Goal: Task Accomplishment & Management: Use online tool/utility

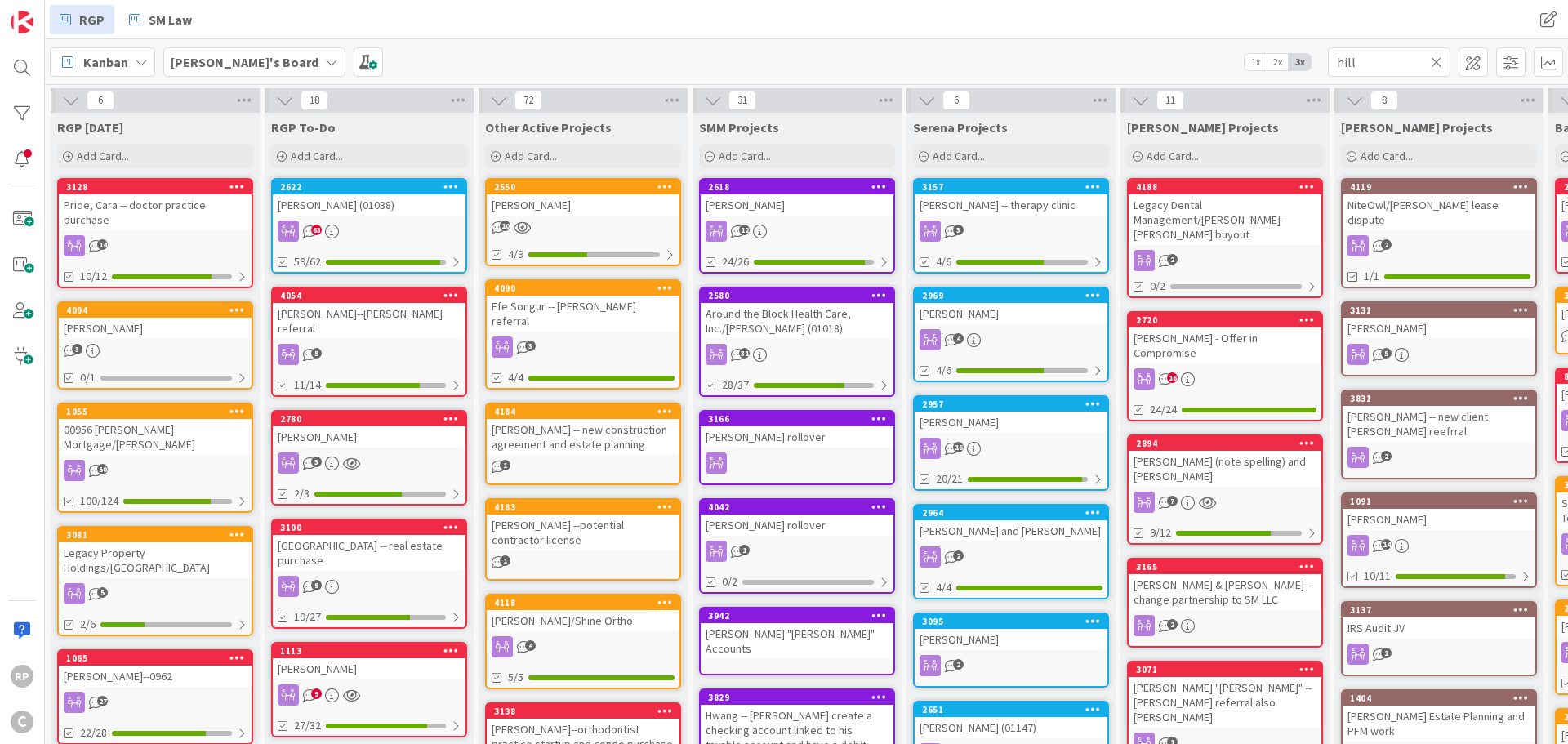
type input "hill"
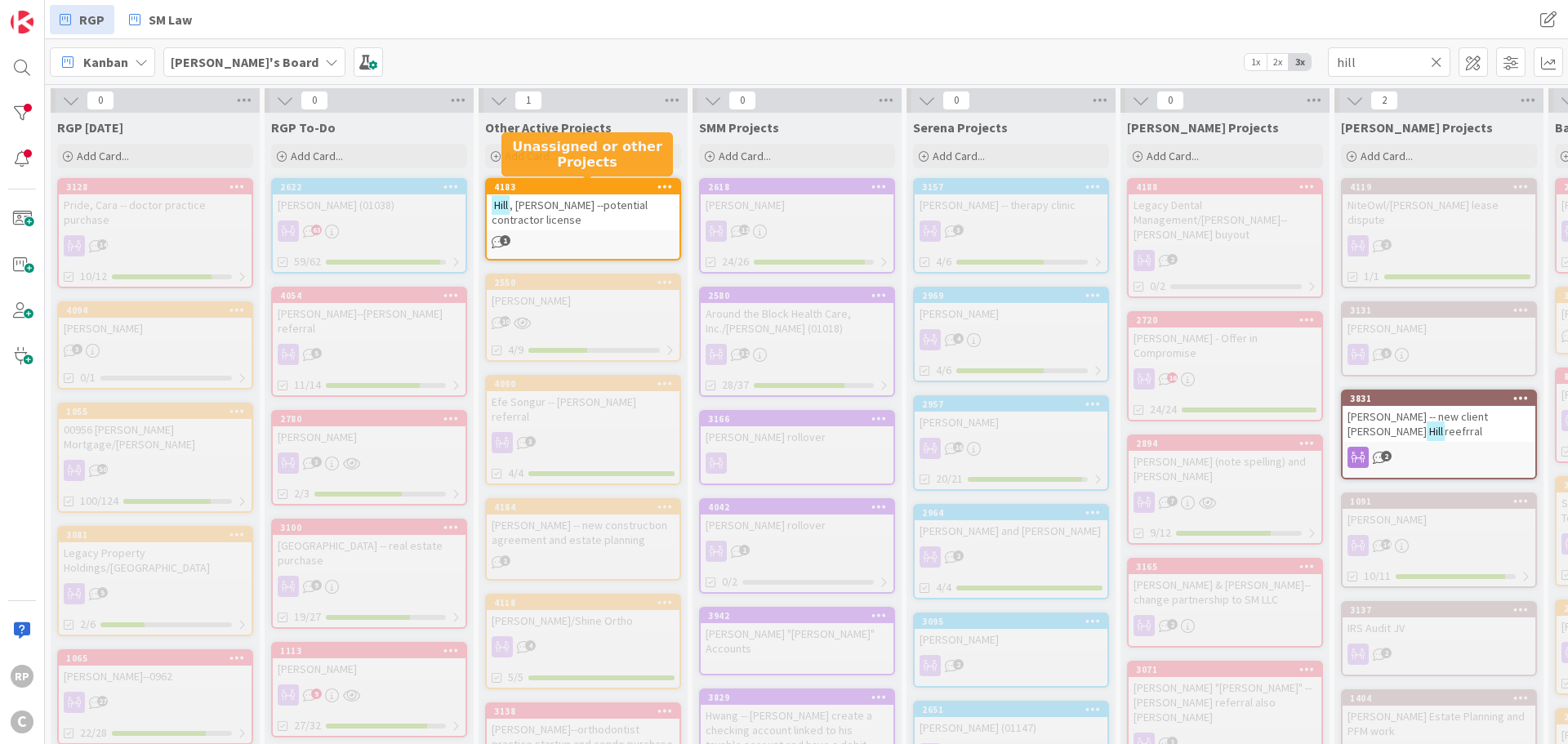
click at [592, 203] on span ", [PERSON_NAME] --potential contractor license" at bounding box center [569, 212] width 156 height 30
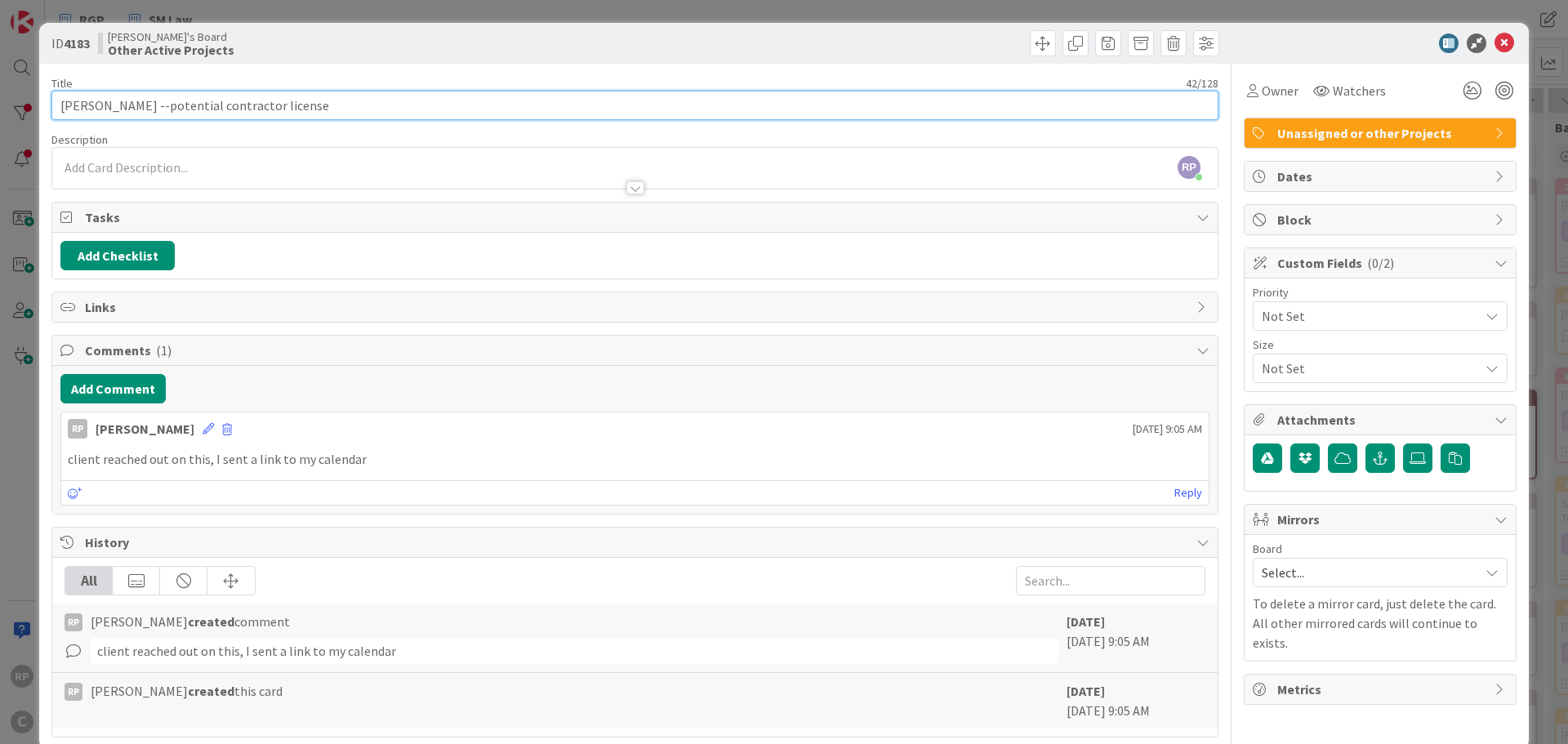
drag, startPoint x: 337, startPoint y: 98, endPoint x: 117, endPoint y: 119, distance: 221.0
click at [117, 119] on input "[PERSON_NAME] --potential contractor license" at bounding box center [634, 106] width 1166 height 30
type input "[PERSON_NAME]"
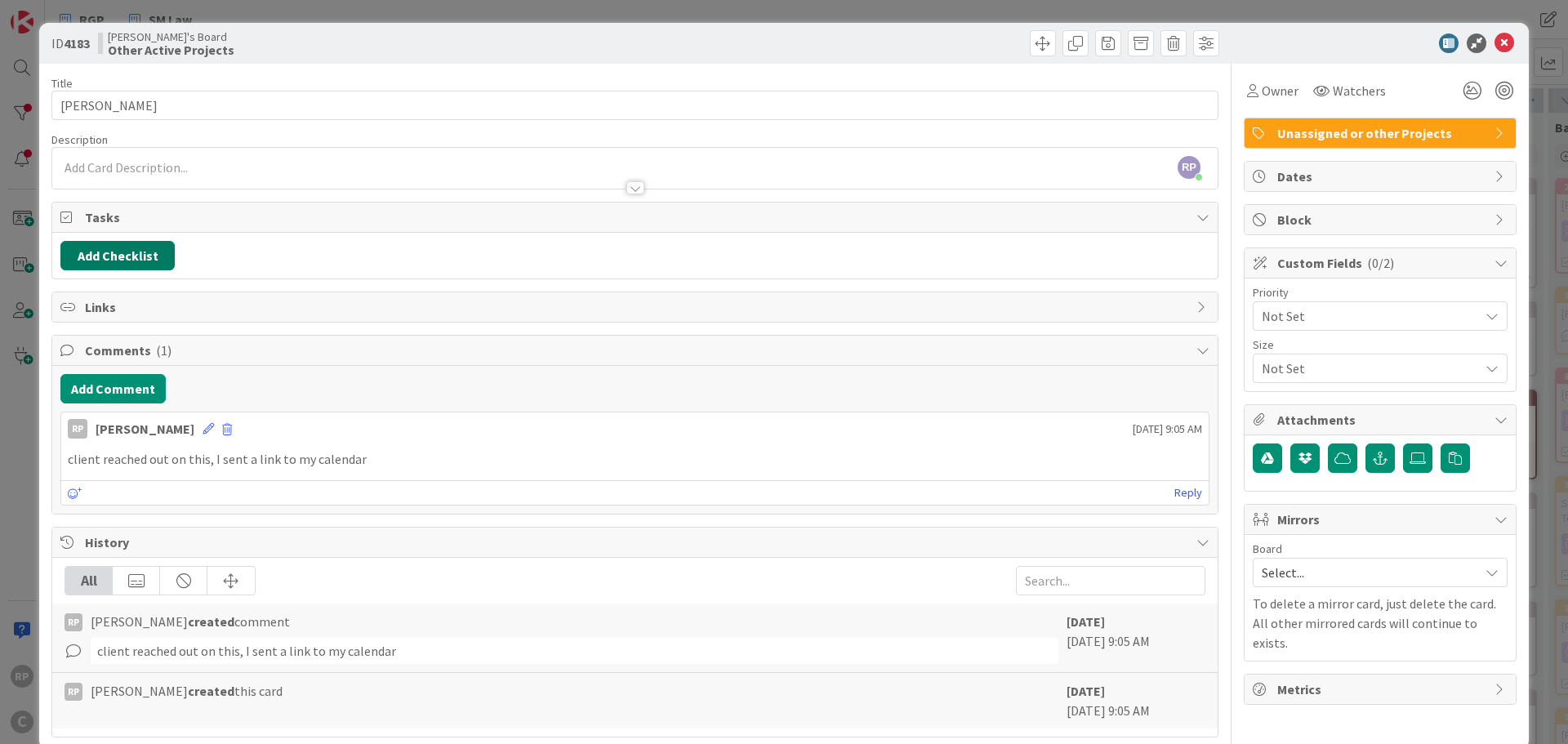
click at [124, 268] on button "Add Checklist" at bounding box center [117, 256] width 114 height 30
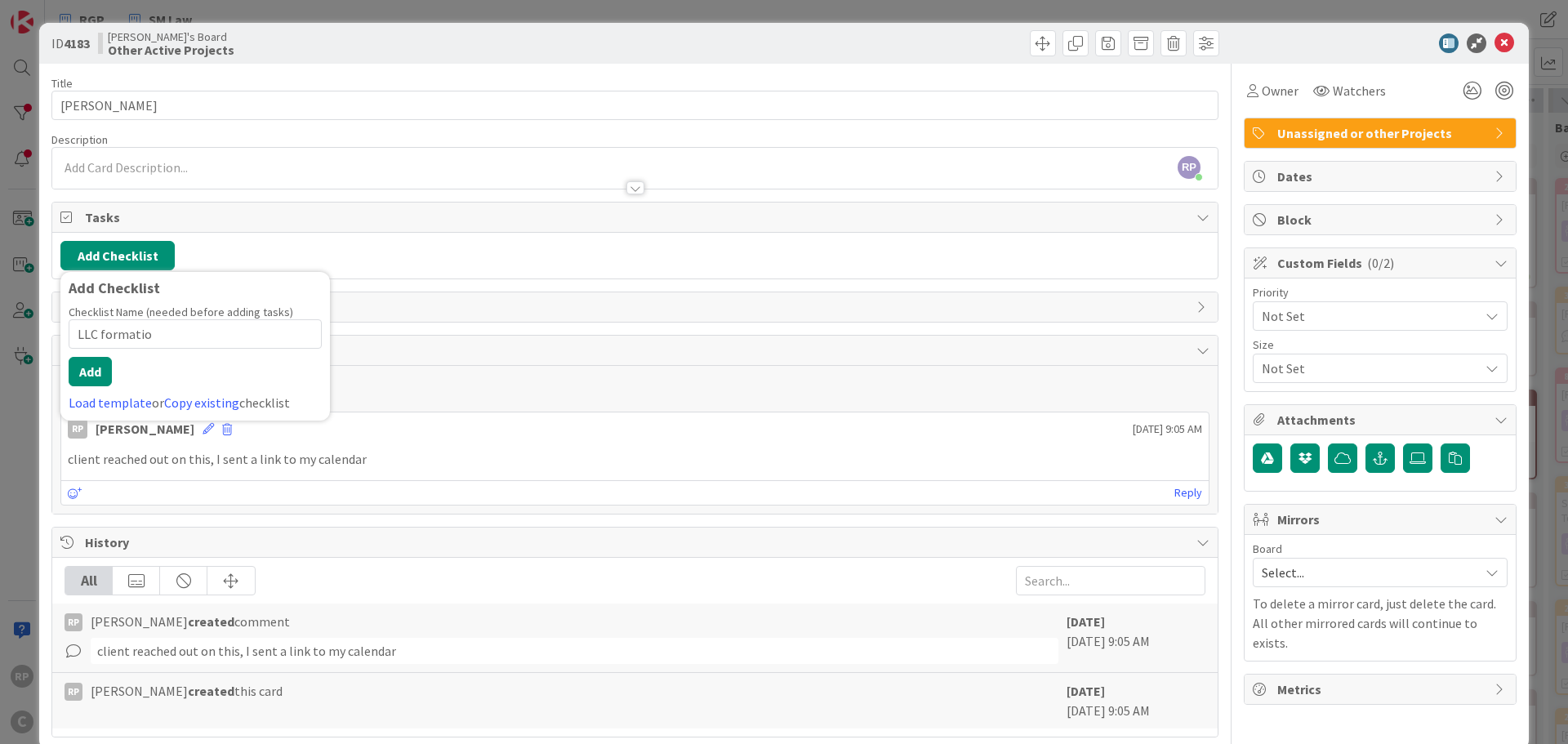
type input "LLC formation"
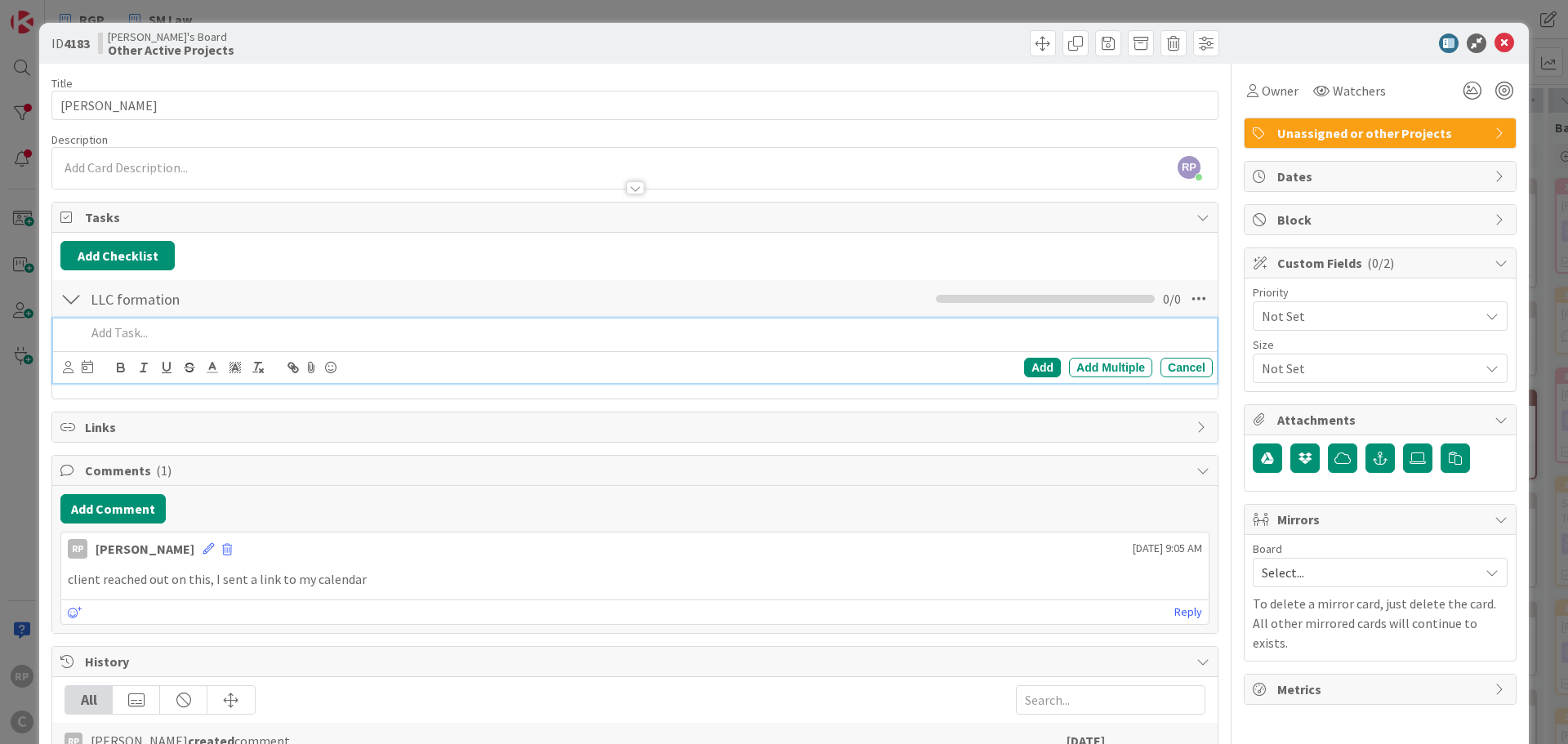
click at [145, 339] on p at bounding box center [645, 333] width 1120 height 19
click at [66, 298] on div at bounding box center [70, 299] width 21 height 30
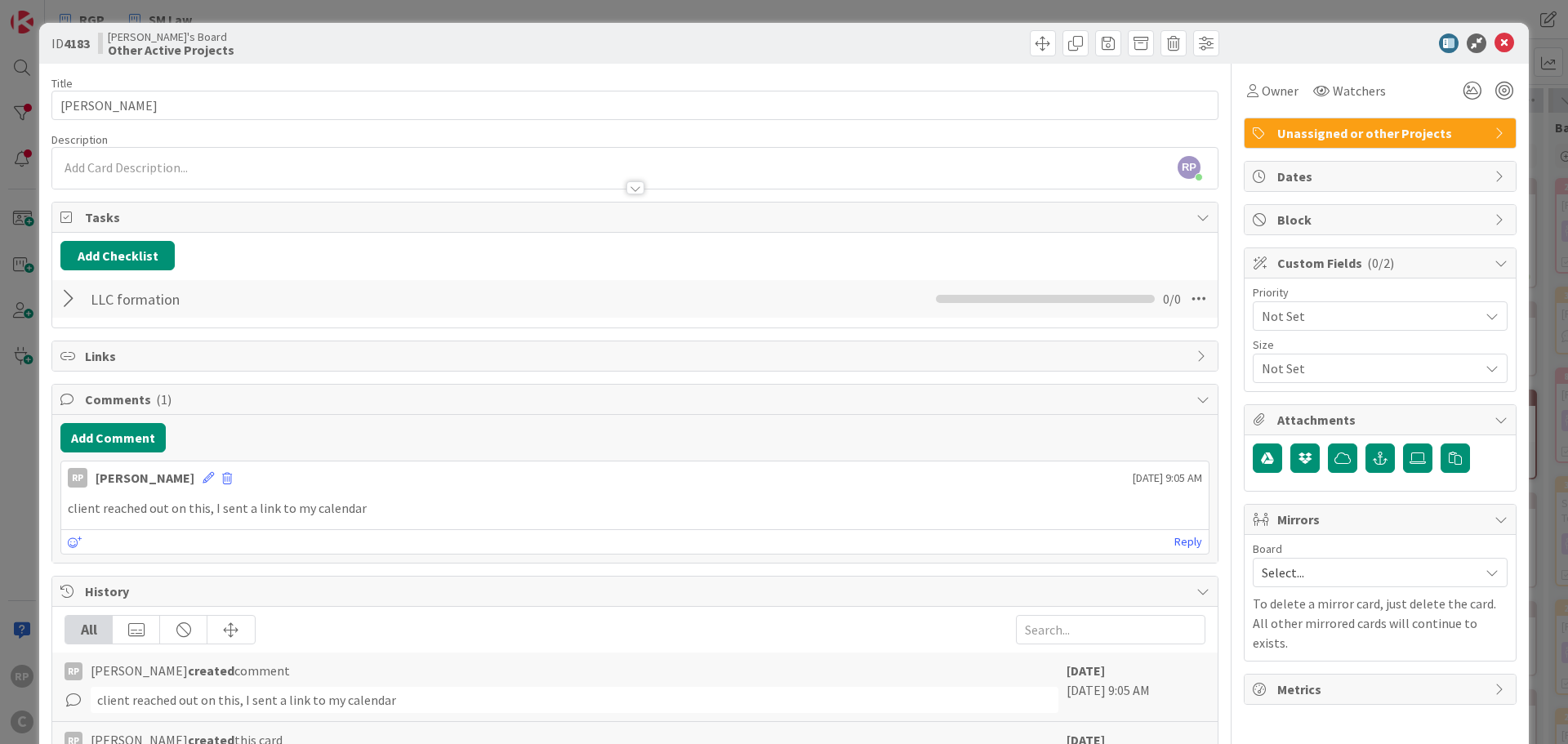
click at [68, 297] on div at bounding box center [70, 299] width 21 height 30
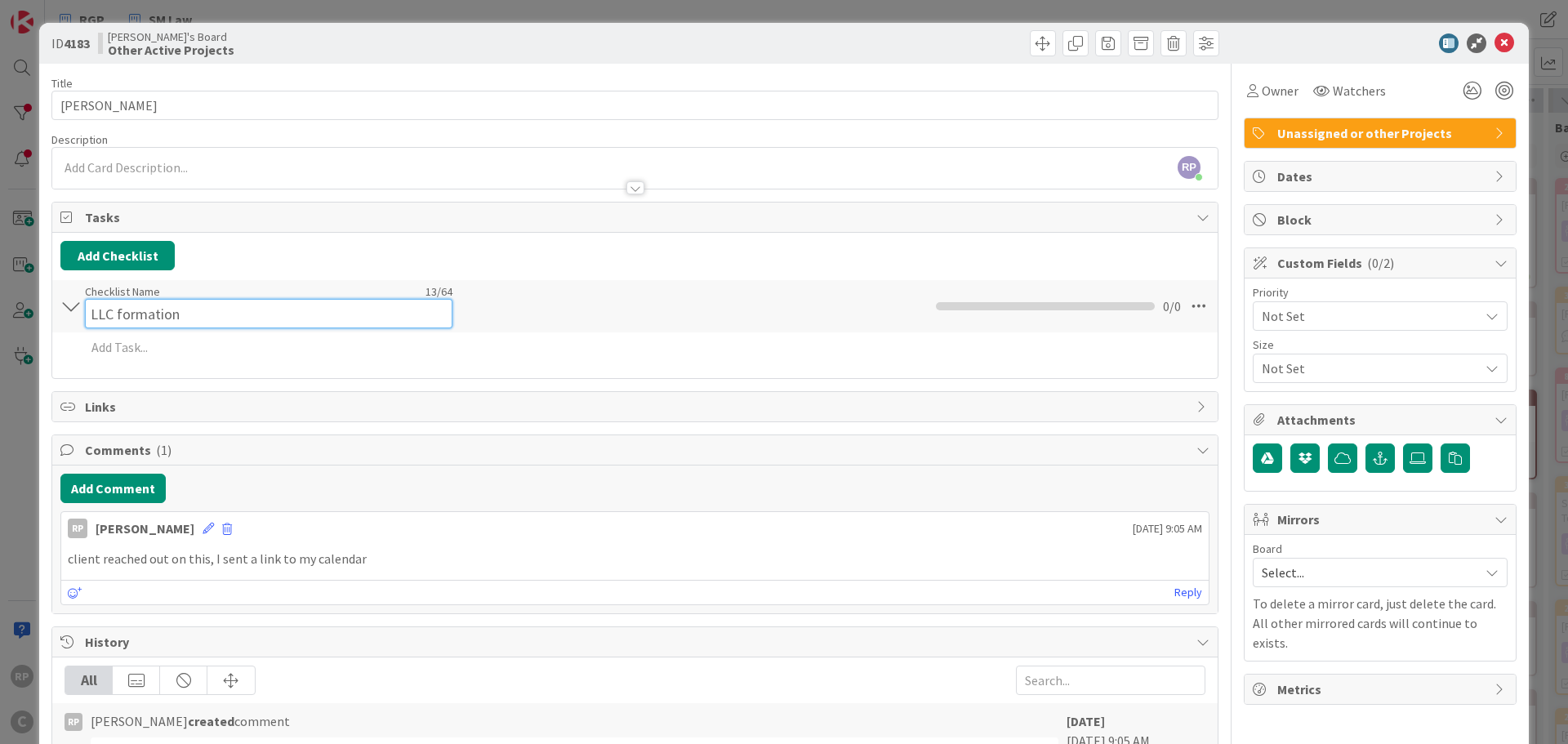
click at [138, 298] on div "Checklist Name 13 / 64 LLC formation" at bounding box center [269, 306] width 367 height 45
drag, startPoint x: 215, startPoint y: 323, endPoint x: 40, endPoint y: 318, distance: 175.1
click at [40, 318] on div "ID 4183 [PERSON_NAME]'s Board Other Active Projects Title 11 / 128 [PERSON_NAME…" at bounding box center [784, 436] width 1489 height 827
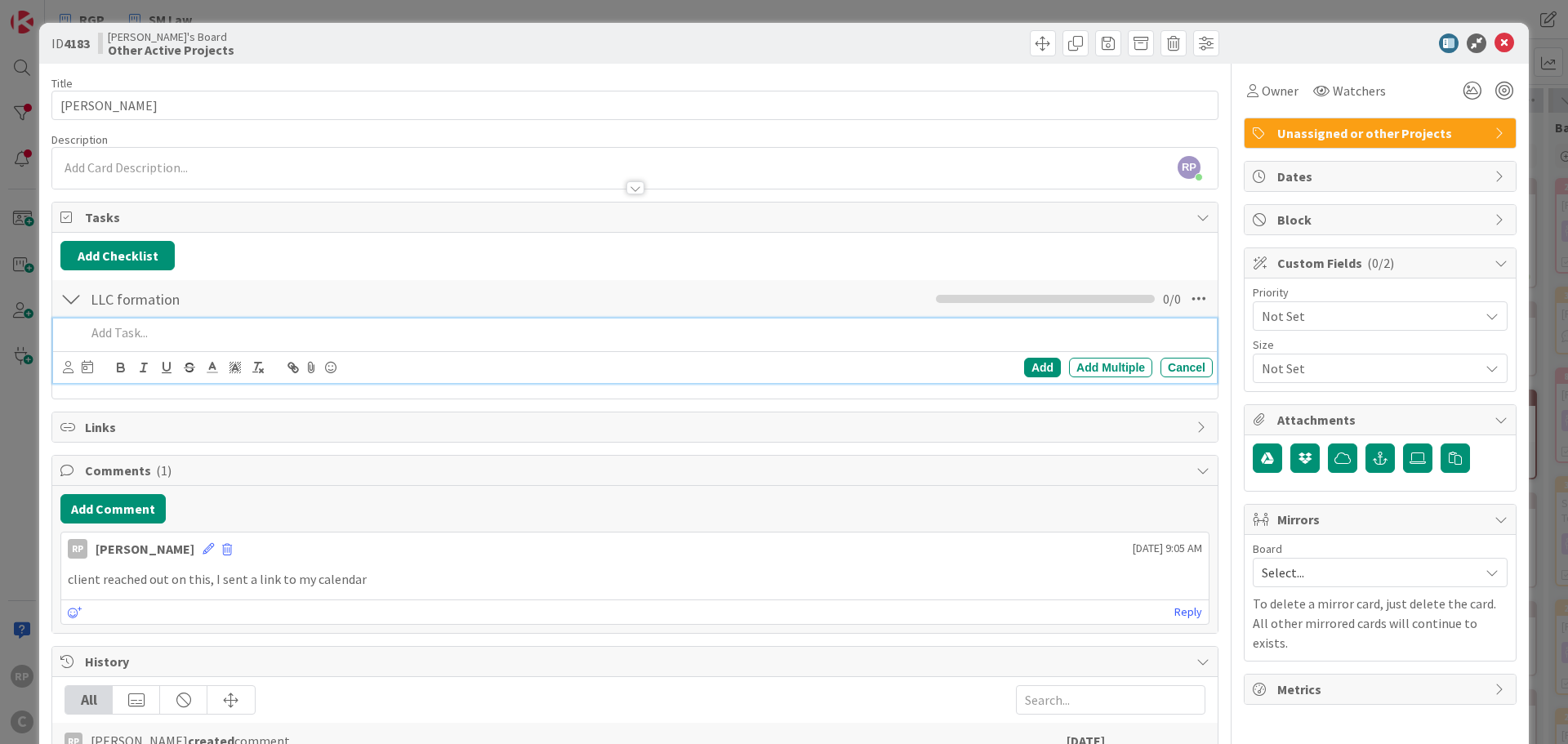
click at [662, 349] on div "Add Add Multiple Cancel" at bounding box center [634, 351] width 1164 height 65
click at [124, 334] on p at bounding box center [645, 333] width 1120 height 19
click at [108, 253] on button "Add Checklist" at bounding box center [117, 256] width 114 height 30
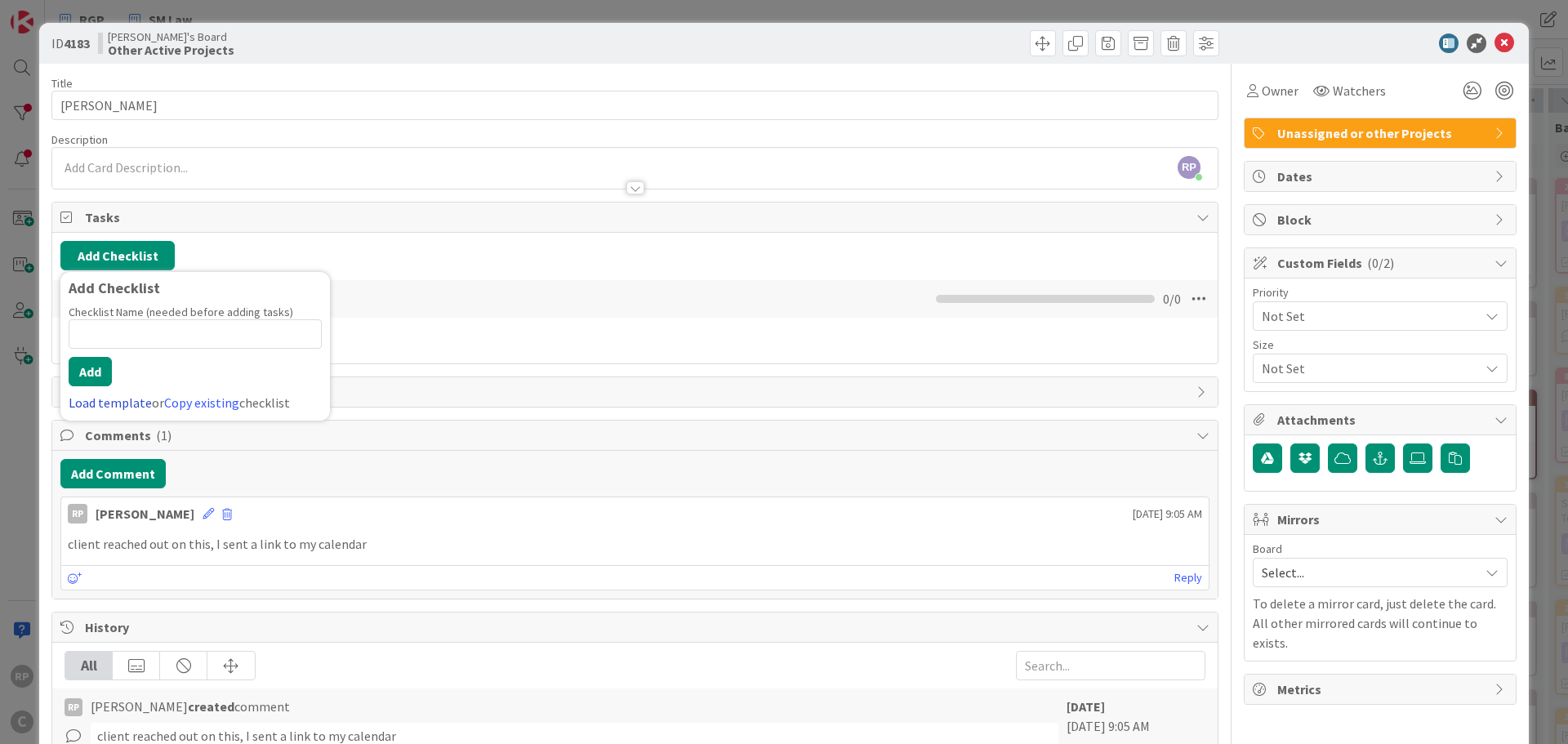
click at [132, 406] on link "Load template" at bounding box center [110, 403] width 83 height 17
click at [145, 335] on div "LLC Formation" at bounding box center [195, 321] width 270 height 30
click at [87, 379] on button "Add" at bounding box center [90, 372] width 44 height 30
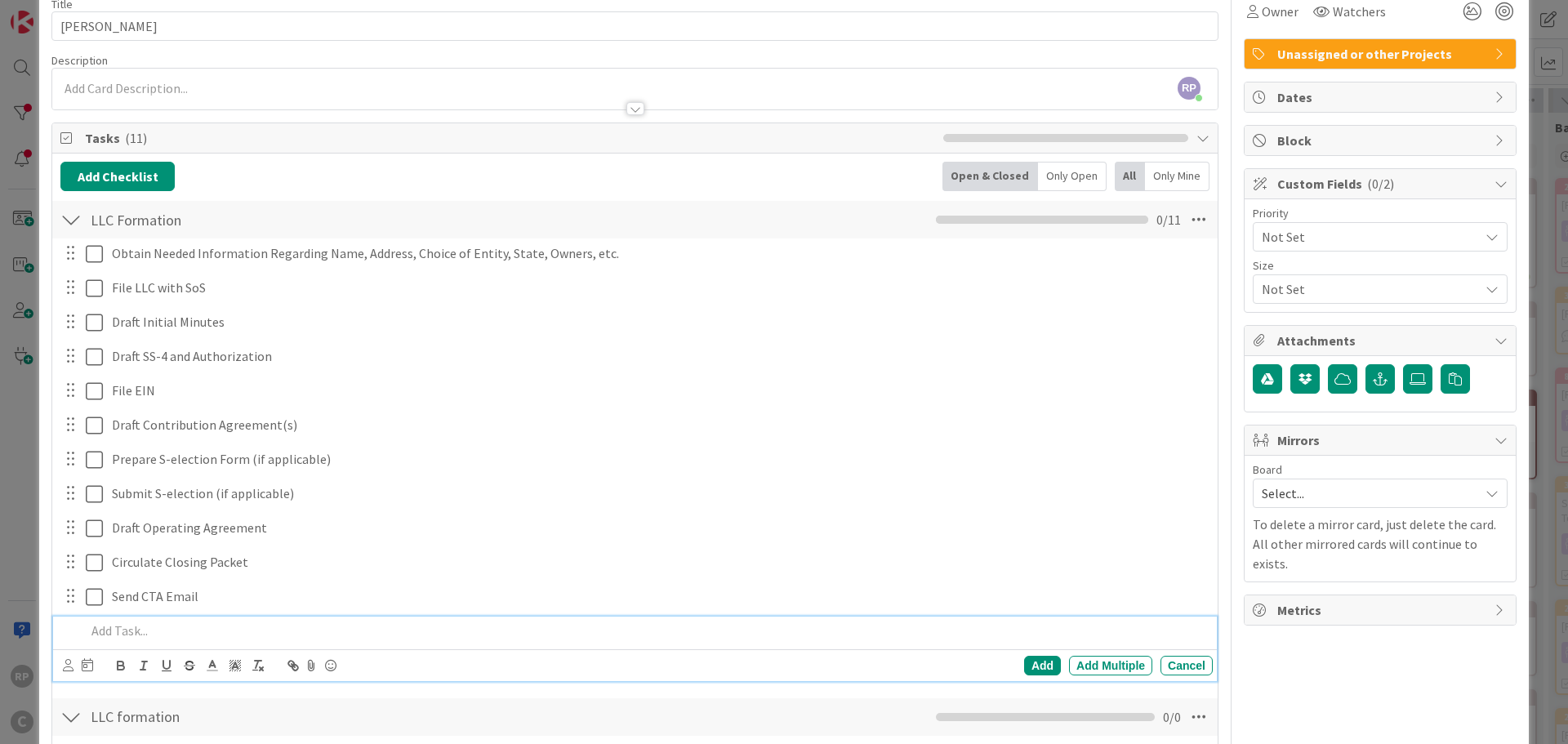
scroll to position [82, 0]
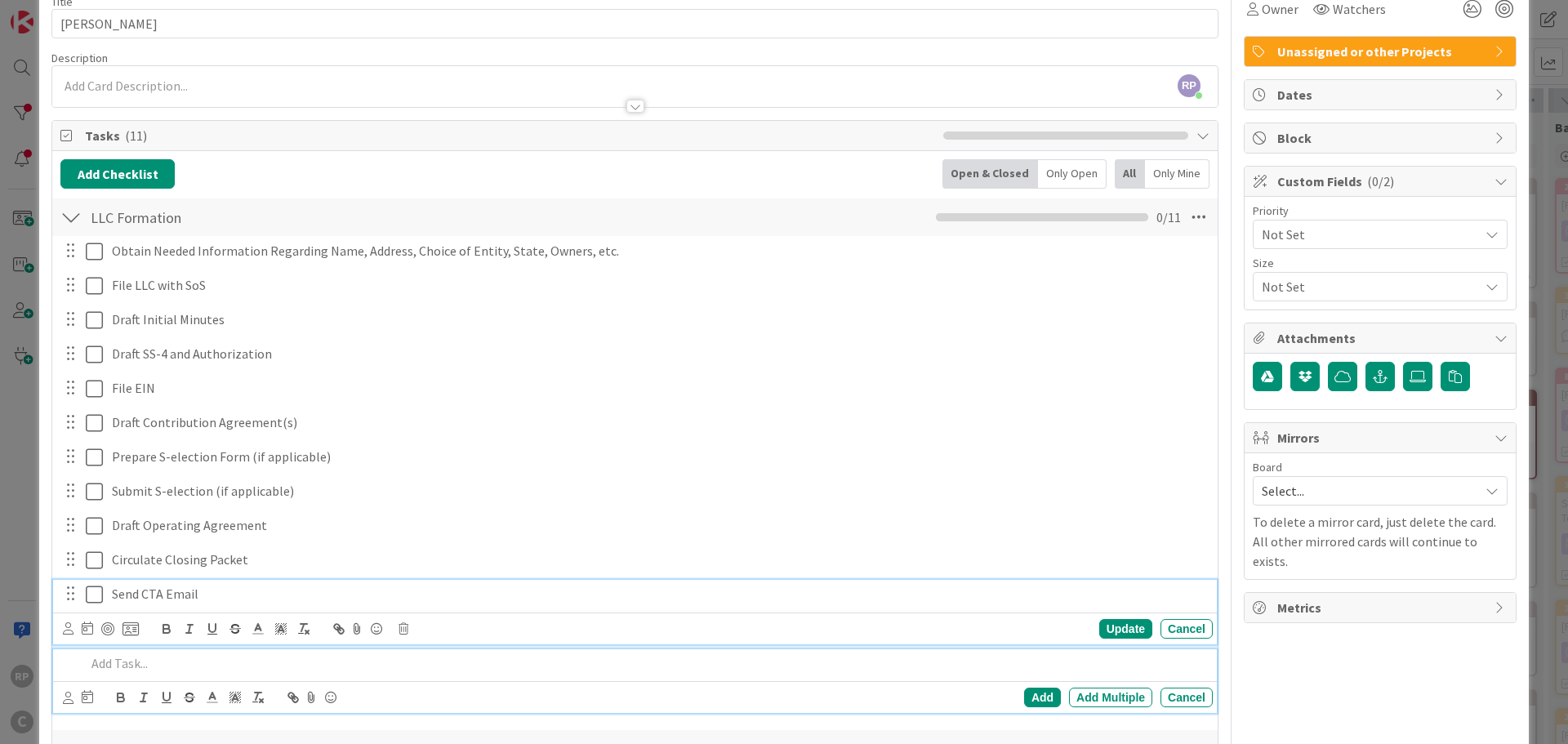
click at [89, 595] on icon at bounding box center [94, 594] width 17 height 19
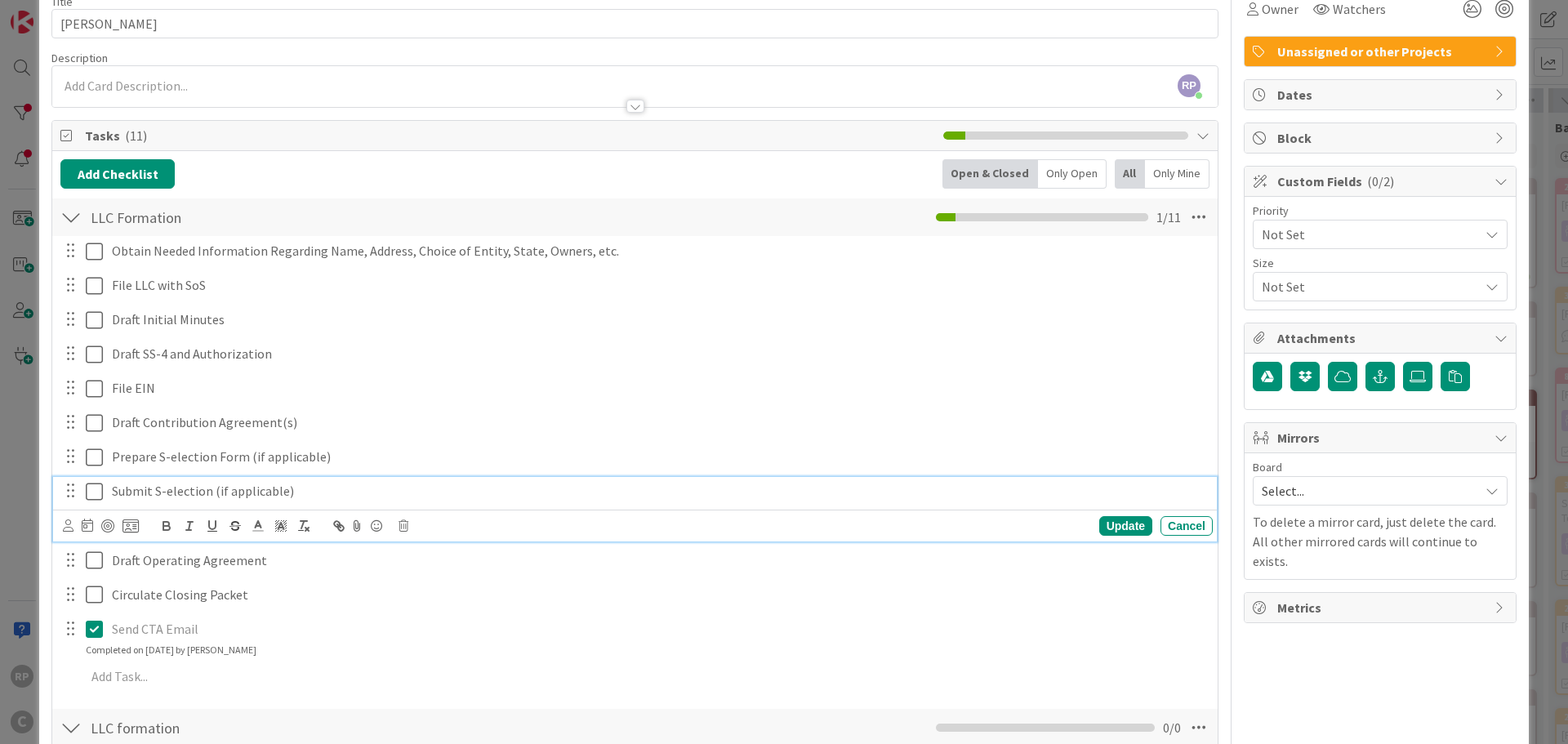
click at [91, 493] on icon at bounding box center [94, 491] width 17 height 19
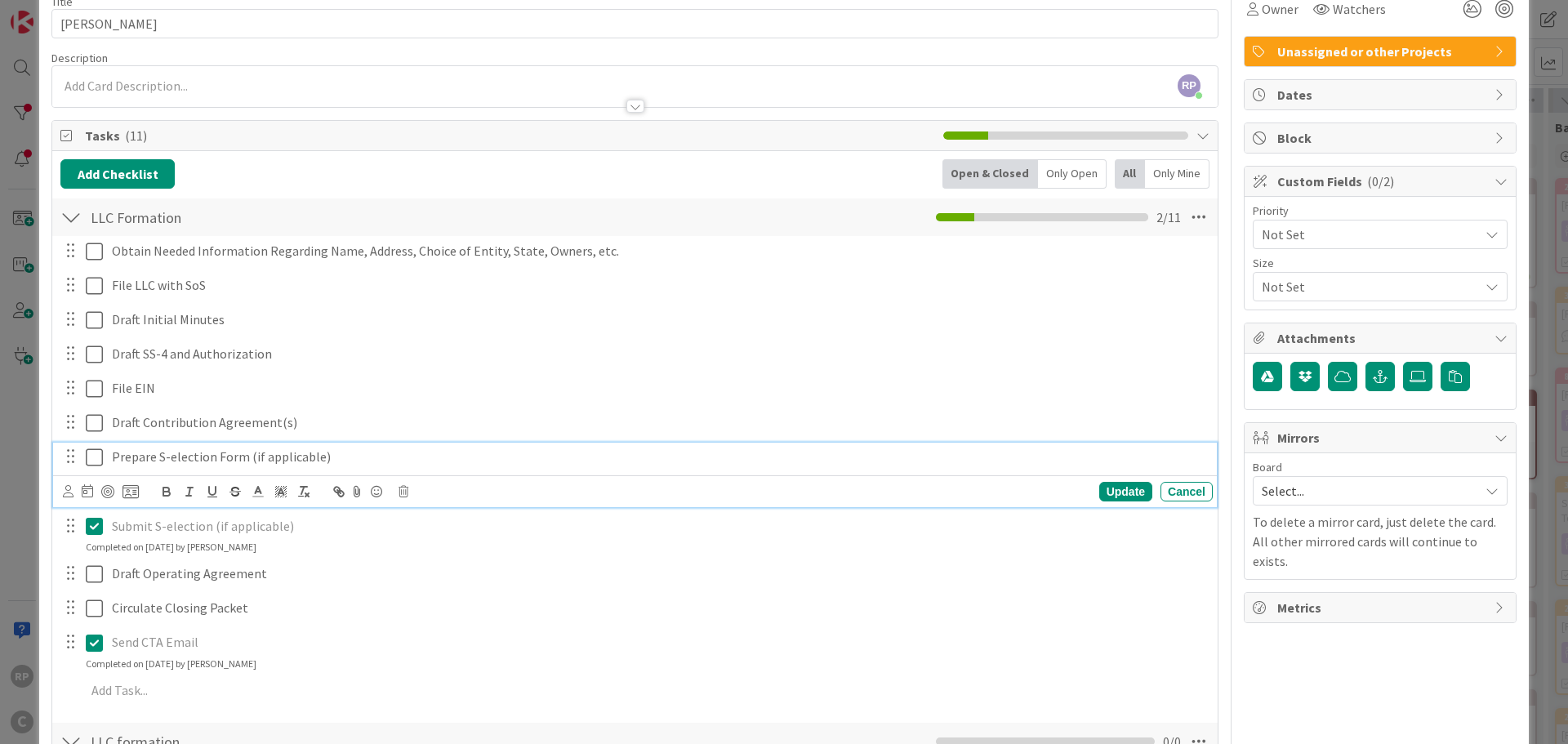
click at [100, 455] on icon at bounding box center [94, 456] width 17 height 19
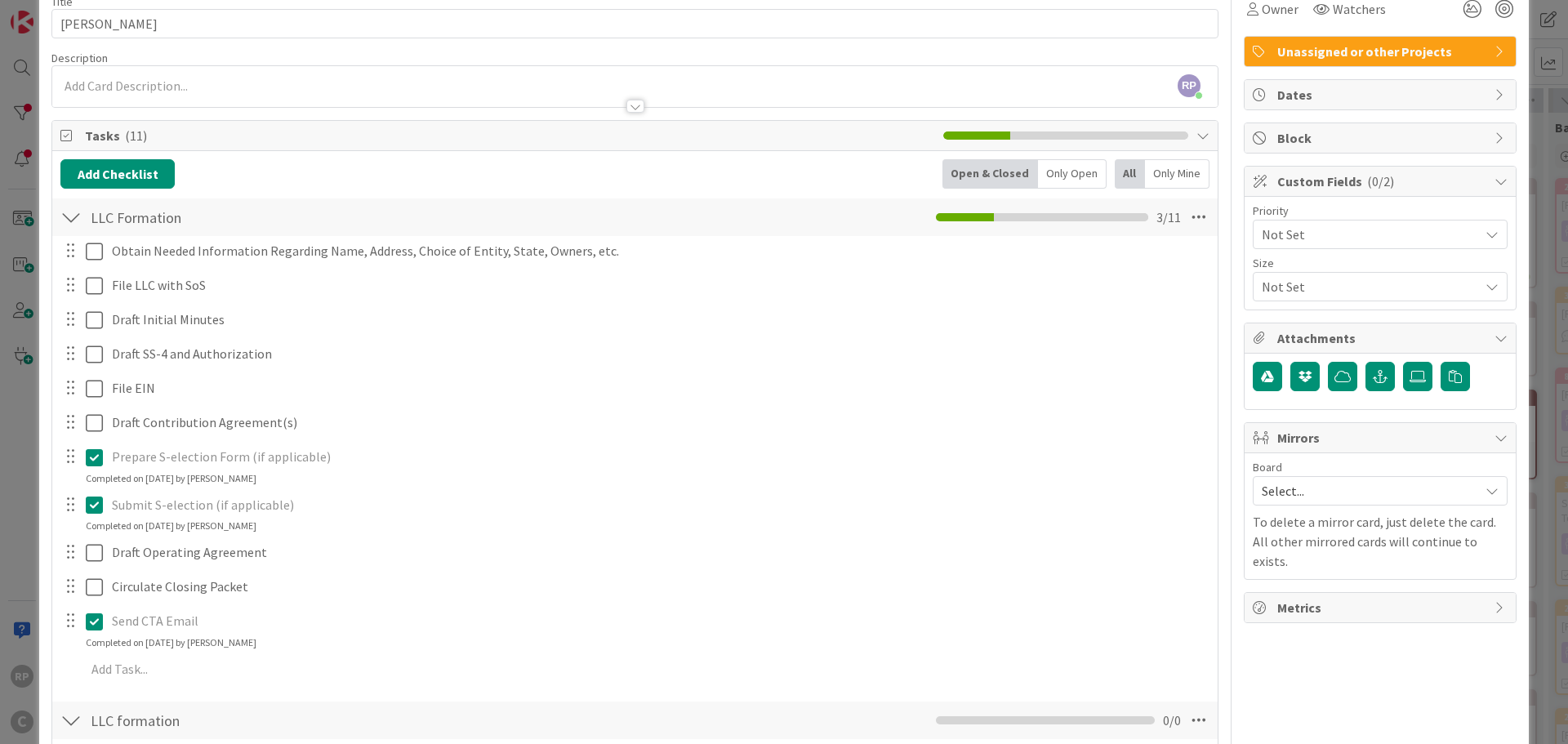
click at [148, 455] on p "Prepare S-election Form (if applicable)" at bounding box center [659, 456] width 1094 height 19
click at [69, 461] on div at bounding box center [70, 456] width 21 height 24
click at [215, 461] on p "Prepare S-election Form (if applicable)" at bounding box center [659, 456] width 1094 height 19
click at [90, 459] on icon at bounding box center [94, 456] width 17 height 19
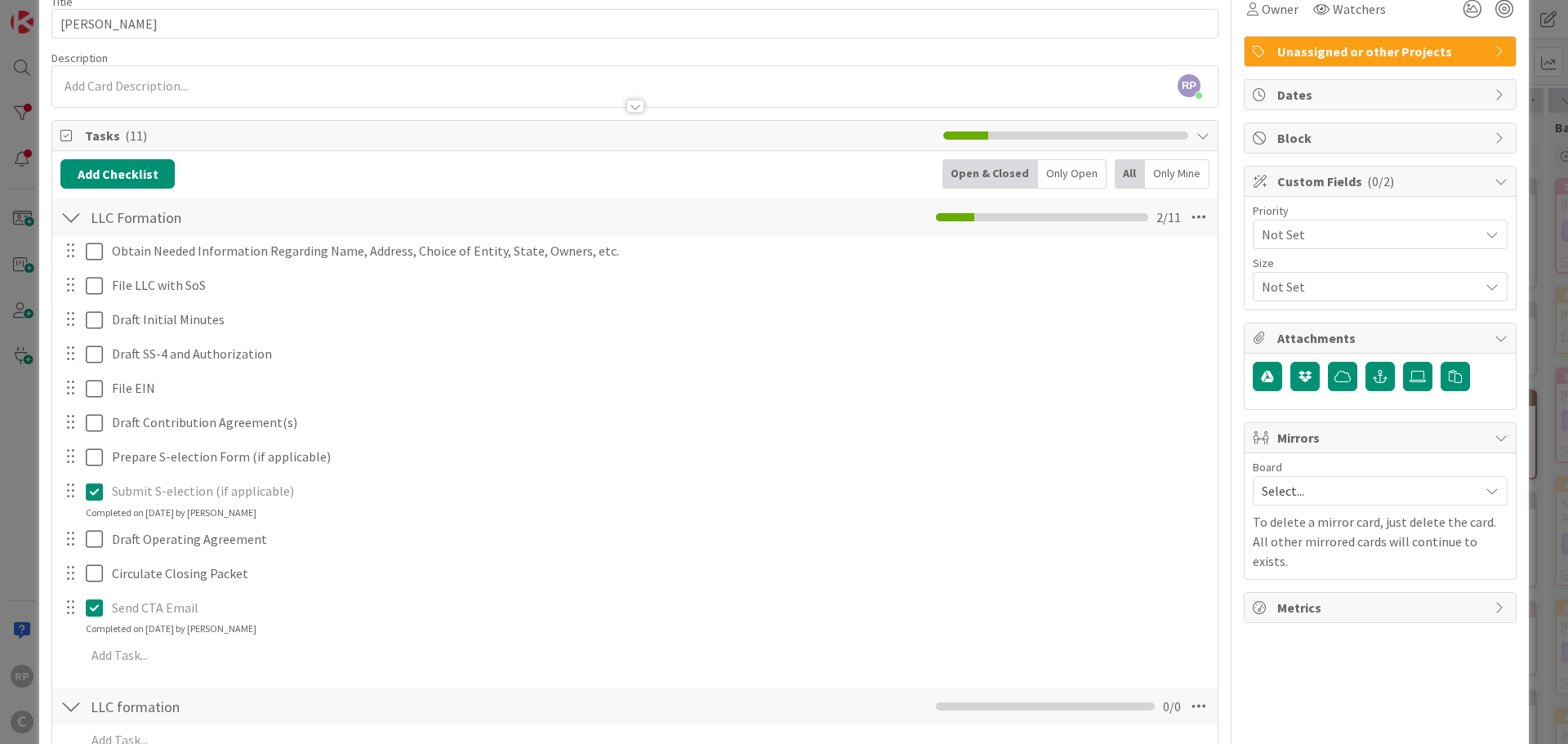
click at [88, 514] on div "Submit S-election (if applicable) Update Cancel Completed on [DATE] by [PERSON_…" at bounding box center [634, 498] width 1164 height 44
click at [94, 603] on icon at bounding box center [94, 608] width 17 height 19
click at [94, 495] on icon at bounding box center [94, 491] width 17 height 19
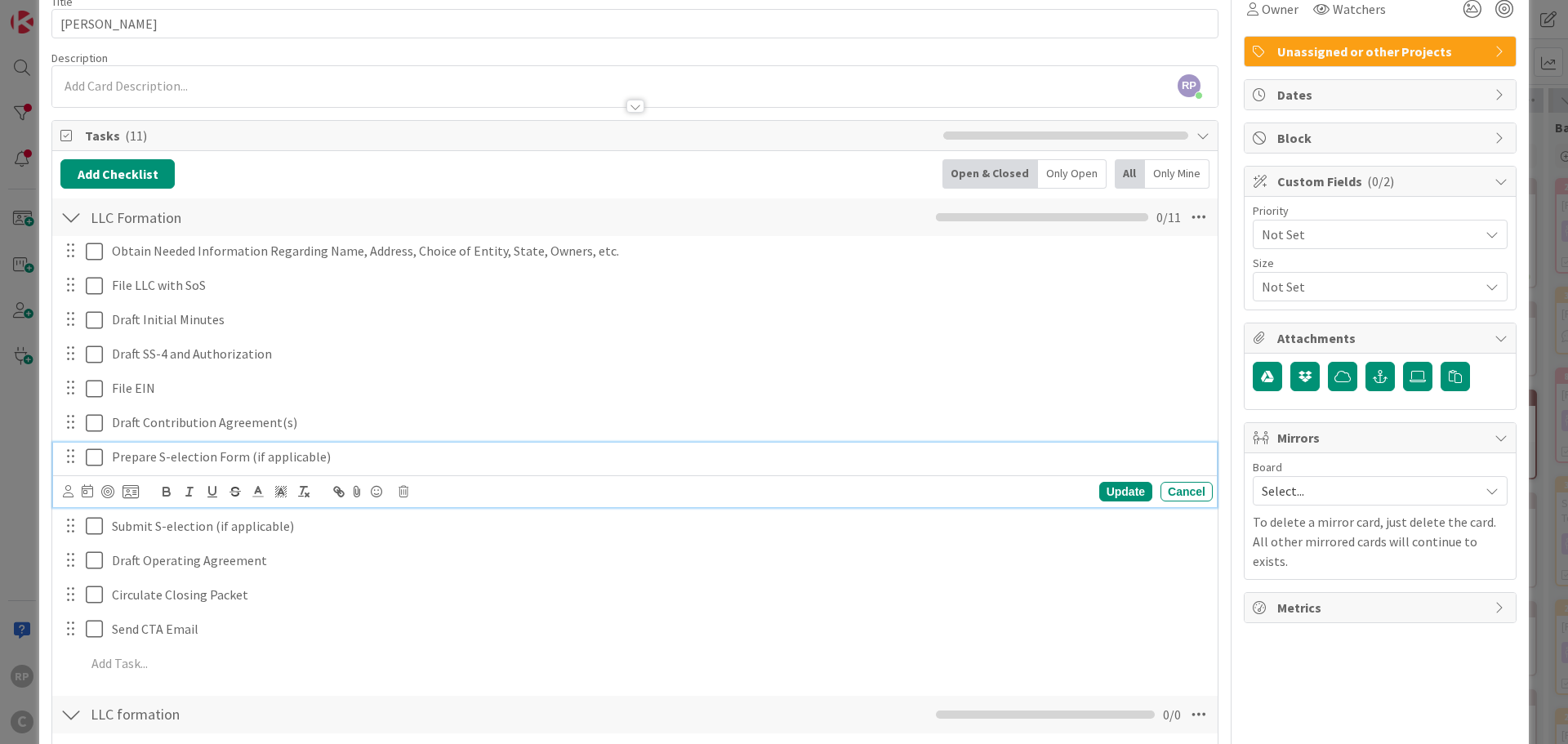
click at [140, 465] on p "Prepare S-election Form (if applicable)" at bounding box center [659, 456] width 1094 height 19
click at [406, 494] on icon at bounding box center [403, 492] width 10 height 11
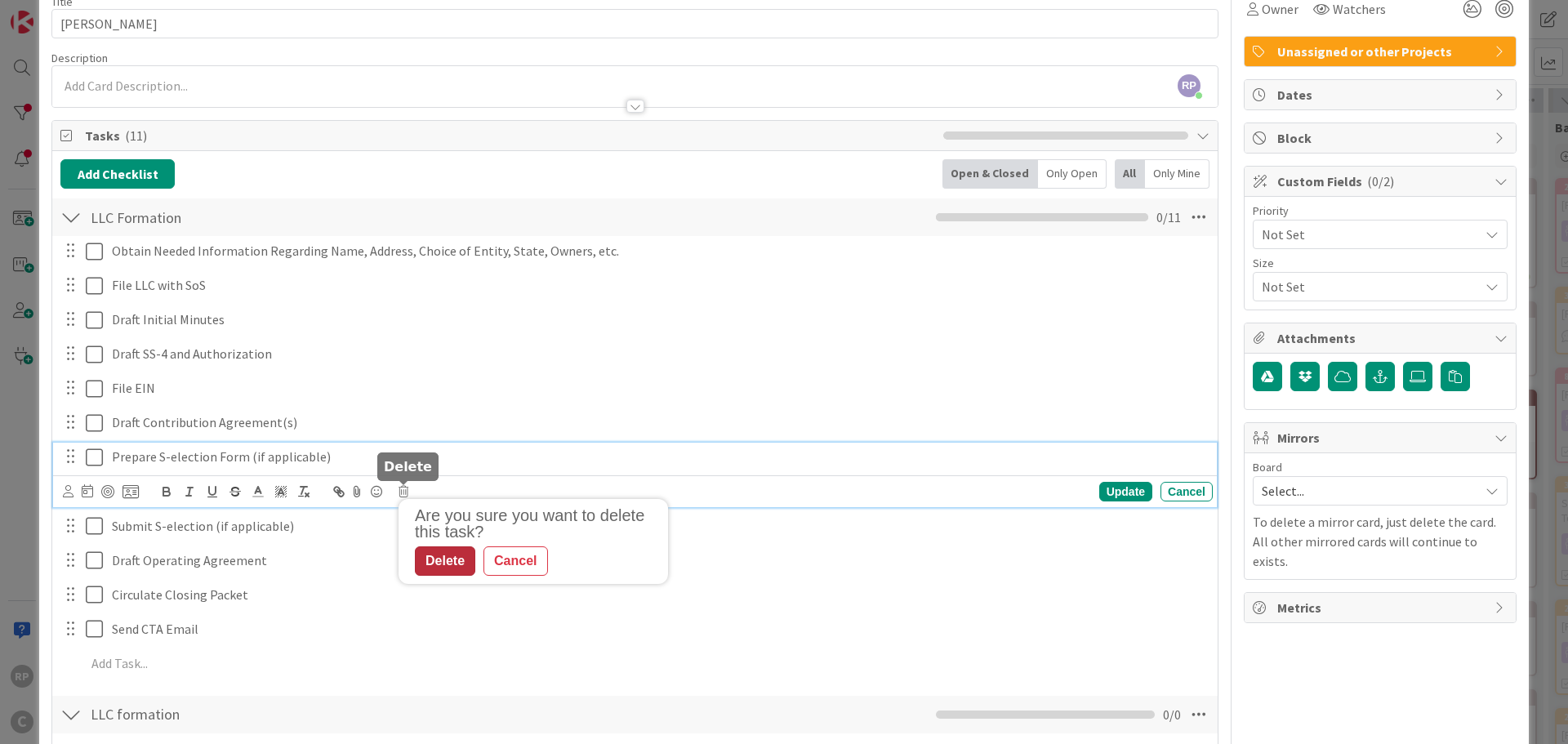
click at [461, 564] on div "Delete" at bounding box center [444, 561] width 60 height 30
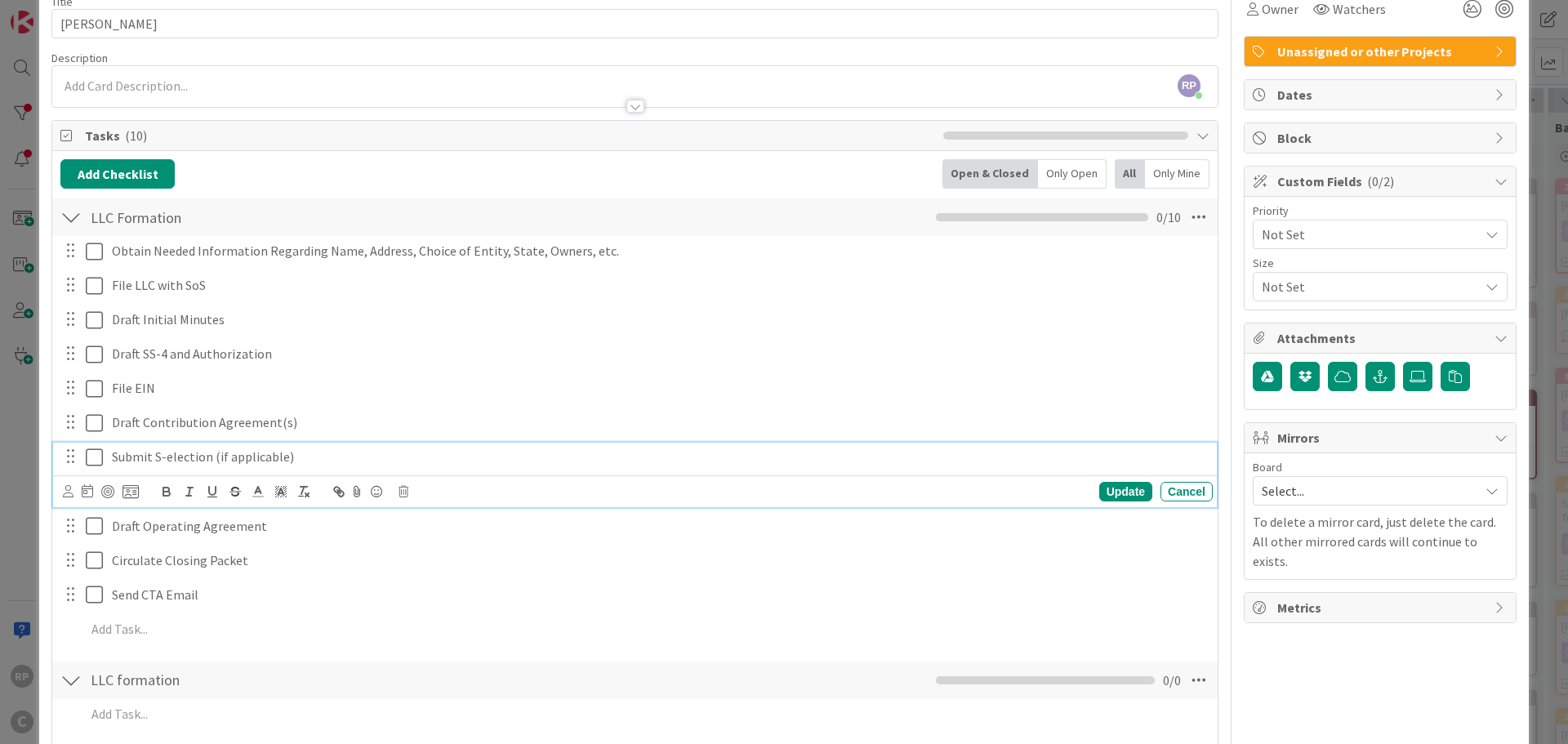
click at [290, 462] on p "Submit S-election (if applicable)" at bounding box center [659, 456] width 1094 height 19
click at [400, 494] on icon at bounding box center [403, 492] width 10 height 11
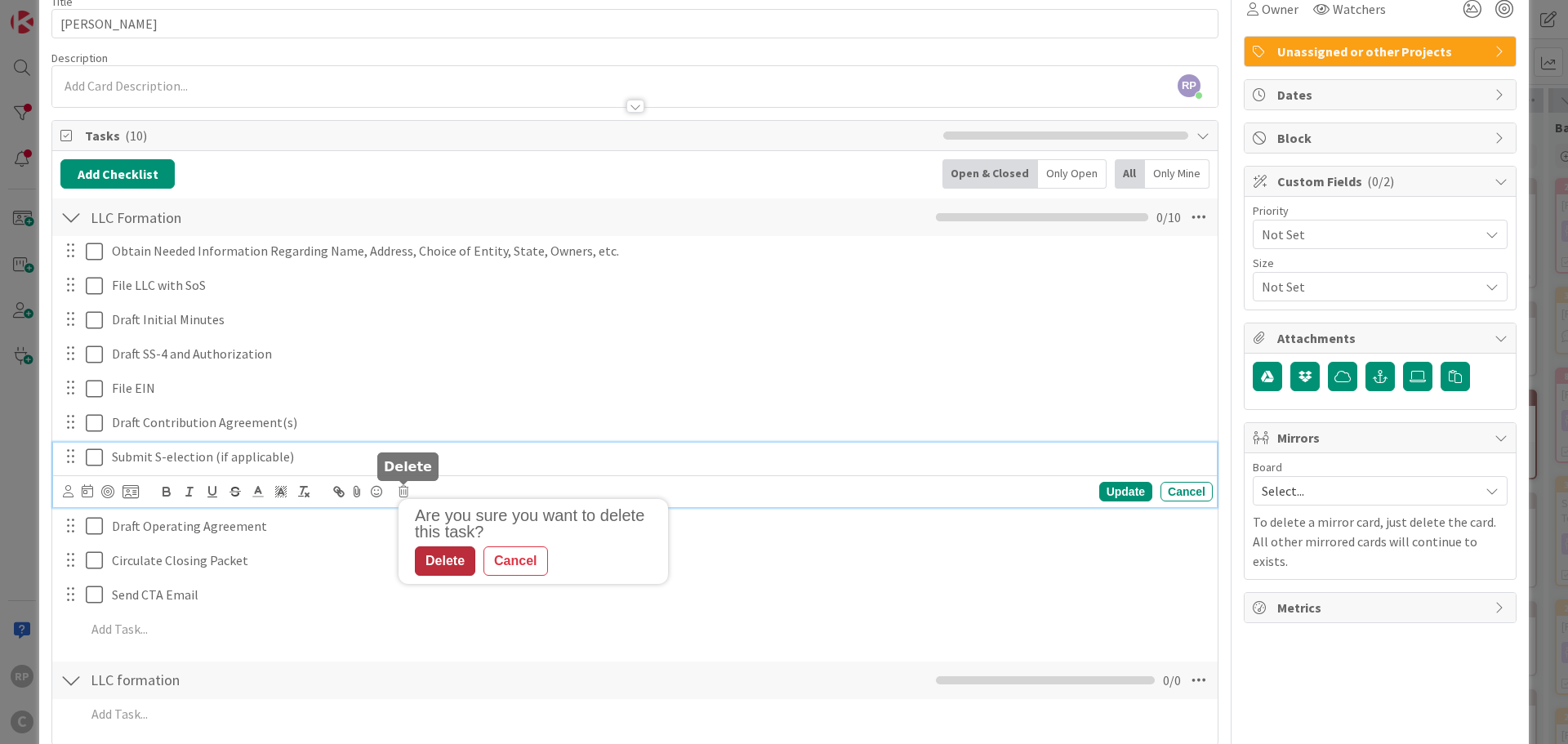
click at [440, 567] on div "Delete" at bounding box center [444, 561] width 60 height 30
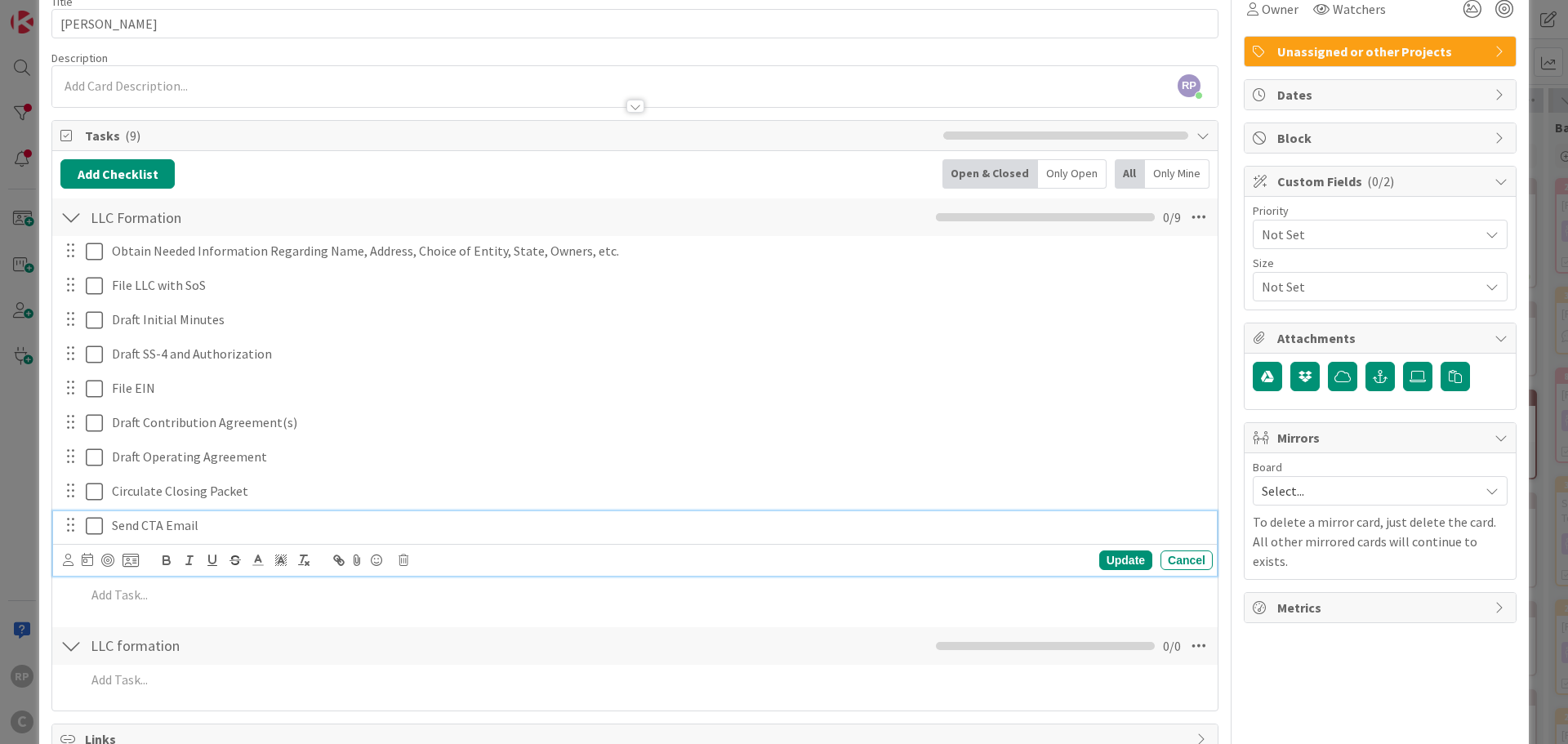
click at [181, 535] on div "Send CTA Email" at bounding box center [659, 525] width 1107 height 29
click at [395, 561] on div "Update Cancel" at bounding box center [638, 560] width 1150 height 23
click at [405, 562] on icon at bounding box center [403, 560] width 10 height 11
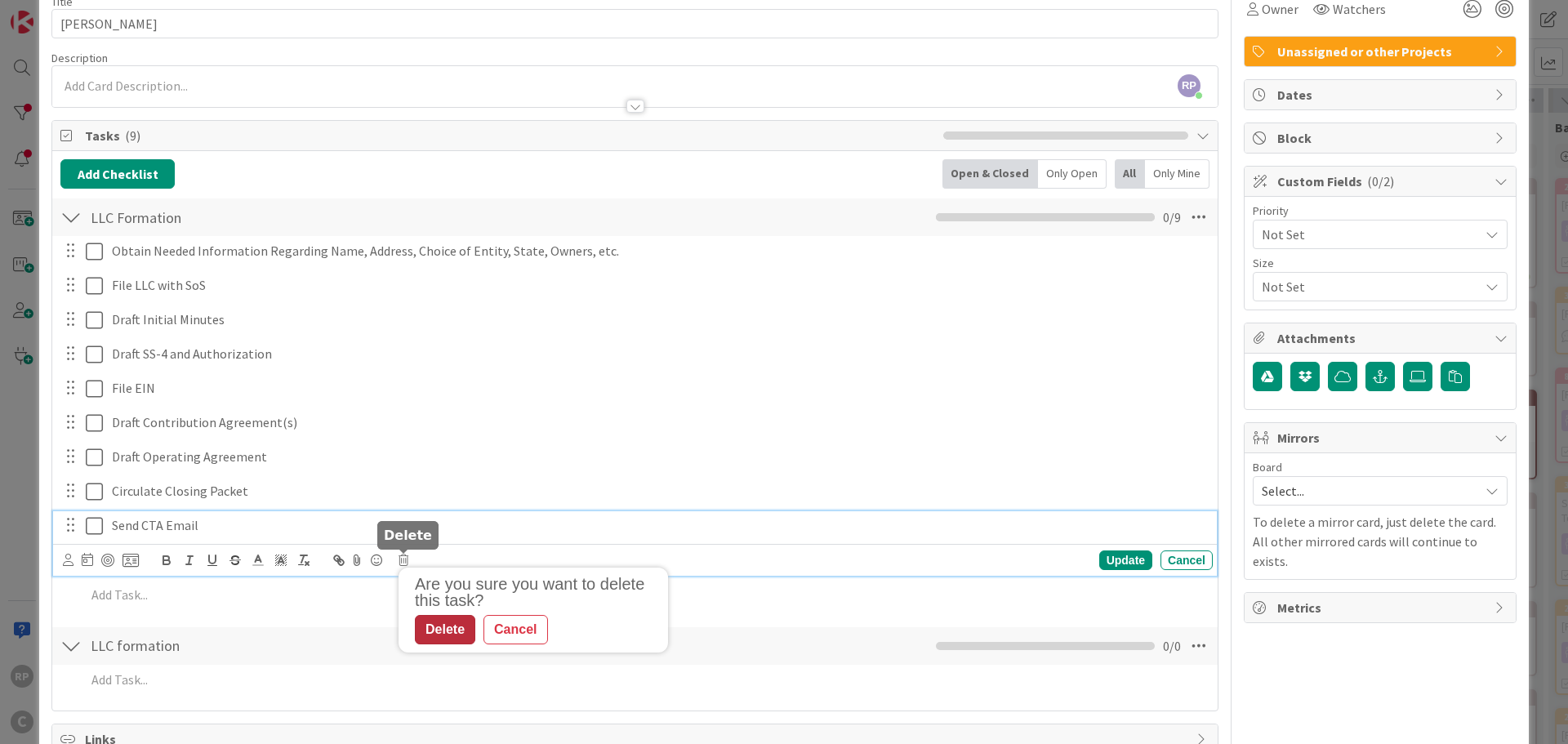
click at [449, 632] on div "Delete" at bounding box center [444, 630] width 60 height 30
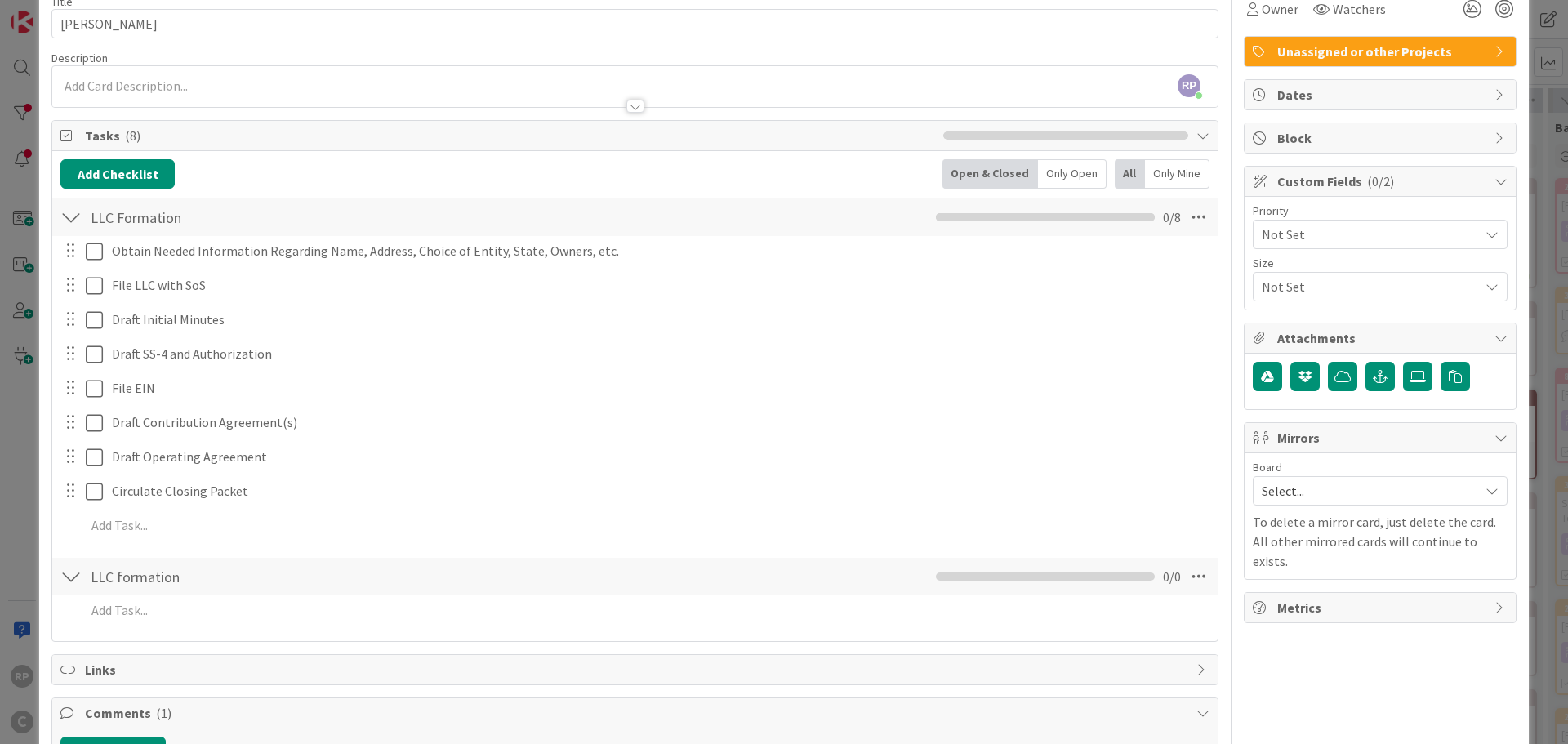
scroll to position [0, 0]
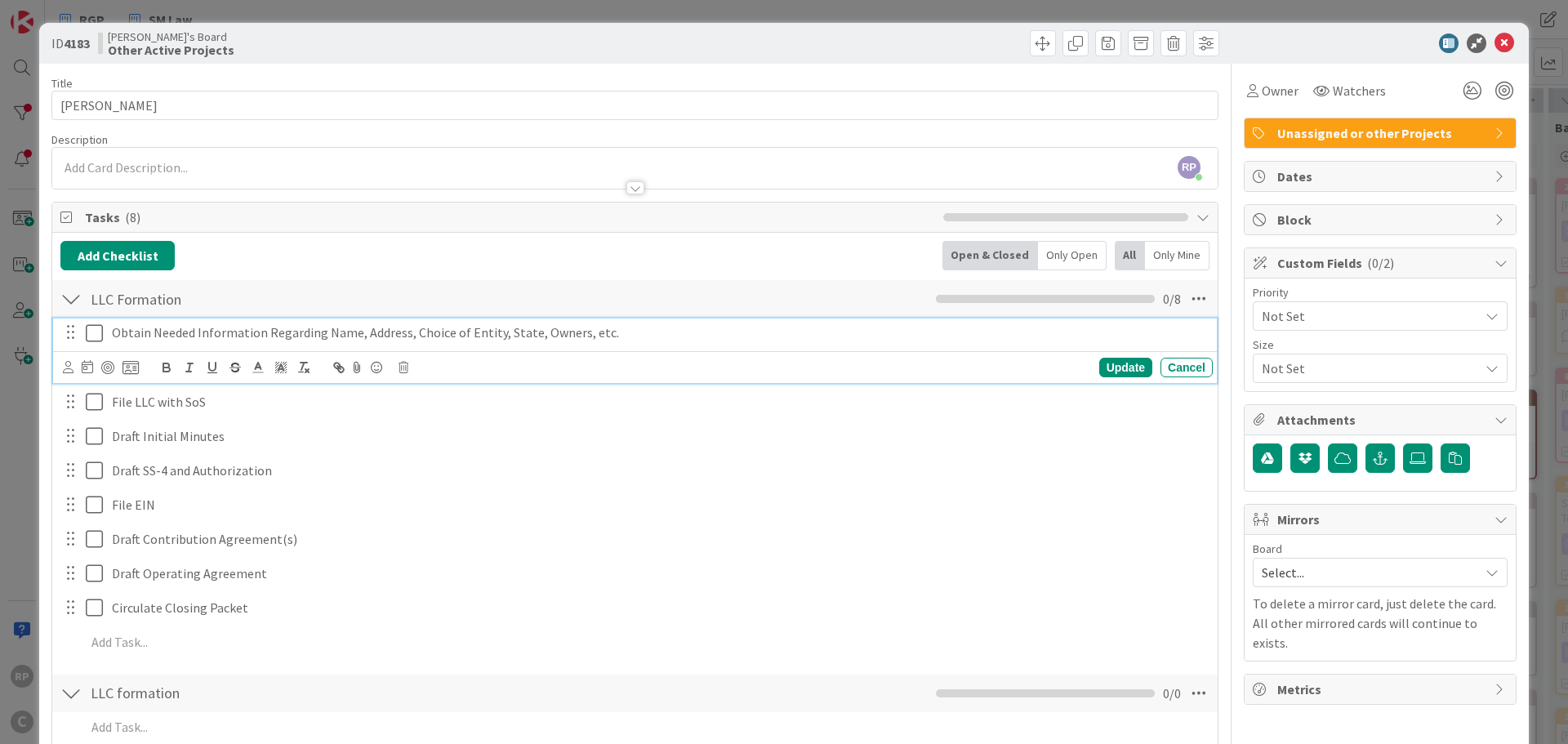
click at [625, 339] on p "Obtain Needed Information Regarding Name, Address, Choice of Entity, State, Own…" at bounding box center [659, 333] width 1094 height 19
click at [637, 344] on div "Obtain Needed Information Regarding Name, Address, Choice of Entity, State, Own…" at bounding box center [659, 332] width 1107 height 29
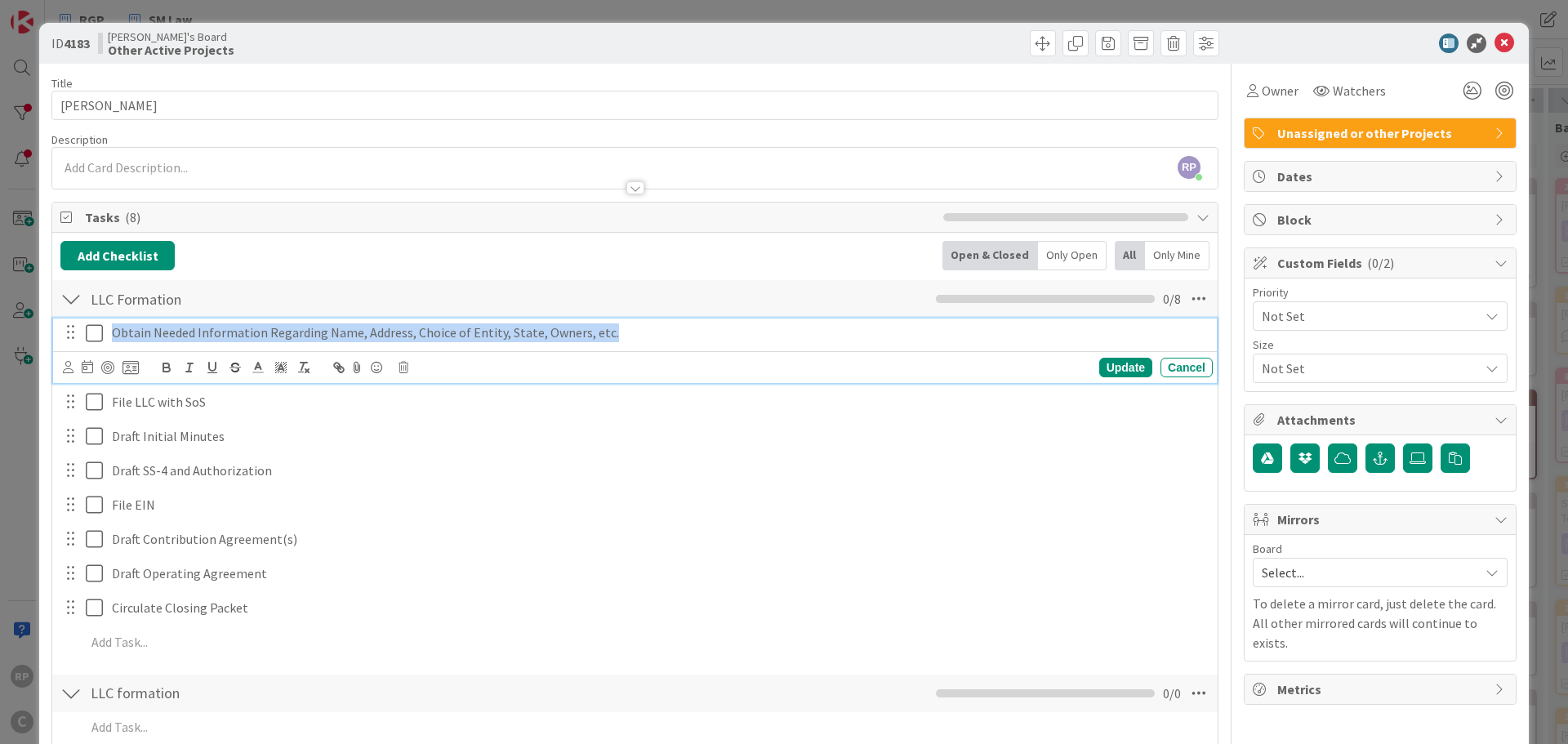
drag, startPoint x: 661, startPoint y: 339, endPoint x: 38, endPoint y: 329, distance: 623.1
click at [38, 329] on div "ID 4183 [PERSON_NAME]'s Board Other Active Projects Title 11 / 128 [PERSON_NAME…" at bounding box center [784, 372] width 1568 height 744
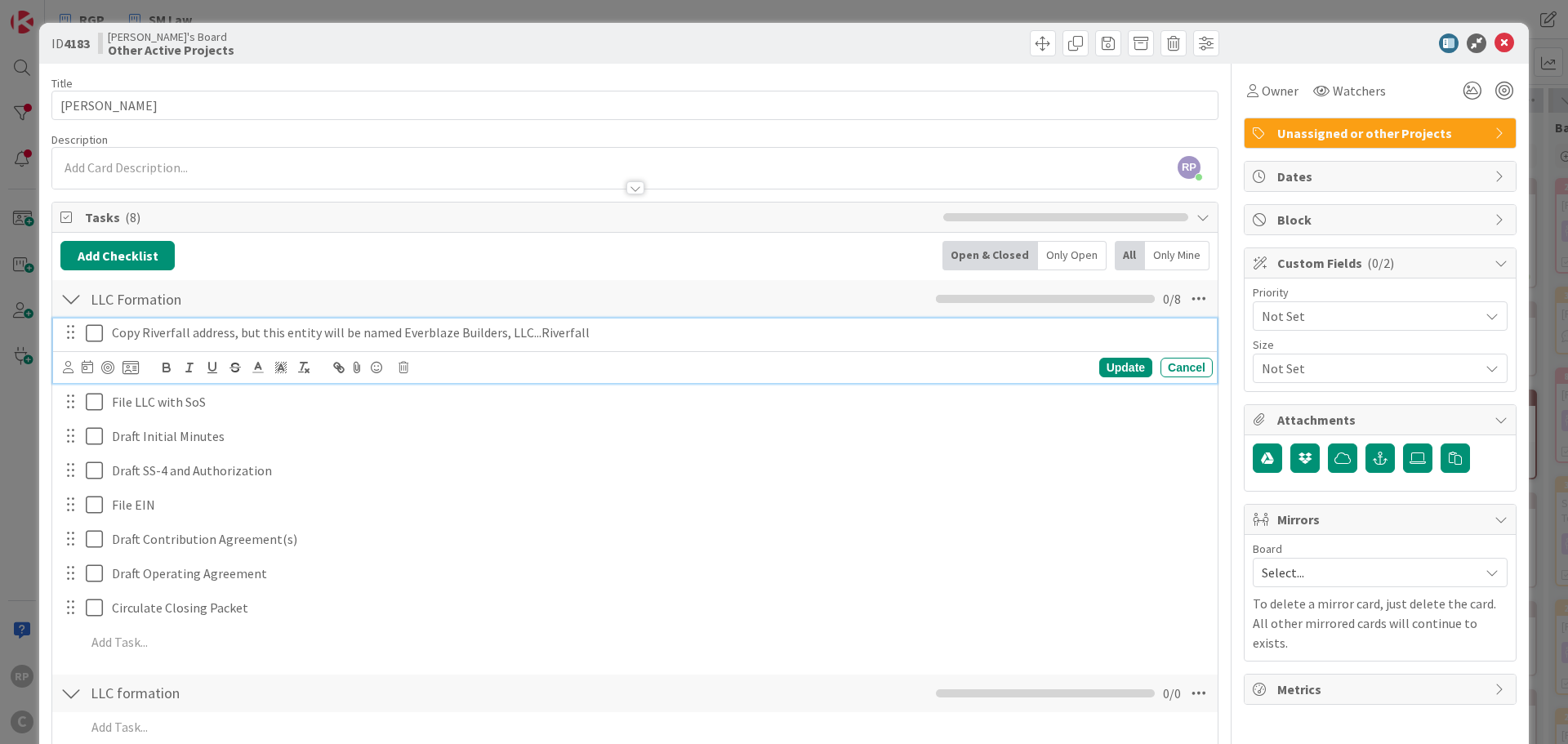
click at [110, 333] on div "Copy Riverfall address, but this entity will be named Everblaze Builders, LLC..…" at bounding box center [659, 332] width 1107 height 29
click at [279, 330] on p "TN LLC--Copy Riverfall address, but this entity will be named Everblaze Builder…" at bounding box center [659, 333] width 1094 height 19
click at [782, 334] on p "TN LLC--Copy Riverfall address of same client, but this entity will be named Ev…" at bounding box center [659, 333] width 1094 height 19
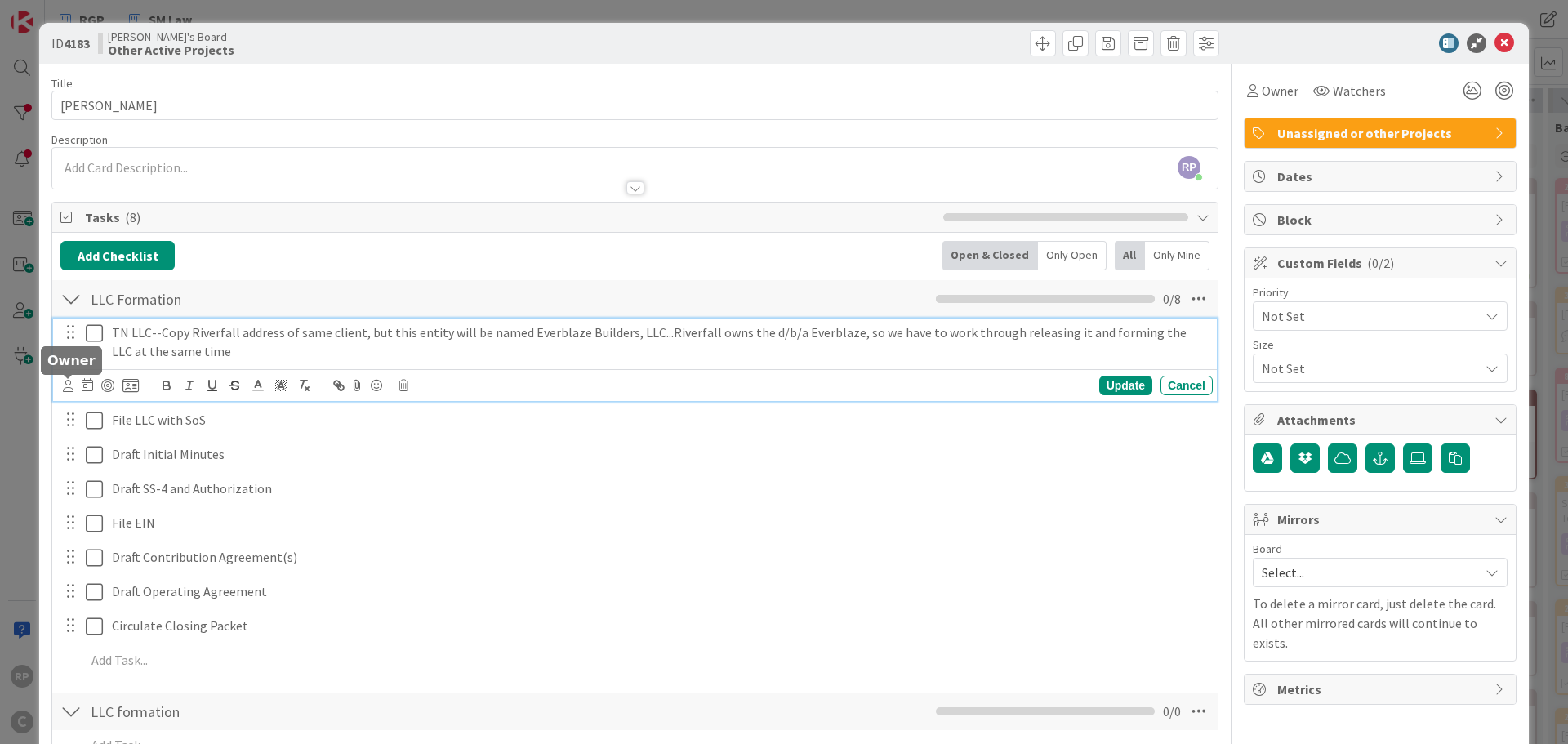
click at [72, 382] on icon at bounding box center [68, 385] width 10 height 12
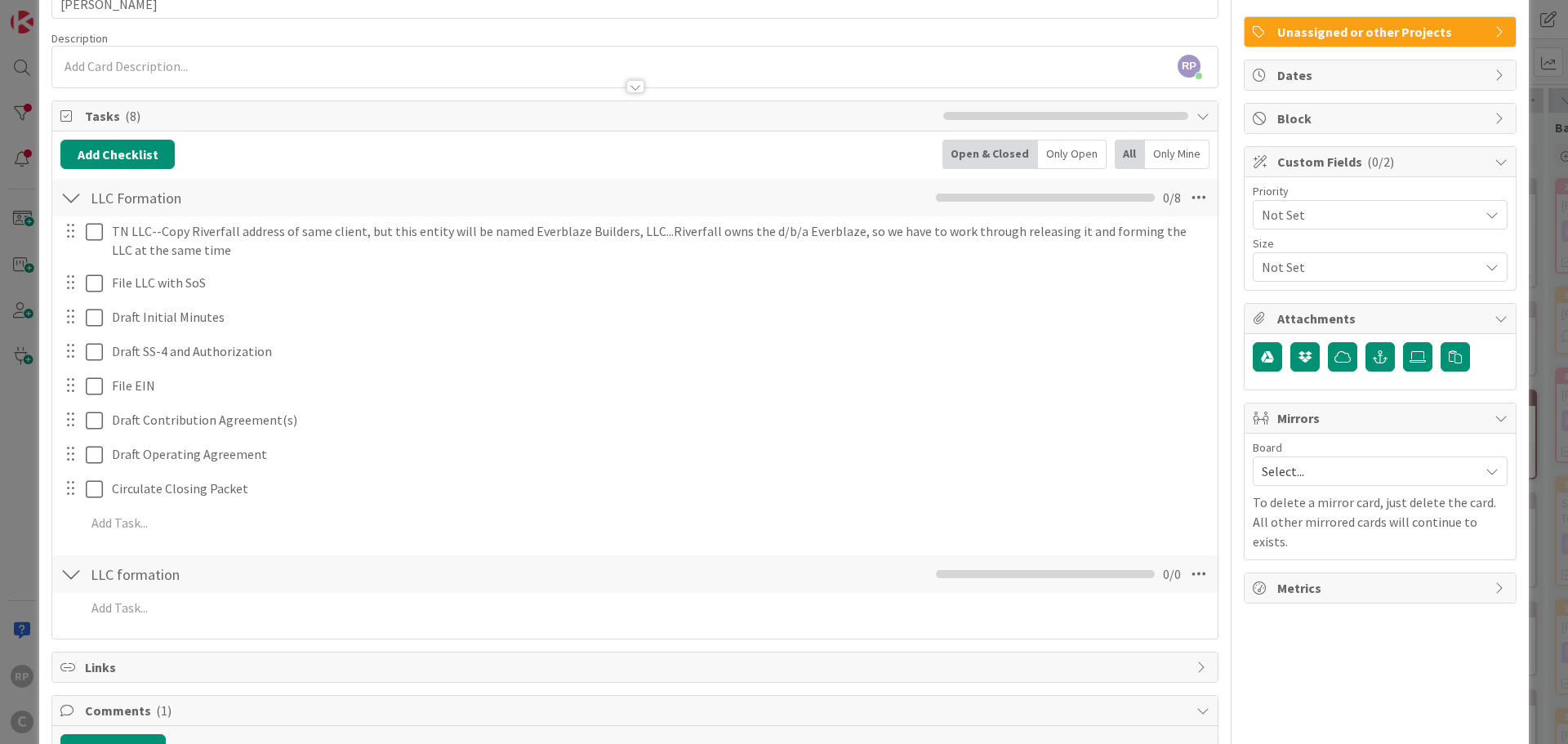
scroll to position [163, 0]
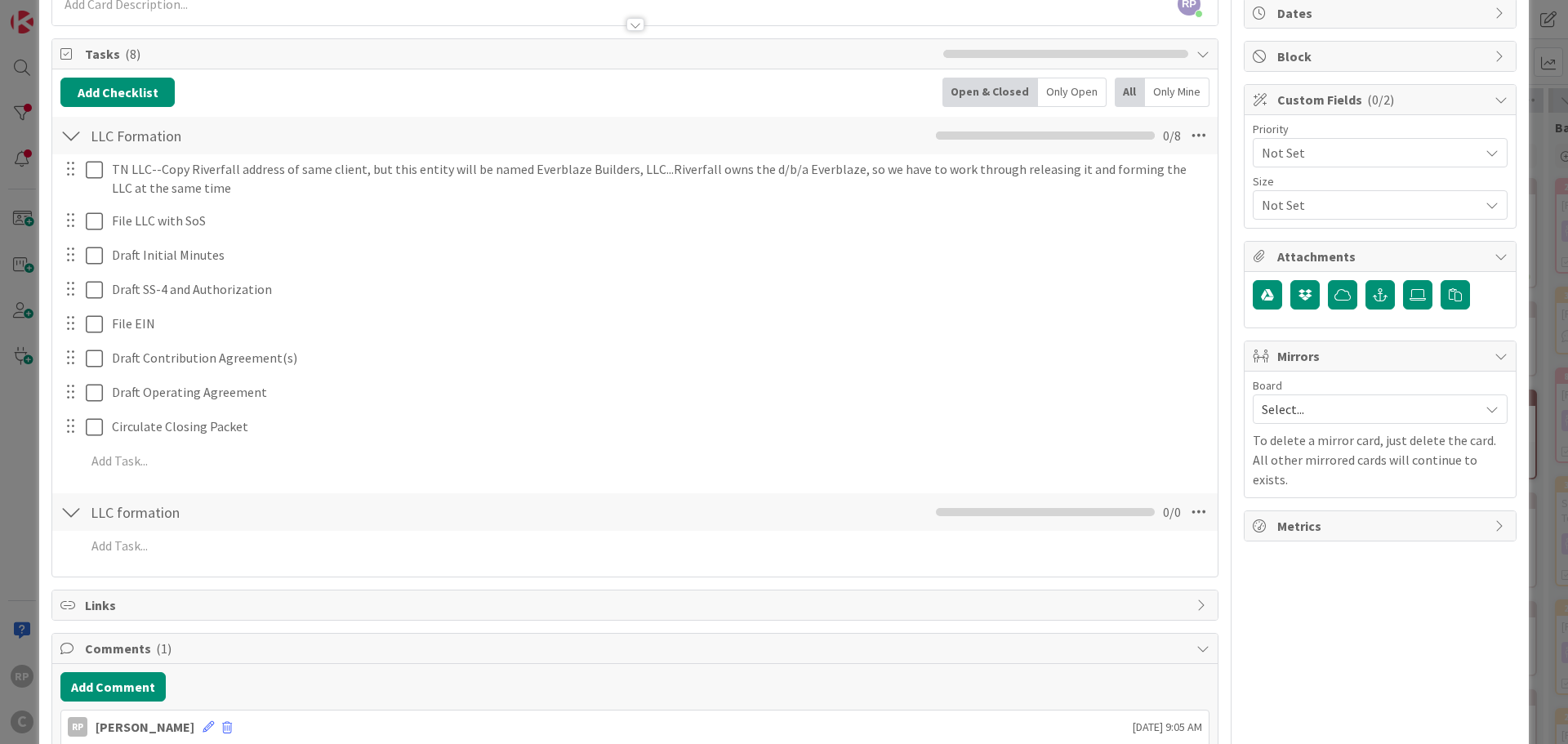
click at [0, 0] on span "[PERSON_NAME]" at bounding box center [0, 0] width 0 height 0
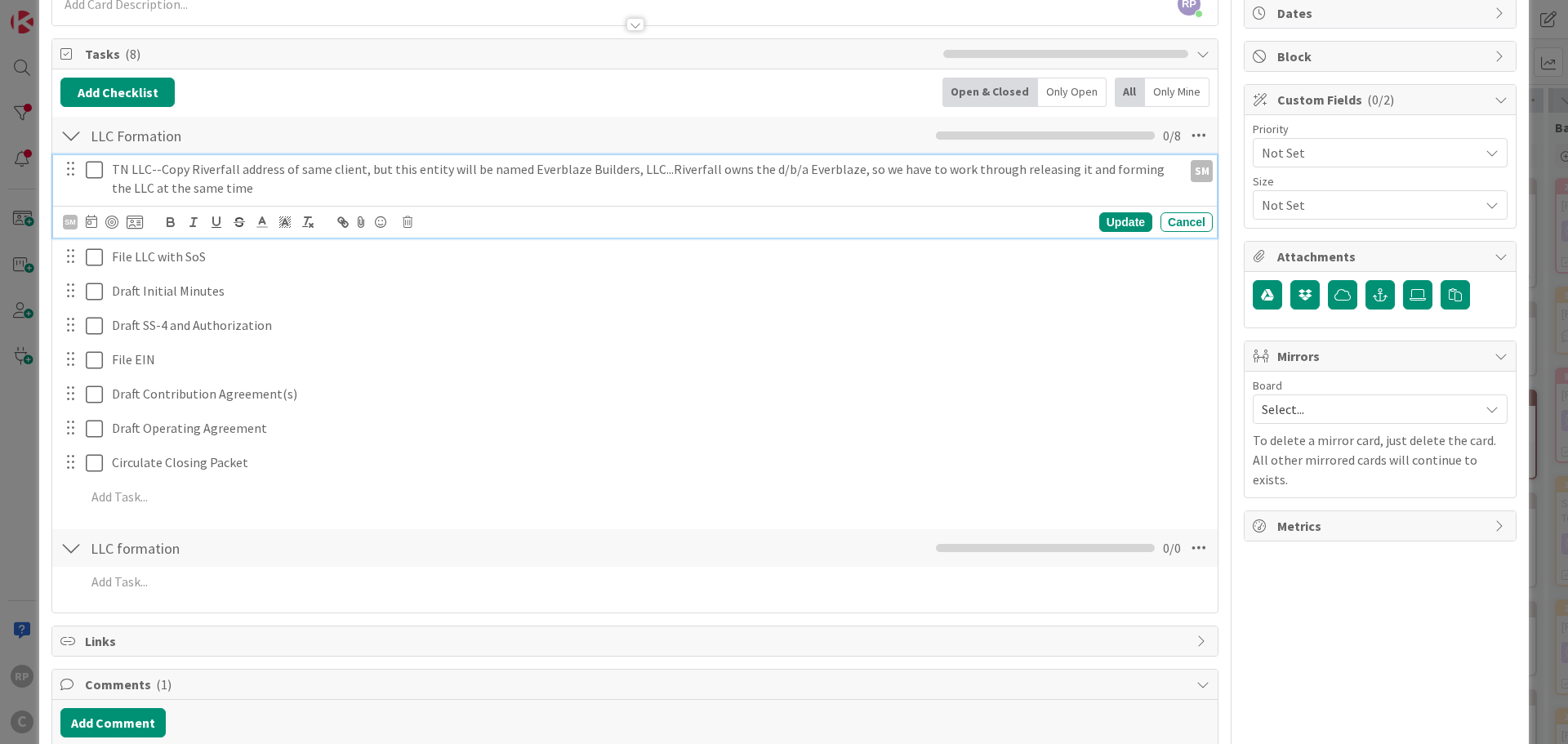
click at [155, 189] on p "TN LLC--Copy Riverfall address of same client, but this entity will be named Ev…" at bounding box center [644, 179] width 1064 height 37
click at [93, 222] on icon at bounding box center [91, 222] width 11 height 13
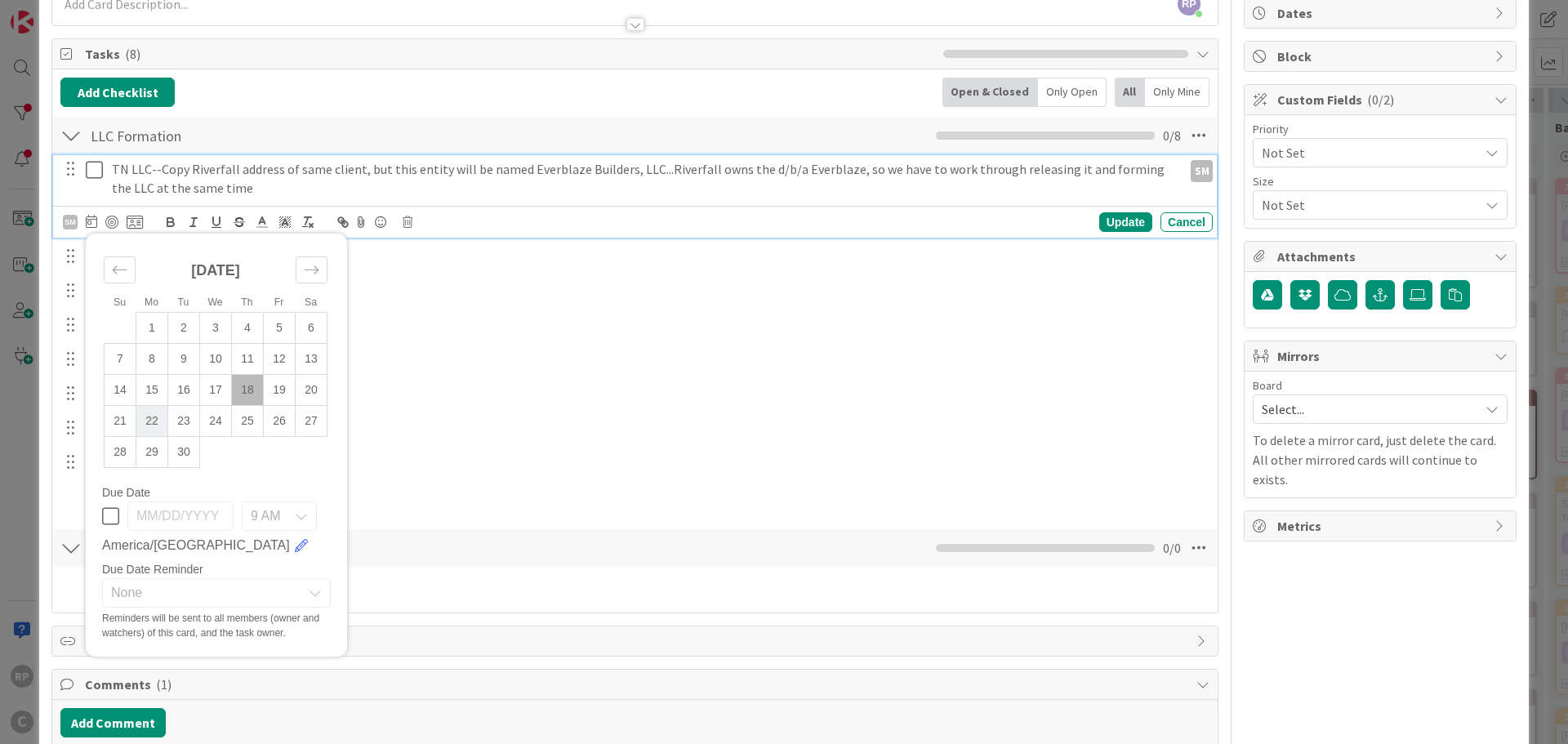
click at [141, 421] on td "22" at bounding box center [152, 421] width 32 height 31
click at [188, 421] on td "23" at bounding box center [184, 421] width 32 height 31
type input "[DATE]"
click at [1106, 222] on div "Update" at bounding box center [1125, 222] width 53 height 19
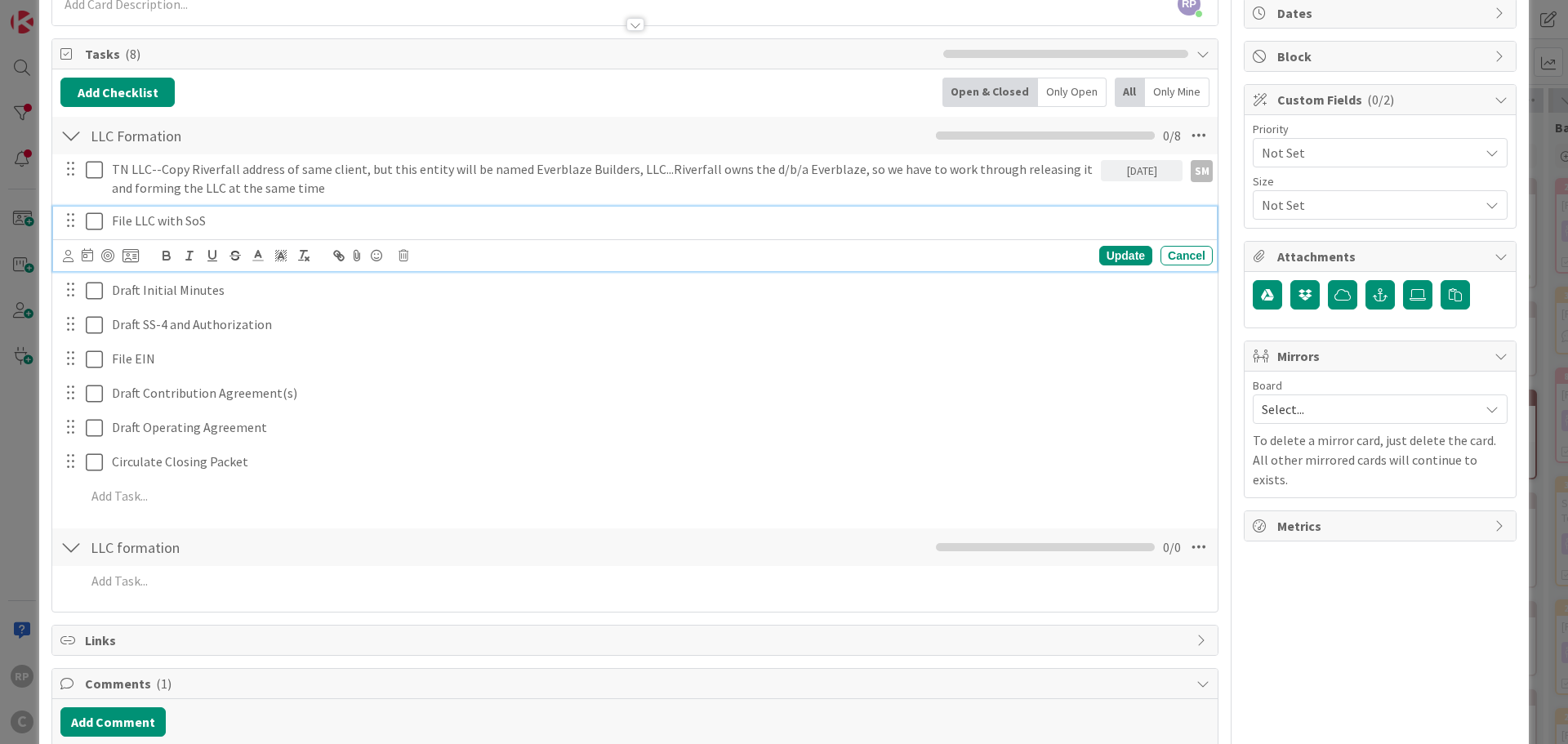
click at [141, 229] on p "File LLC with SoS" at bounding box center [659, 221] width 1094 height 19
click at [406, 256] on icon at bounding box center [403, 255] width 10 height 11
click at [431, 331] on div "Delete" at bounding box center [444, 326] width 60 height 30
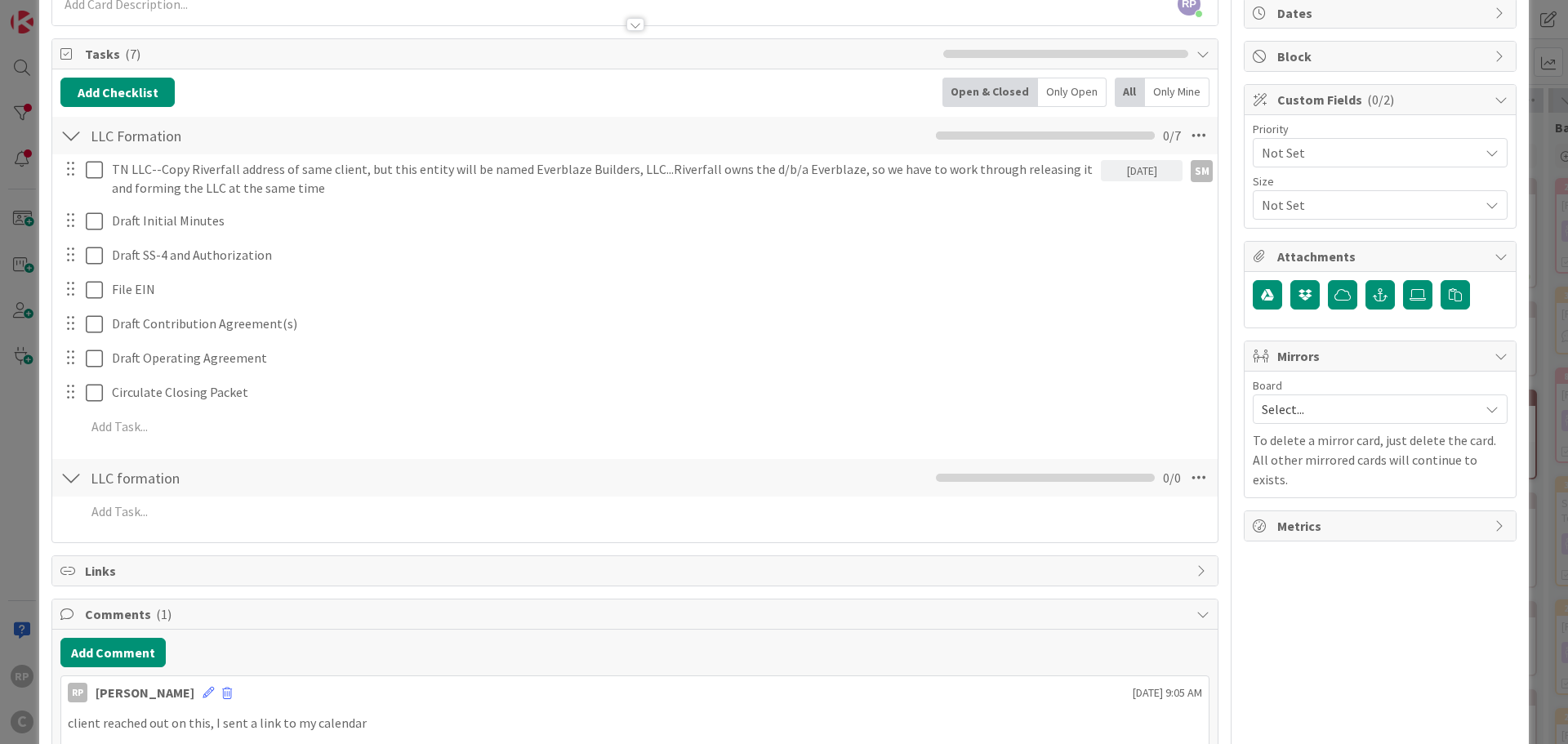
click at [1315, 415] on span "Select..." at bounding box center [1365, 409] width 209 height 23
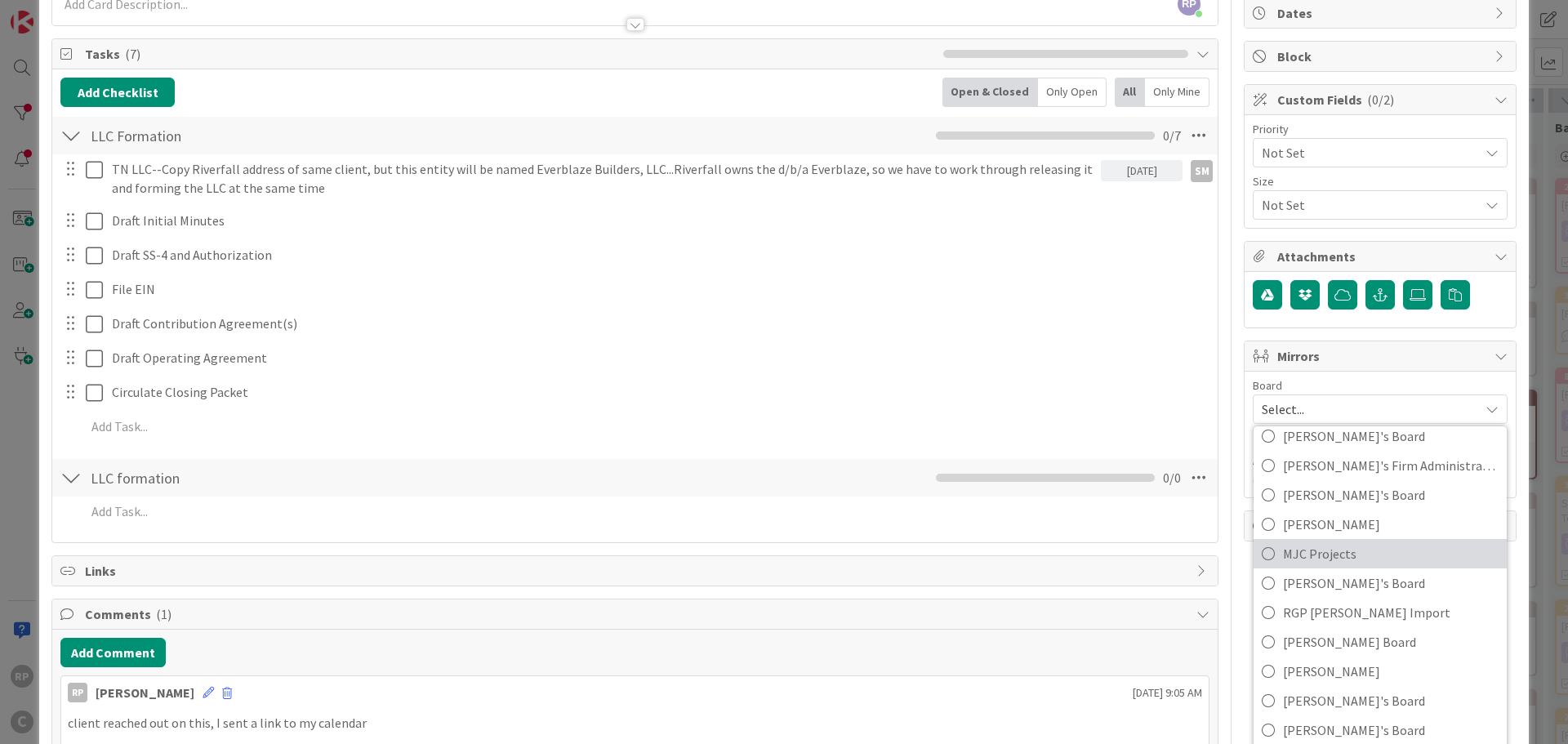
scroll to position [455, 0]
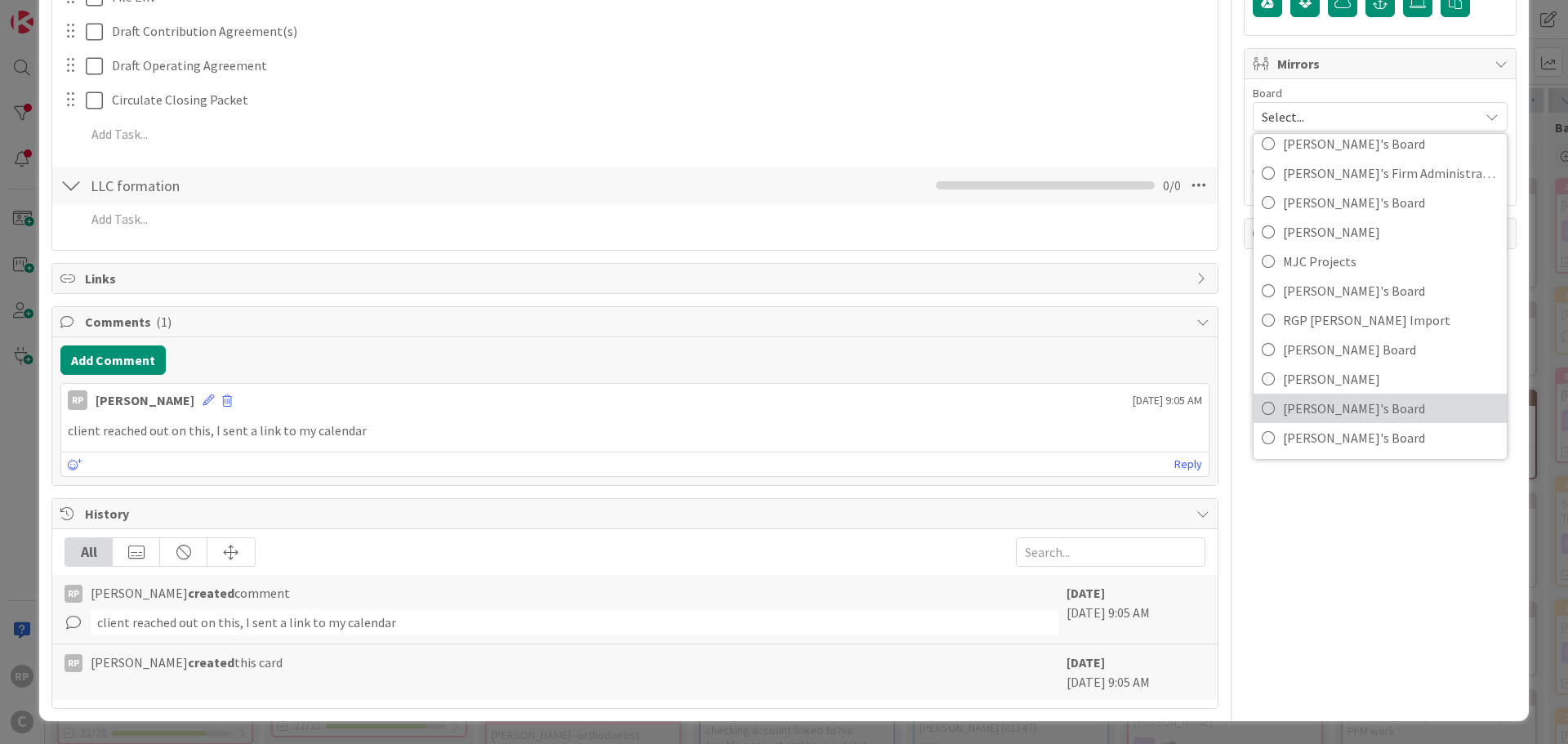
drag, startPoint x: 1337, startPoint y: 414, endPoint x: 1340, endPoint y: 401, distance: 13.3
click at [1337, 414] on span "[PERSON_NAME]'s Board" at bounding box center [1390, 408] width 215 height 24
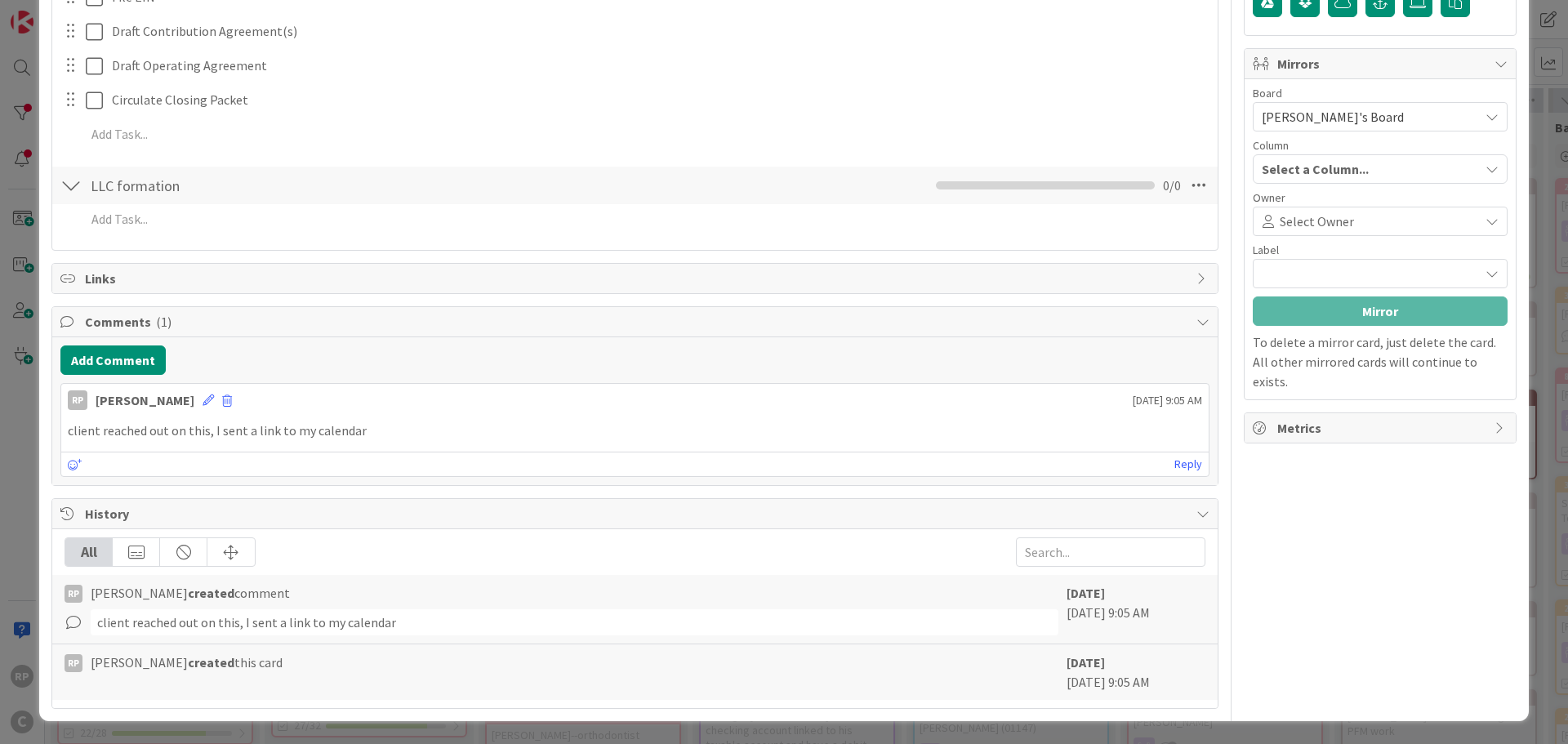
click at [1293, 209] on div "Select Owner" at bounding box center [1380, 222] width 255 height 30
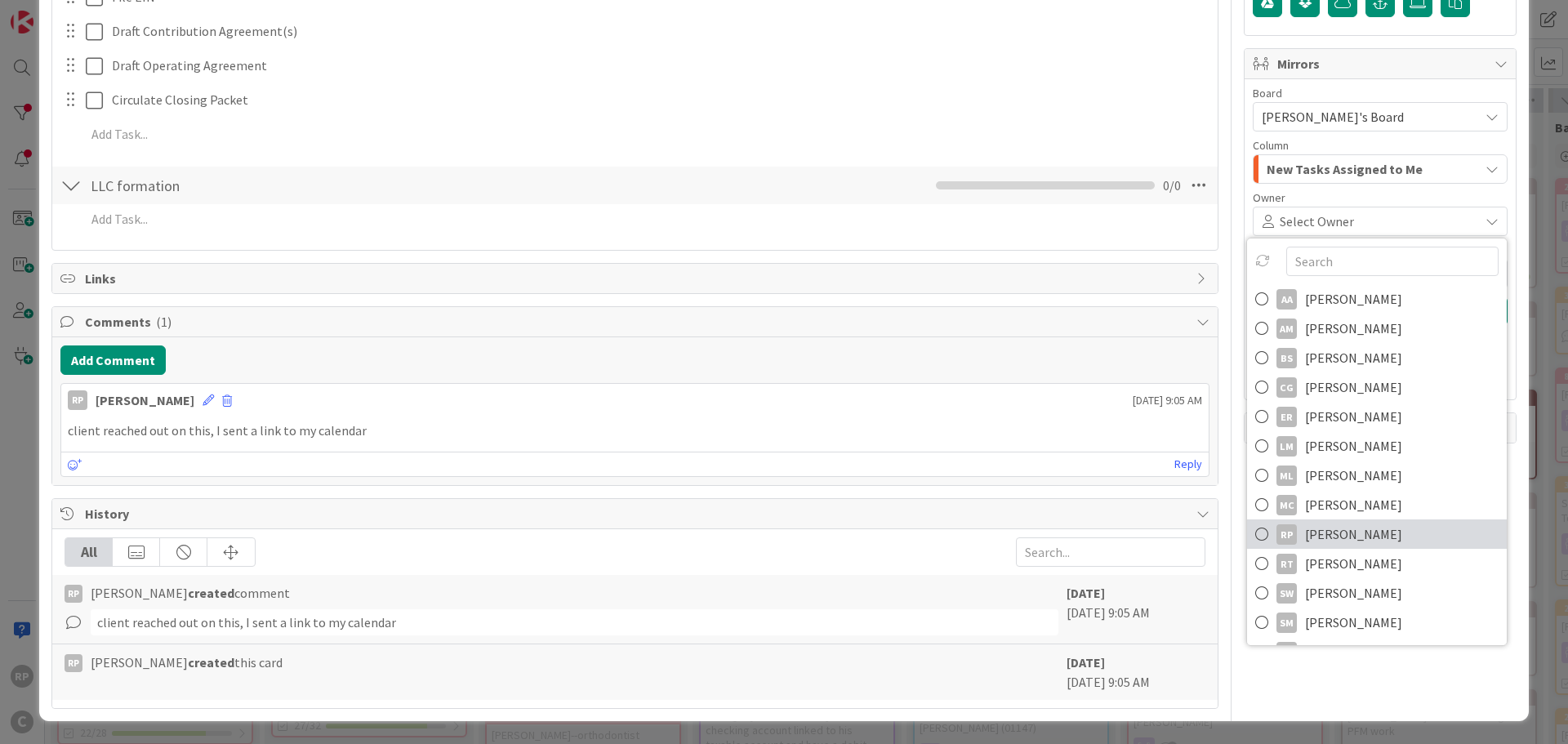
click at [1344, 536] on span "[PERSON_NAME]" at bounding box center [1353, 534] width 97 height 24
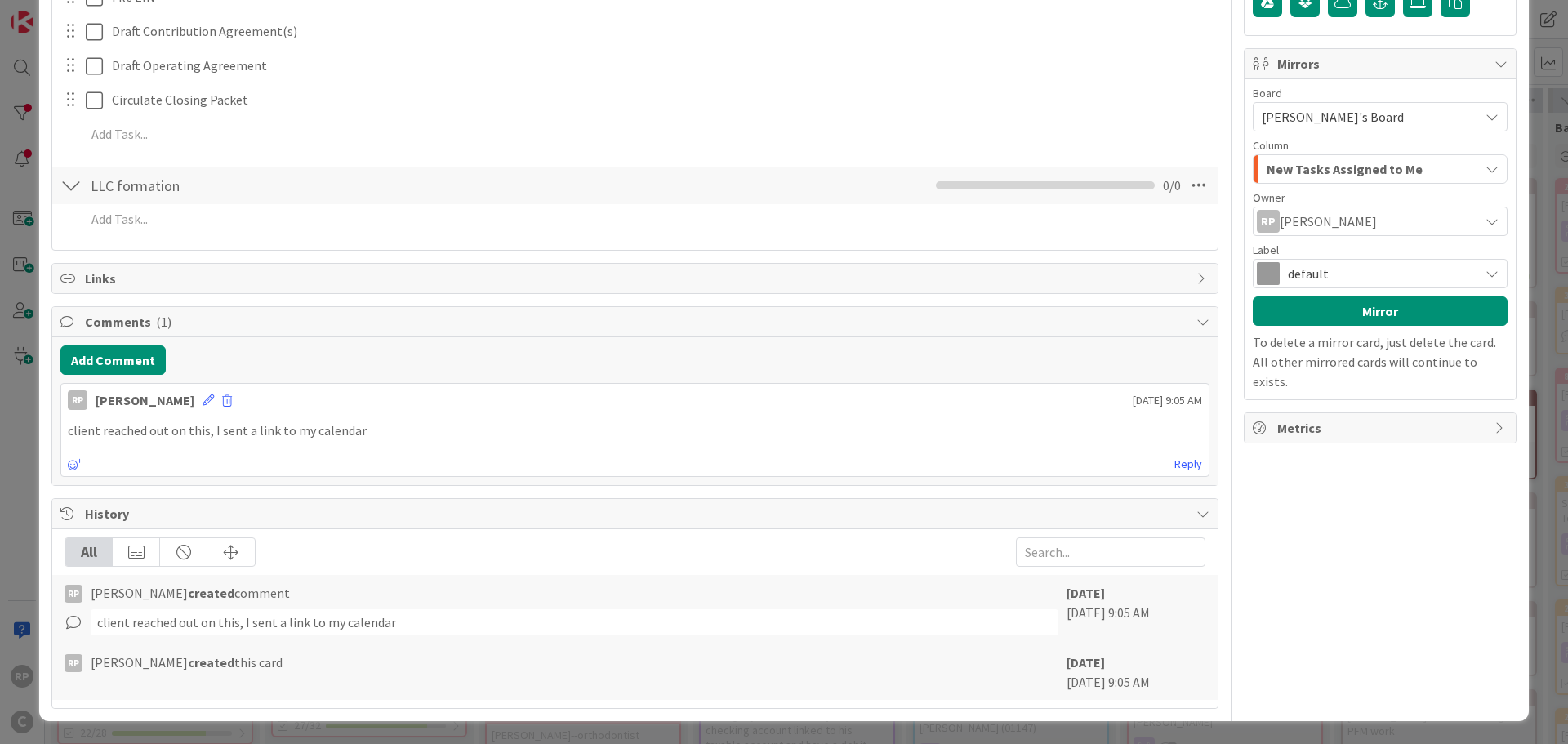
click at [1309, 269] on span "default" at bounding box center [1379, 274] width 183 height 23
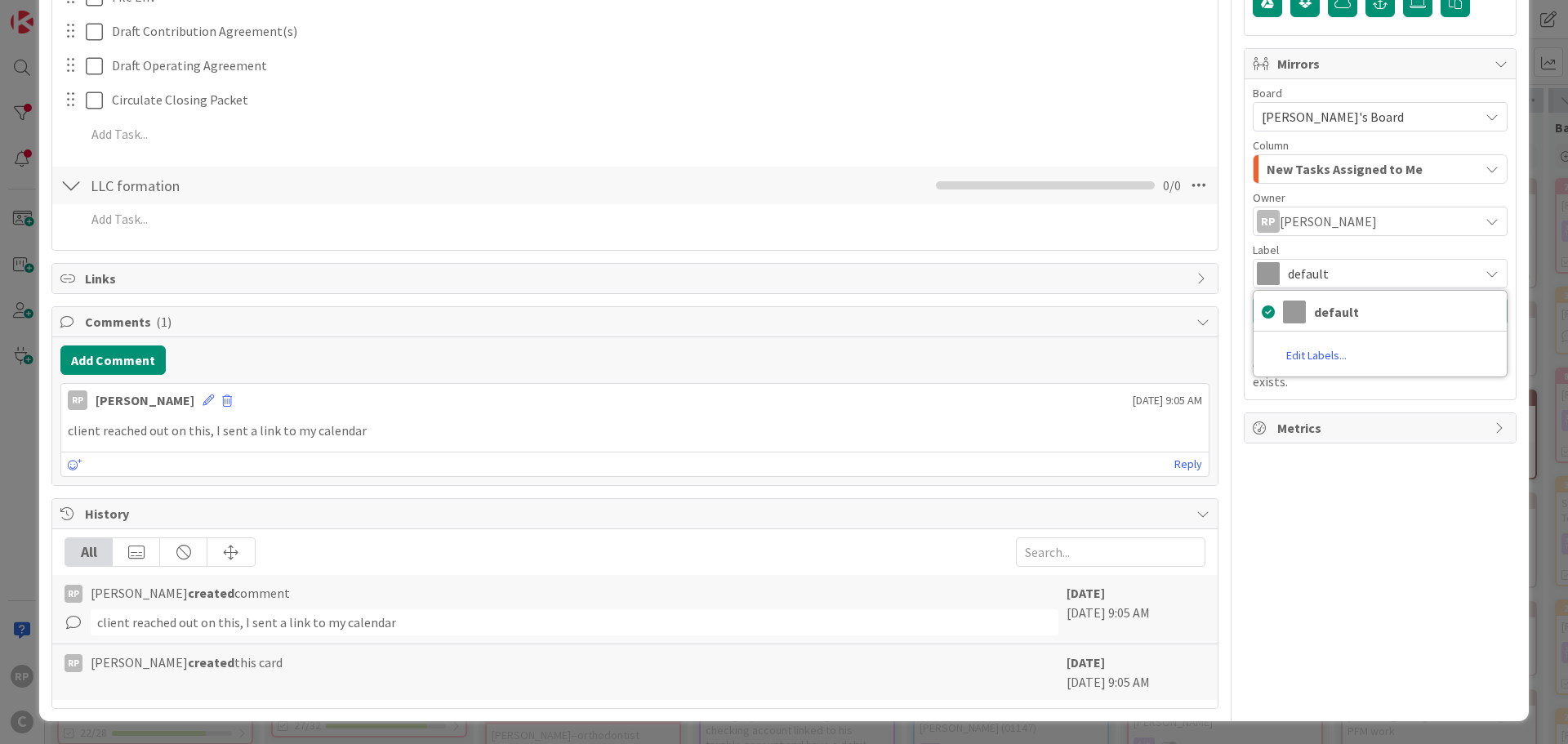
click at [1328, 241] on div "Board [PERSON_NAME]'s Board [PERSON_NAME]'s Board [PERSON_NAME]'s Board [PERSON…" at bounding box center [1380, 187] width 255 height 201
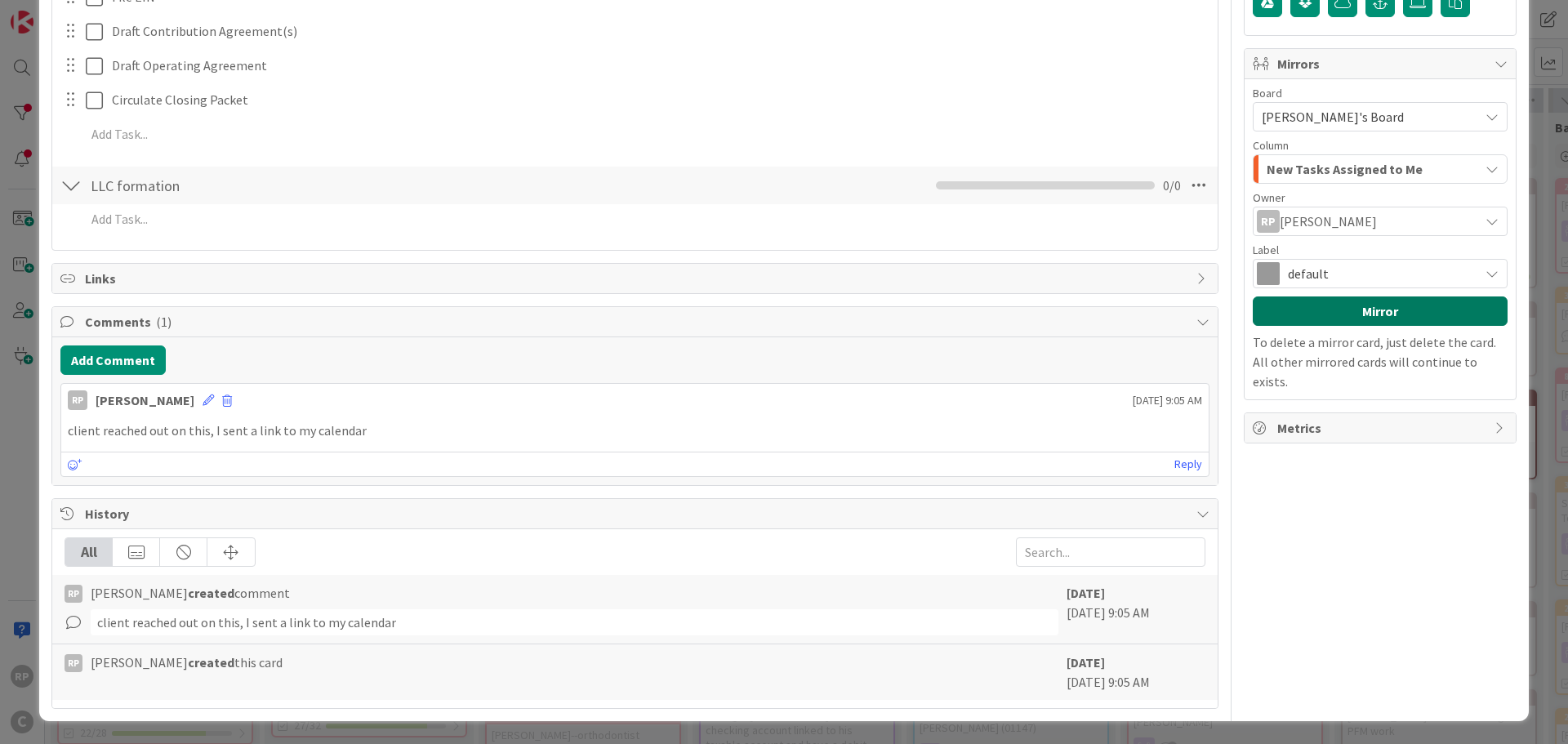
click at [1336, 314] on button "Mirror" at bounding box center [1380, 312] width 255 height 30
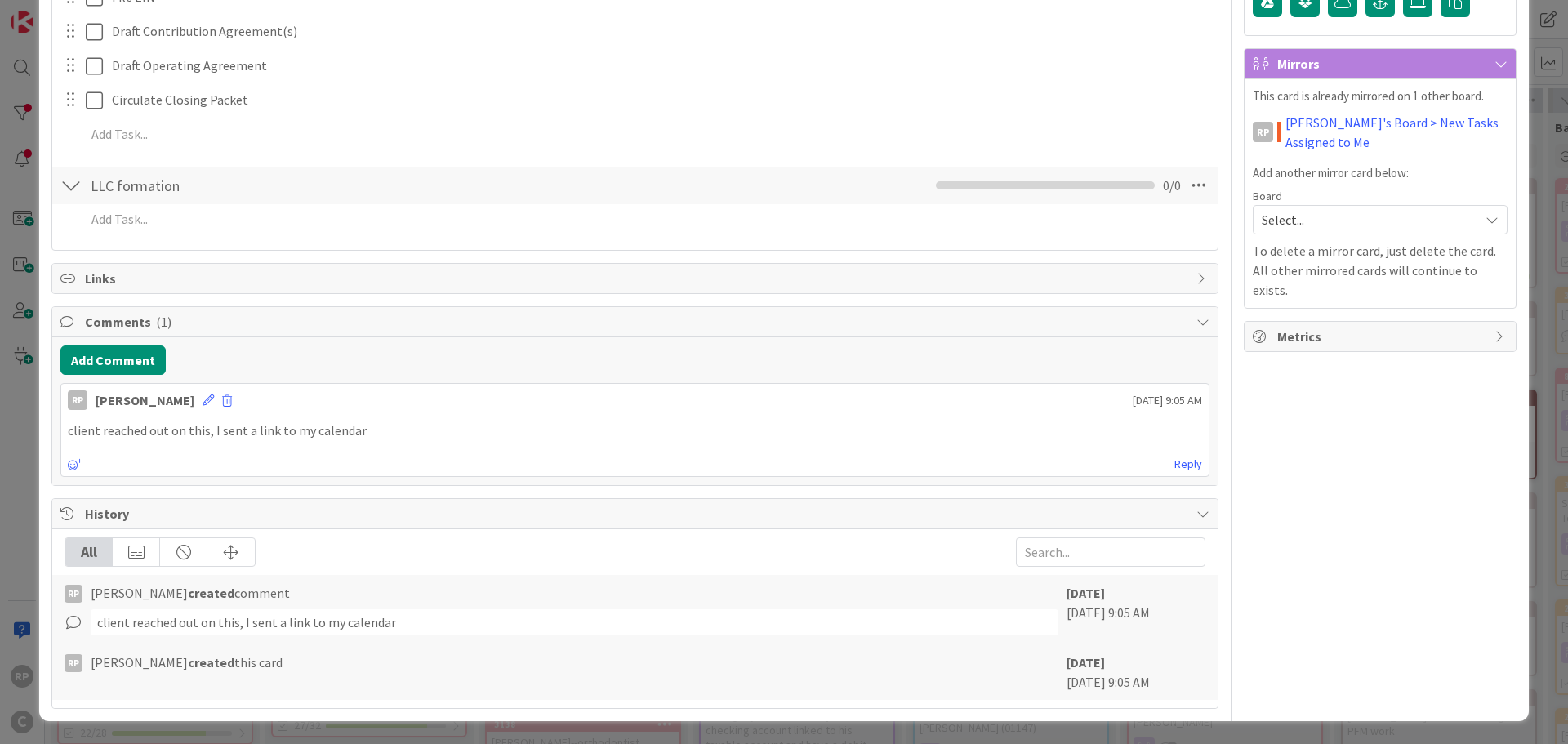
scroll to position [47, 0]
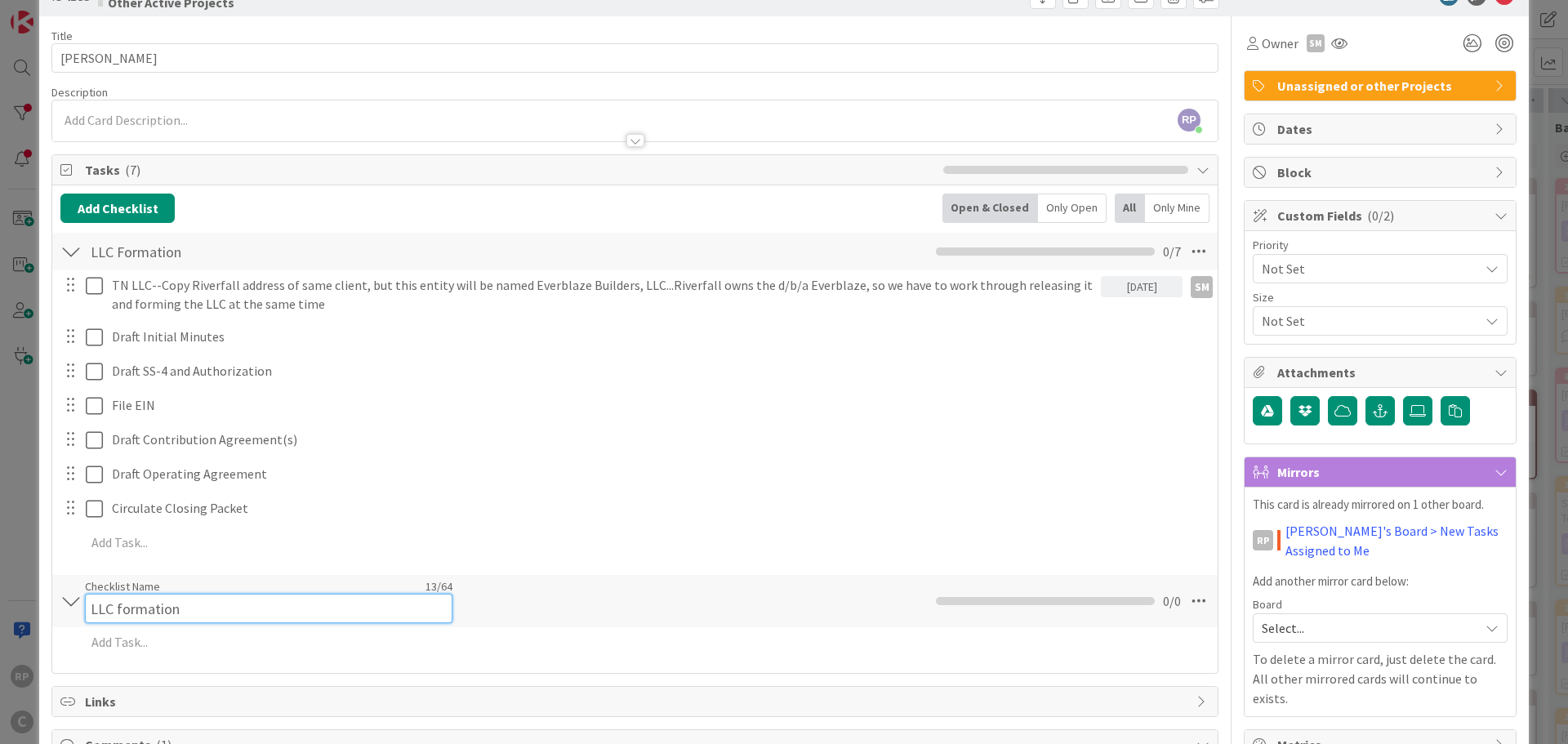
click at [113, 589] on div "Checklist Name 13 / 64 LLC formation" at bounding box center [269, 601] width 367 height 45
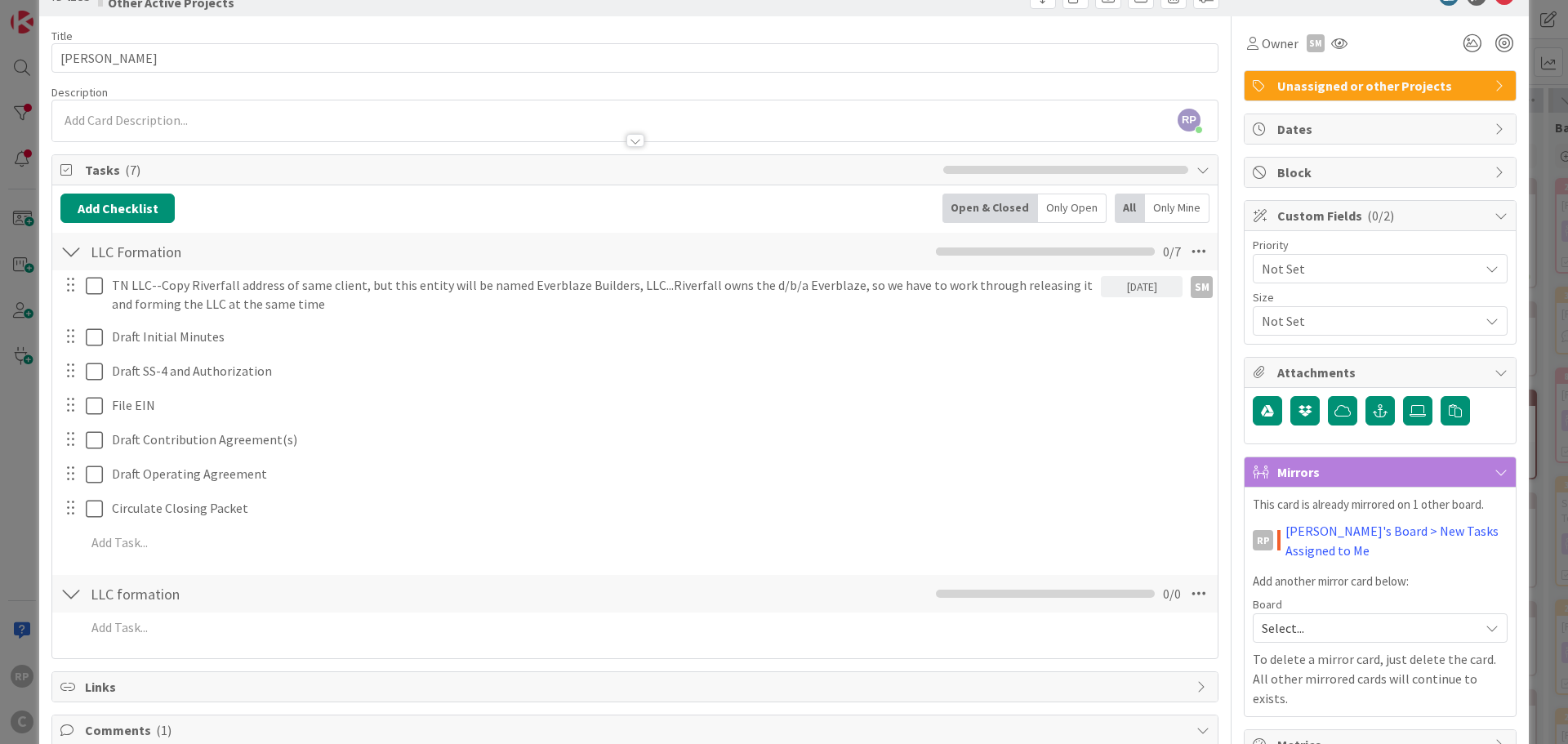
click at [185, 591] on div "Checklist Name 13 / 64 LLC formation" at bounding box center [269, 594] width 367 height 30
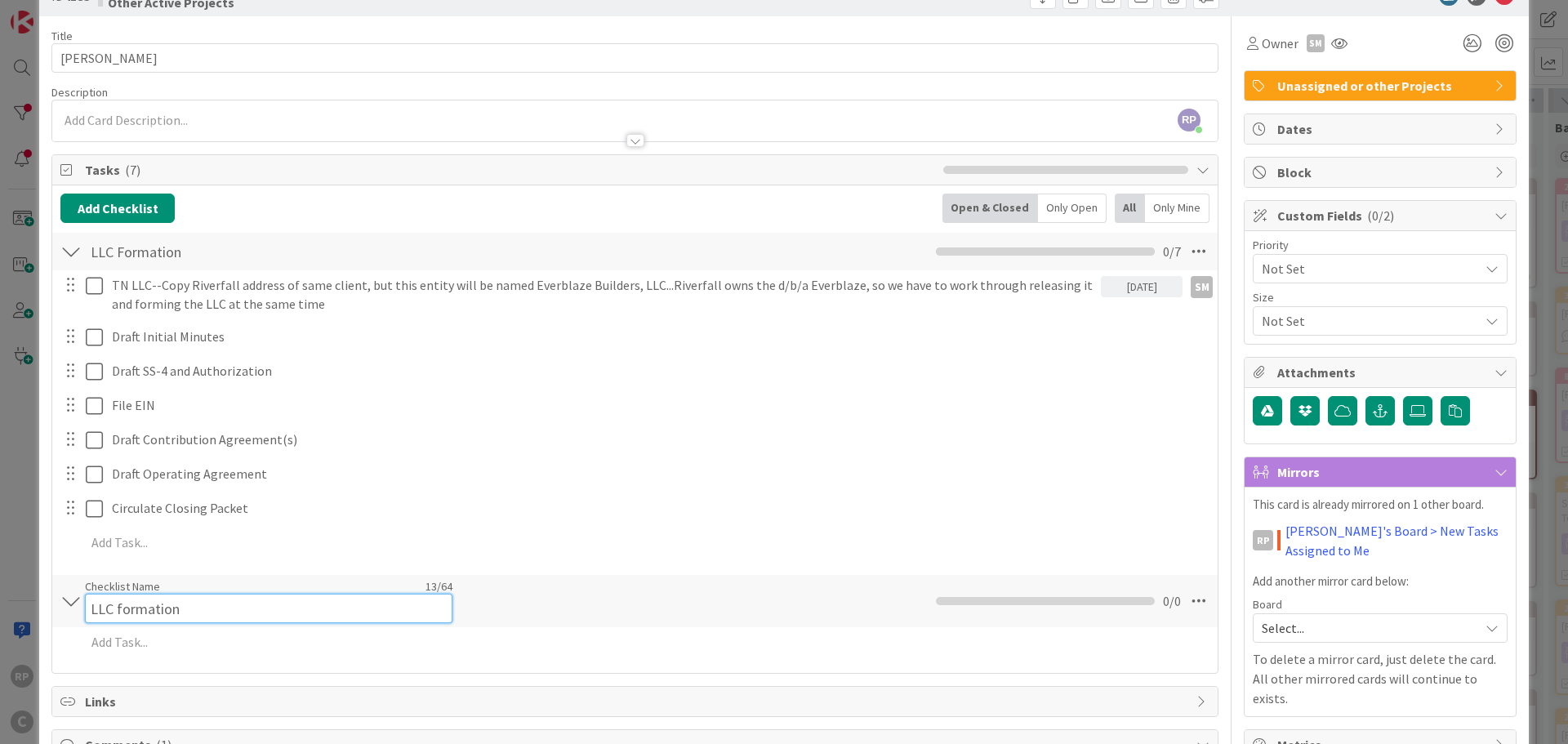
click at [185, 594] on input "LLC formation" at bounding box center [269, 609] width 367 height 30
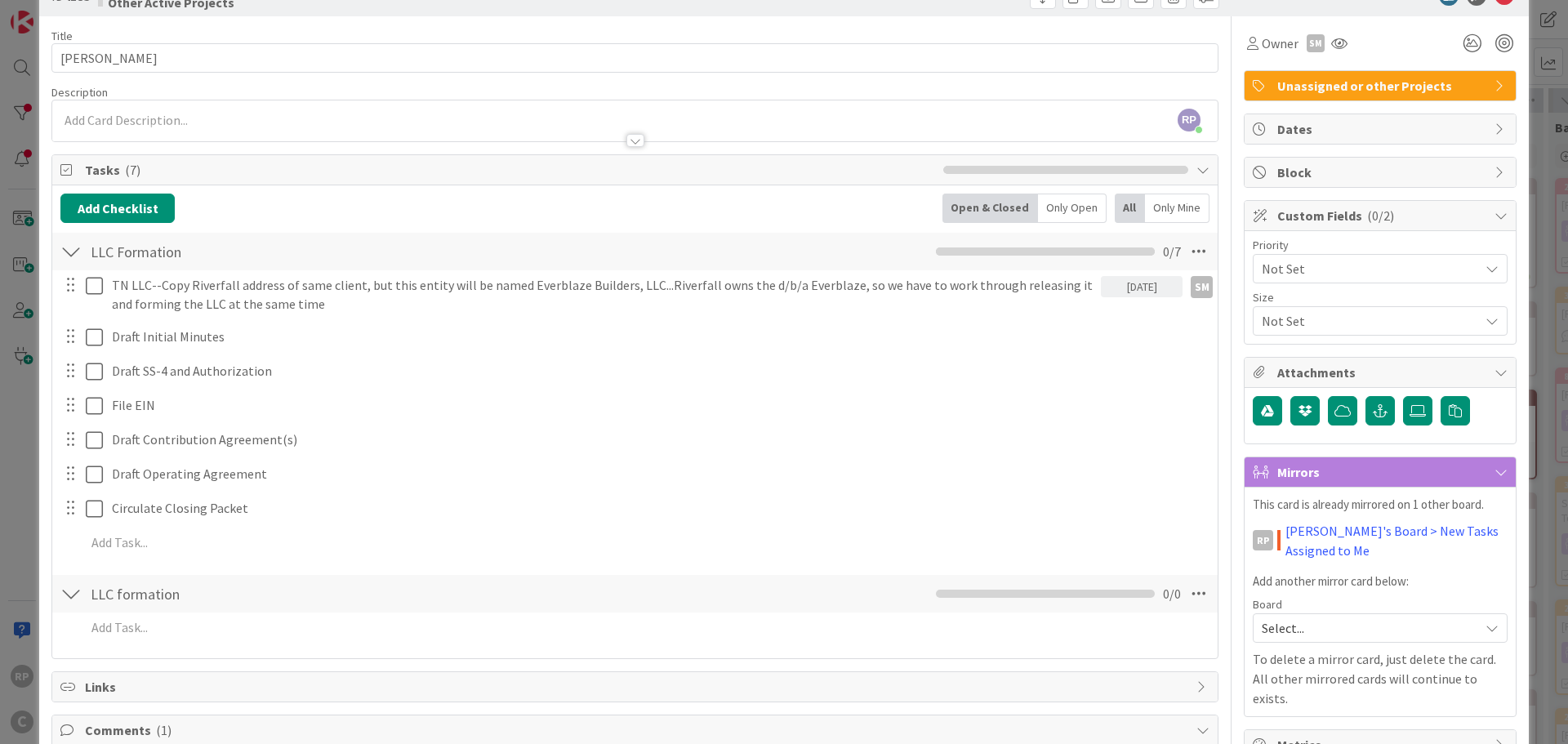
click at [169, 593] on div "Checklist Name 13 / 64 LLC formation" at bounding box center [269, 594] width 367 height 30
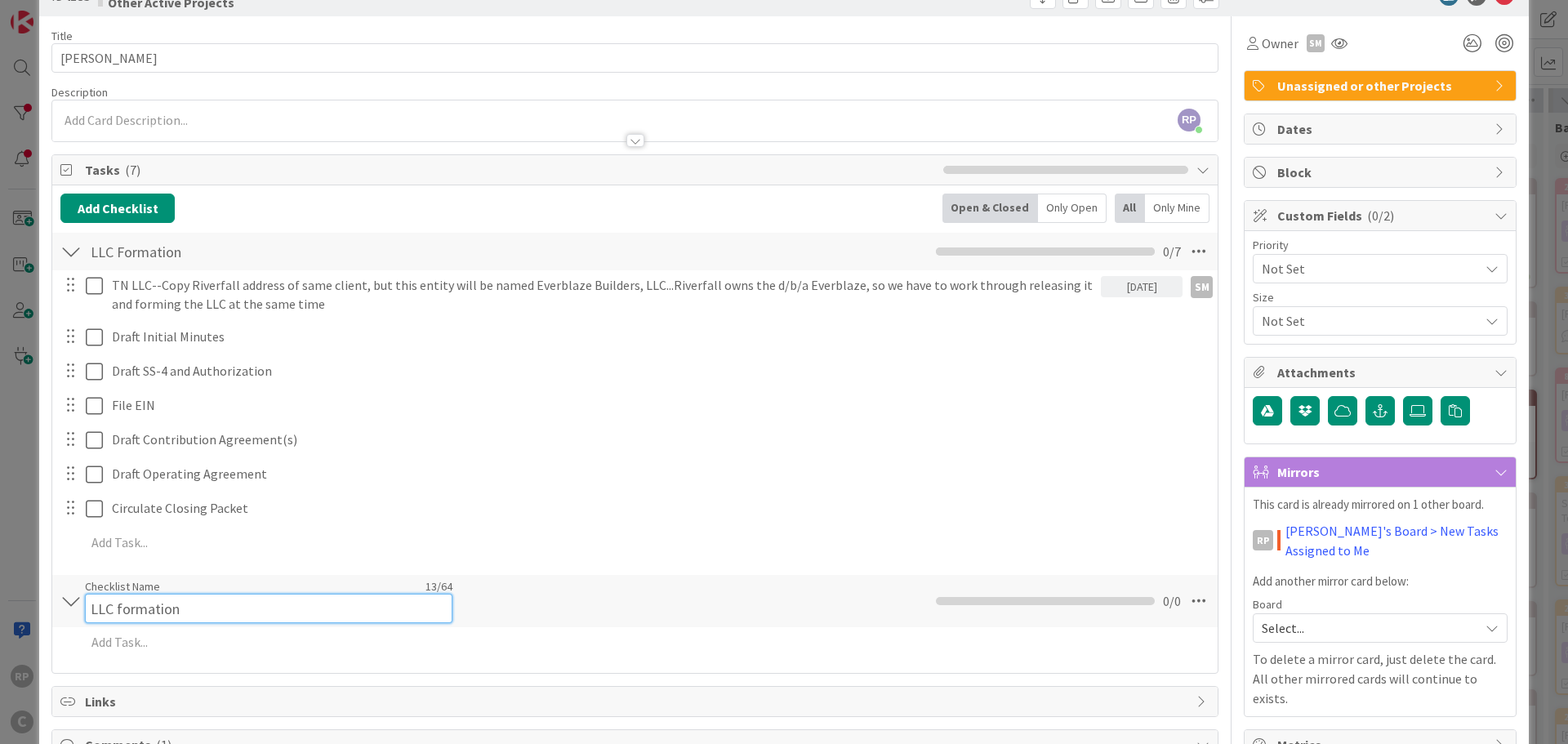
click at [169, 593] on div "Checklist Name 13 / 64 LLC formation" at bounding box center [269, 601] width 367 height 45
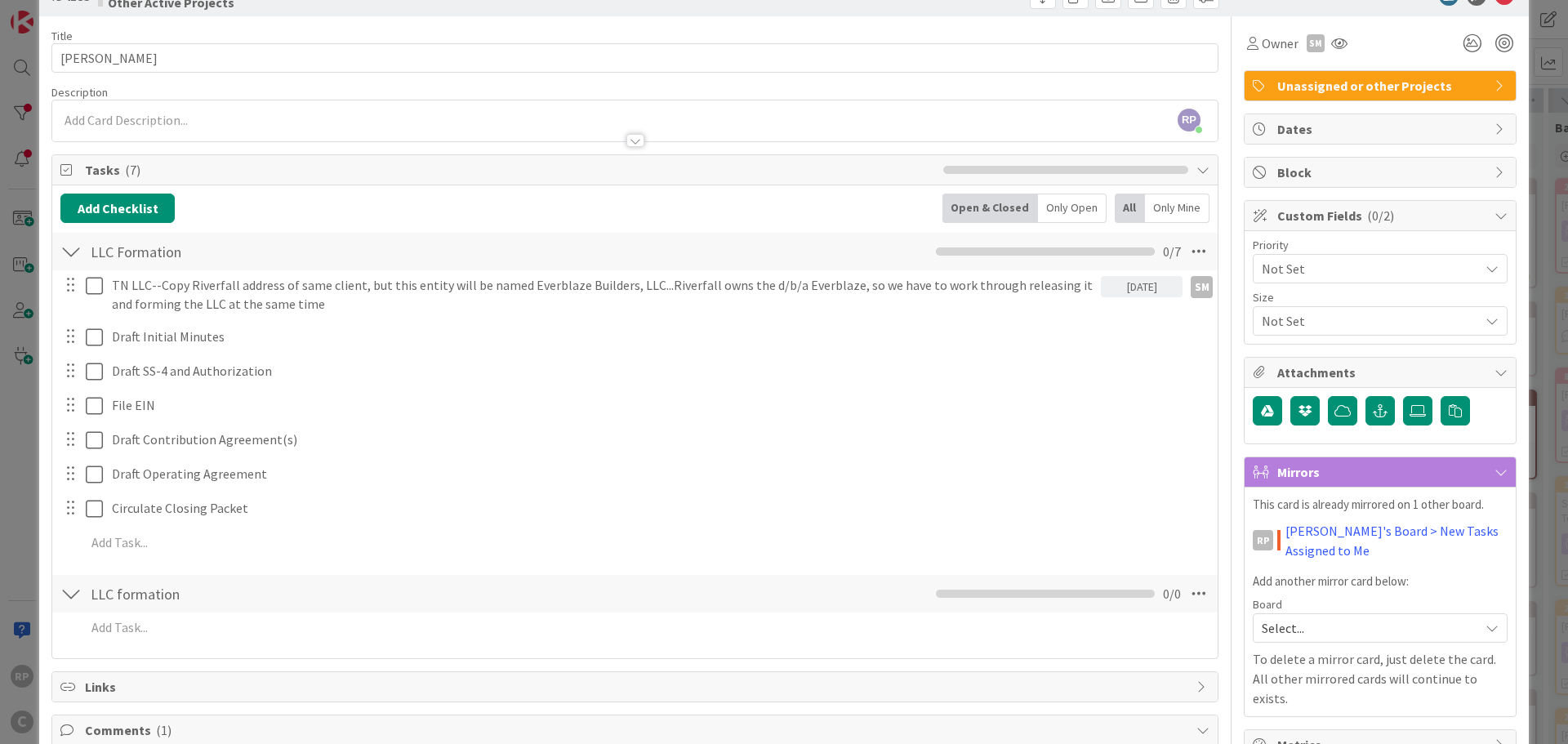
click at [169, 593] on div "Checklist Name 13 / 64 LLC formation" at bounding box center [269, 594] width 367 height 30
click at [1188, 591] on icon at bounding box center [1199, 594] width 30 height 30
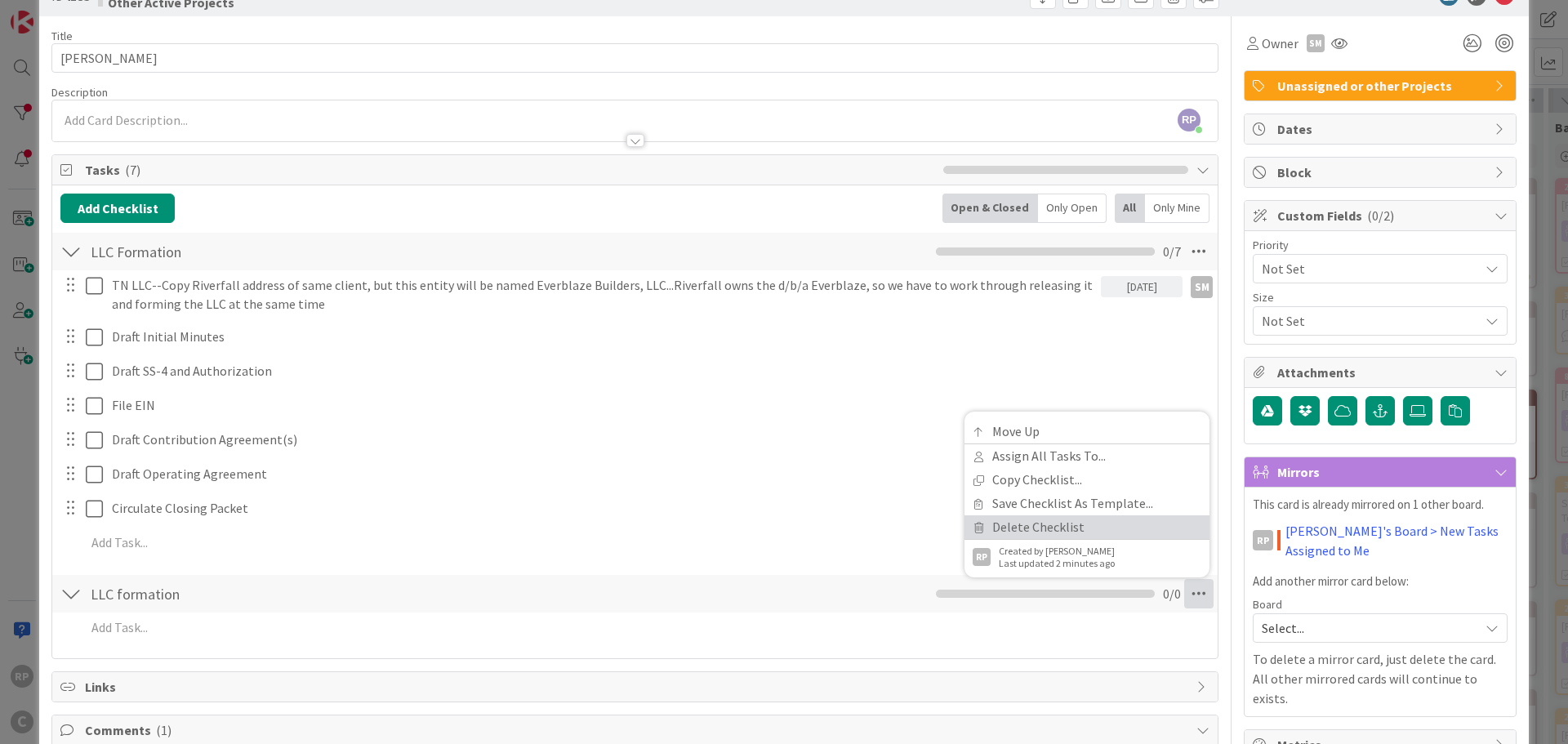
click at [1096, 524] on link "Delete Checklist" at bounding box center [1087, 528] width 245 height 24
click at [980, 550] on button "Delete" at bounding box center [1011, 555] width 61 height 30
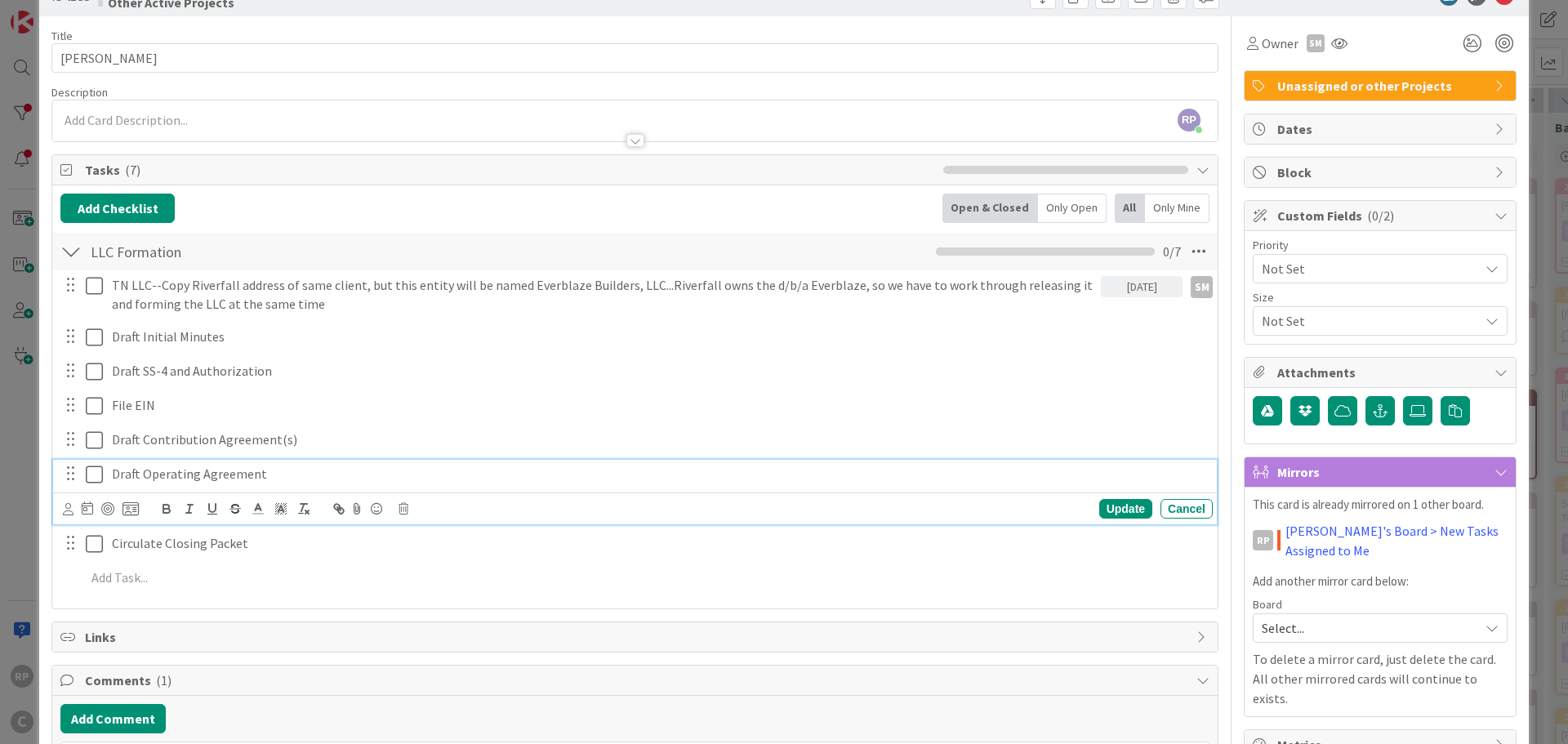
click at [251, 475] on p "Draft Operating Agreement" at bounding box center [659, 474] width 1094 height 19
click at [71, 511] on icon at bounding box center [68, 508] width 10 height 12
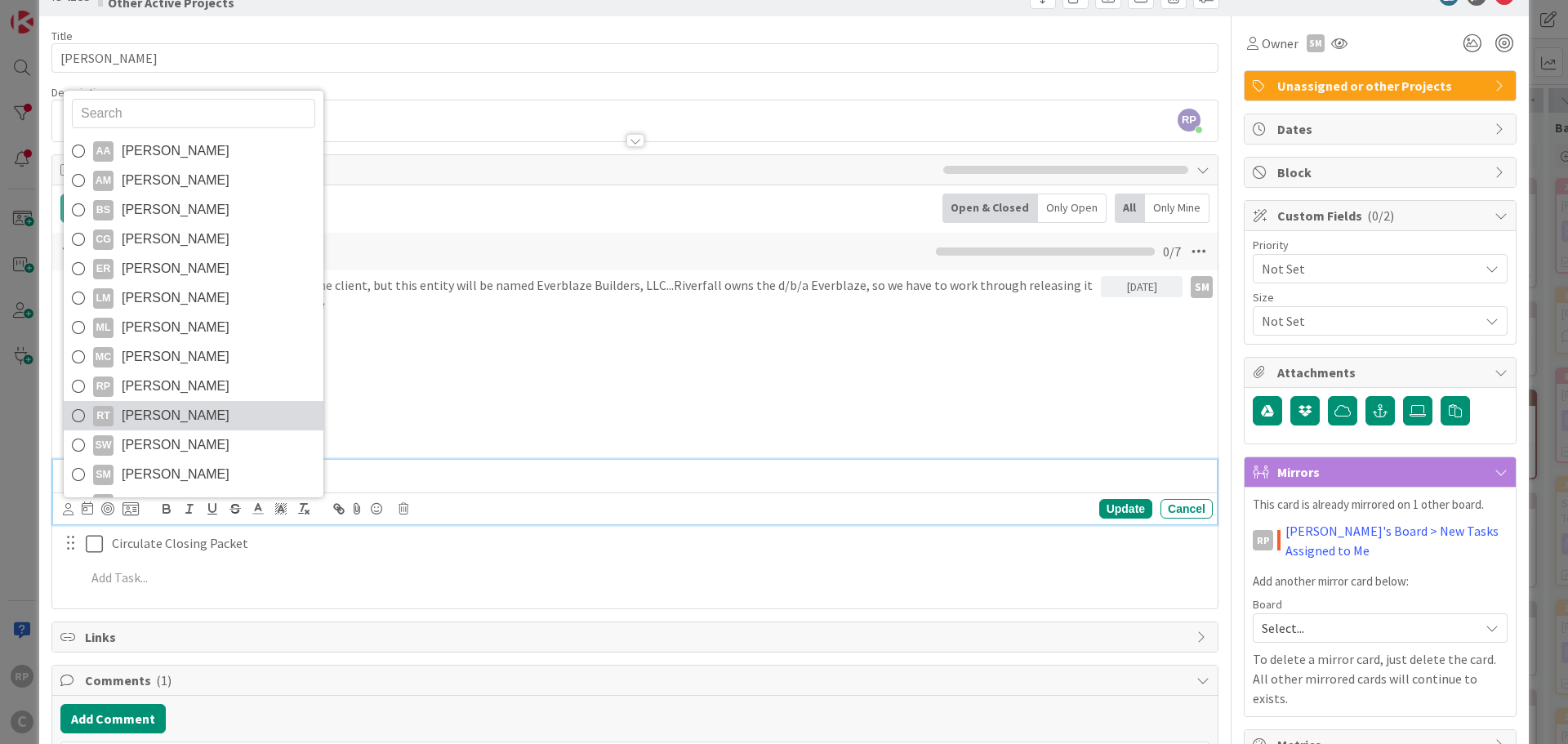
click at [176, 417] on span "[PERSON_NAME]" at bounding box center [175, 416] width 108 height 24
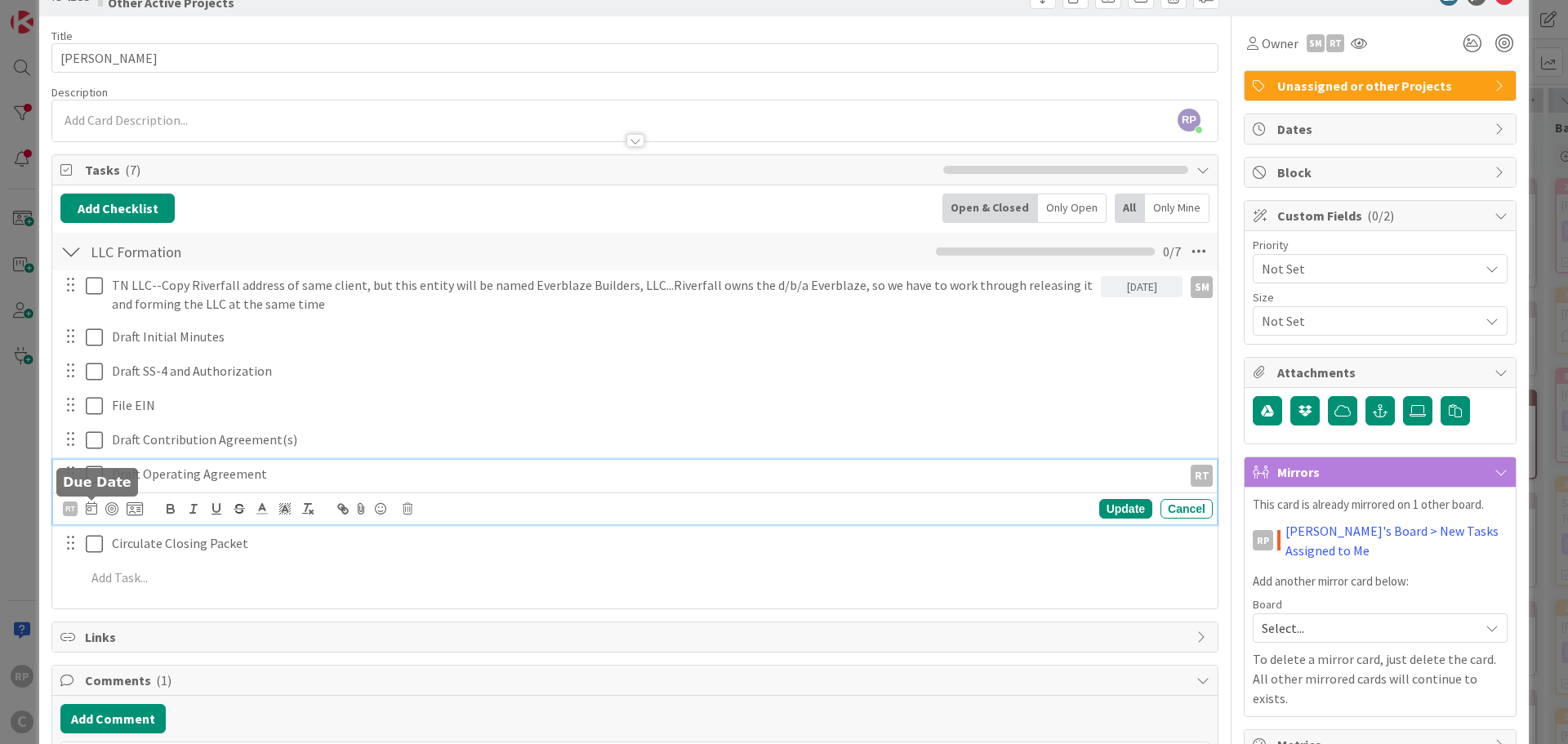
click at [89, 505] on icon at bounding box center [91, 508] width 11 height 13
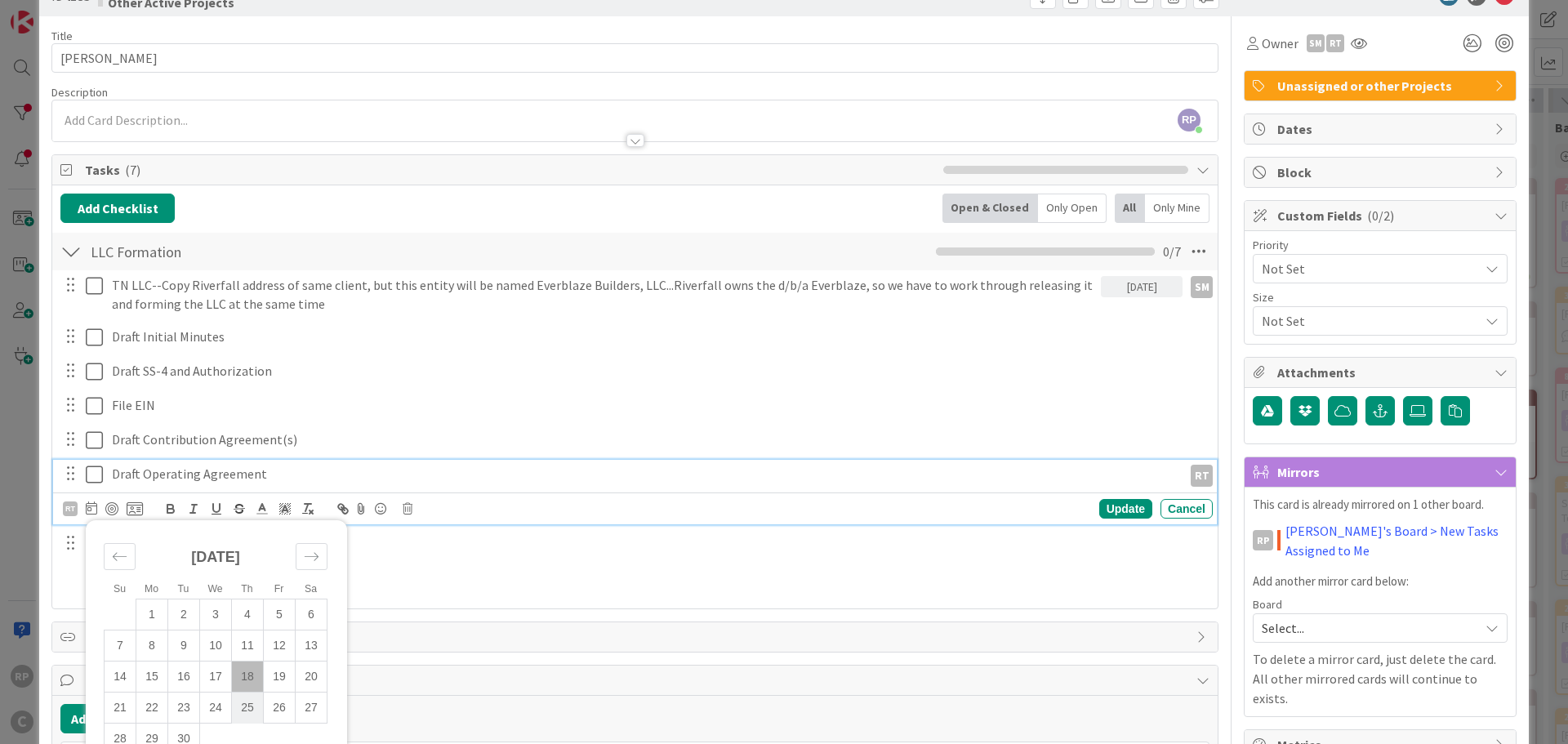
click at [253, 707] on td "25" at bounding box center [248, 708] width 32 height 31
type input "[DATE]"
click at [400, 473] on p "Draft Operating Agreement" at bounding box center [603, 474] width 982 height 19
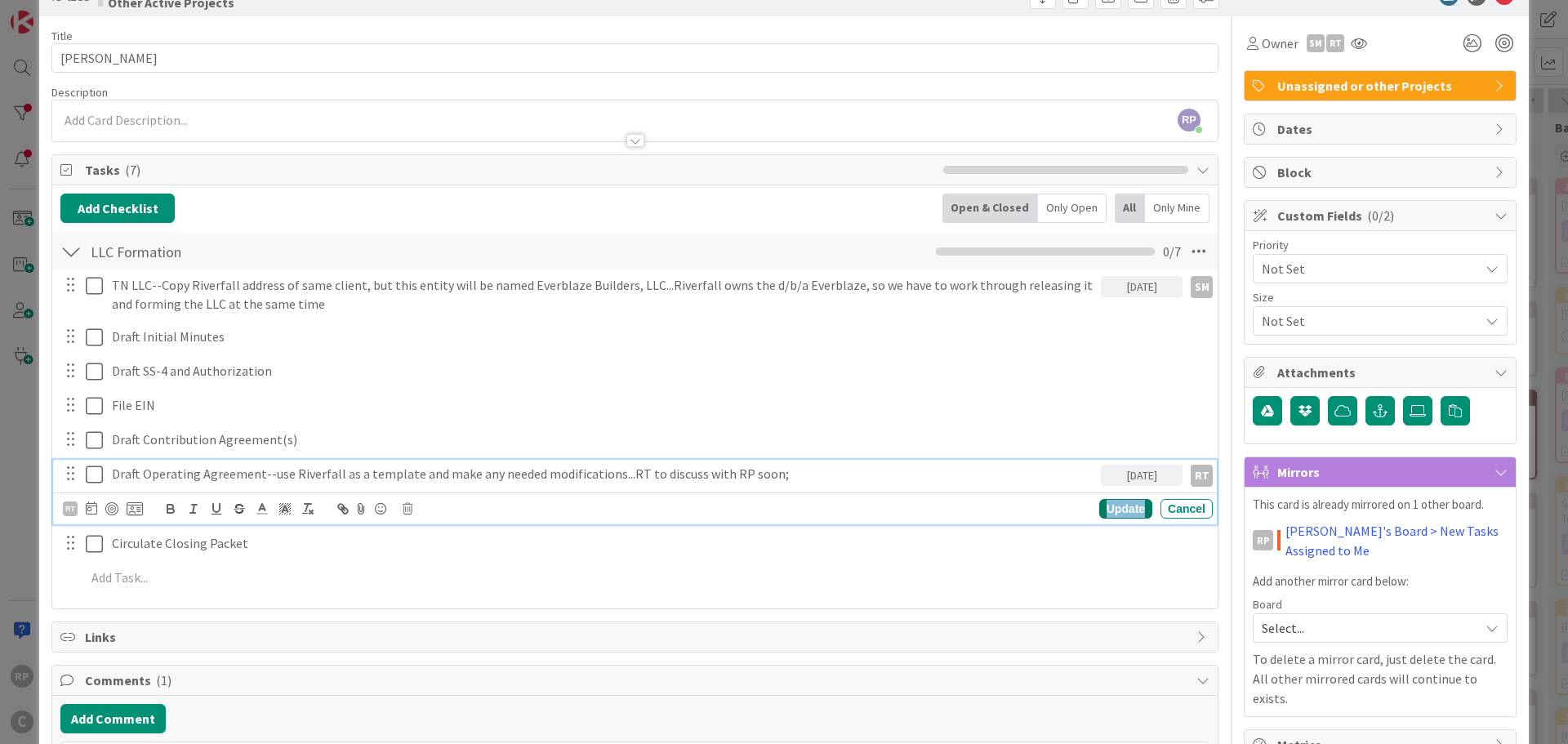
click at [1127, 508] on div "Update" at bounding box center [1125, 508] width 53 height 19
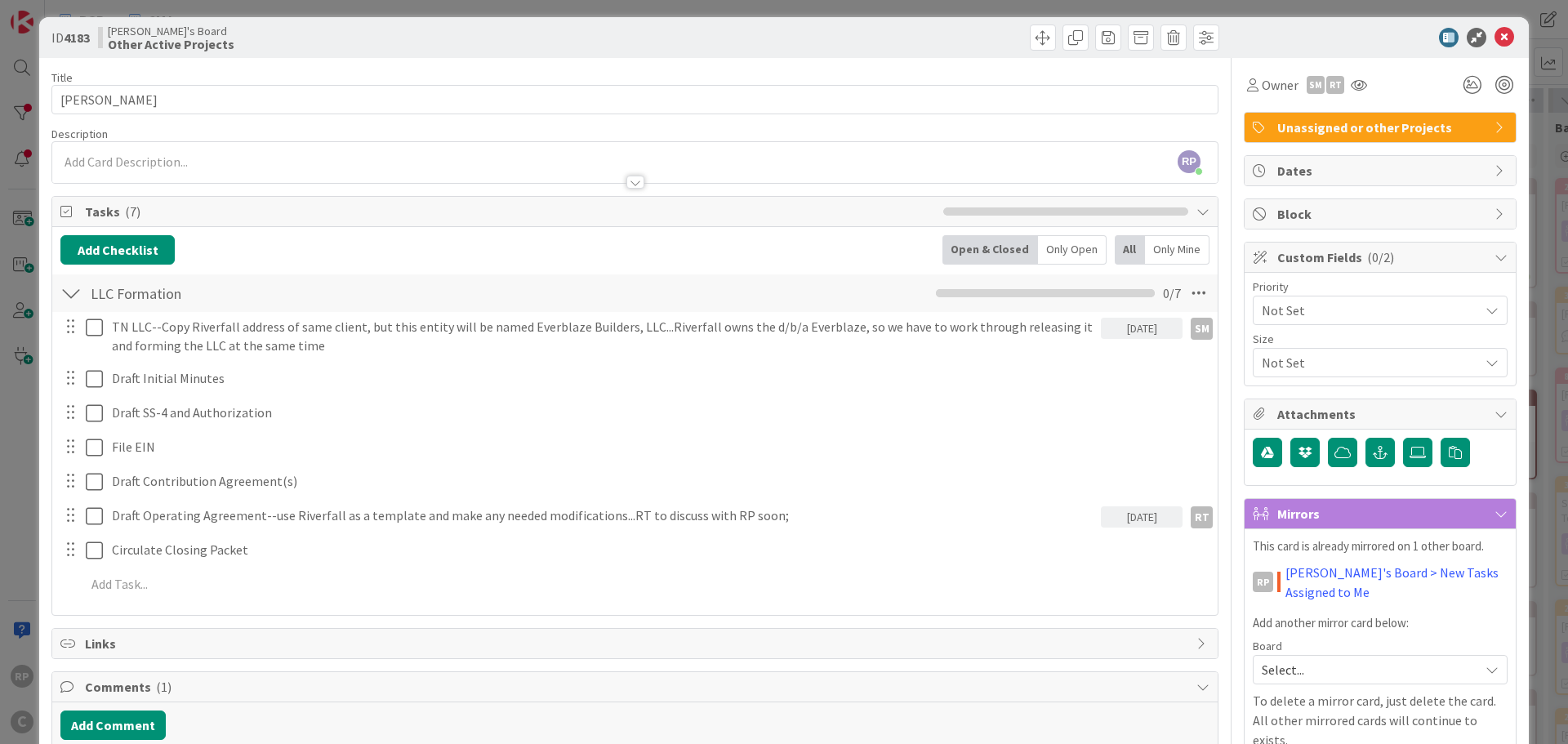
scroll to position [0, 0]
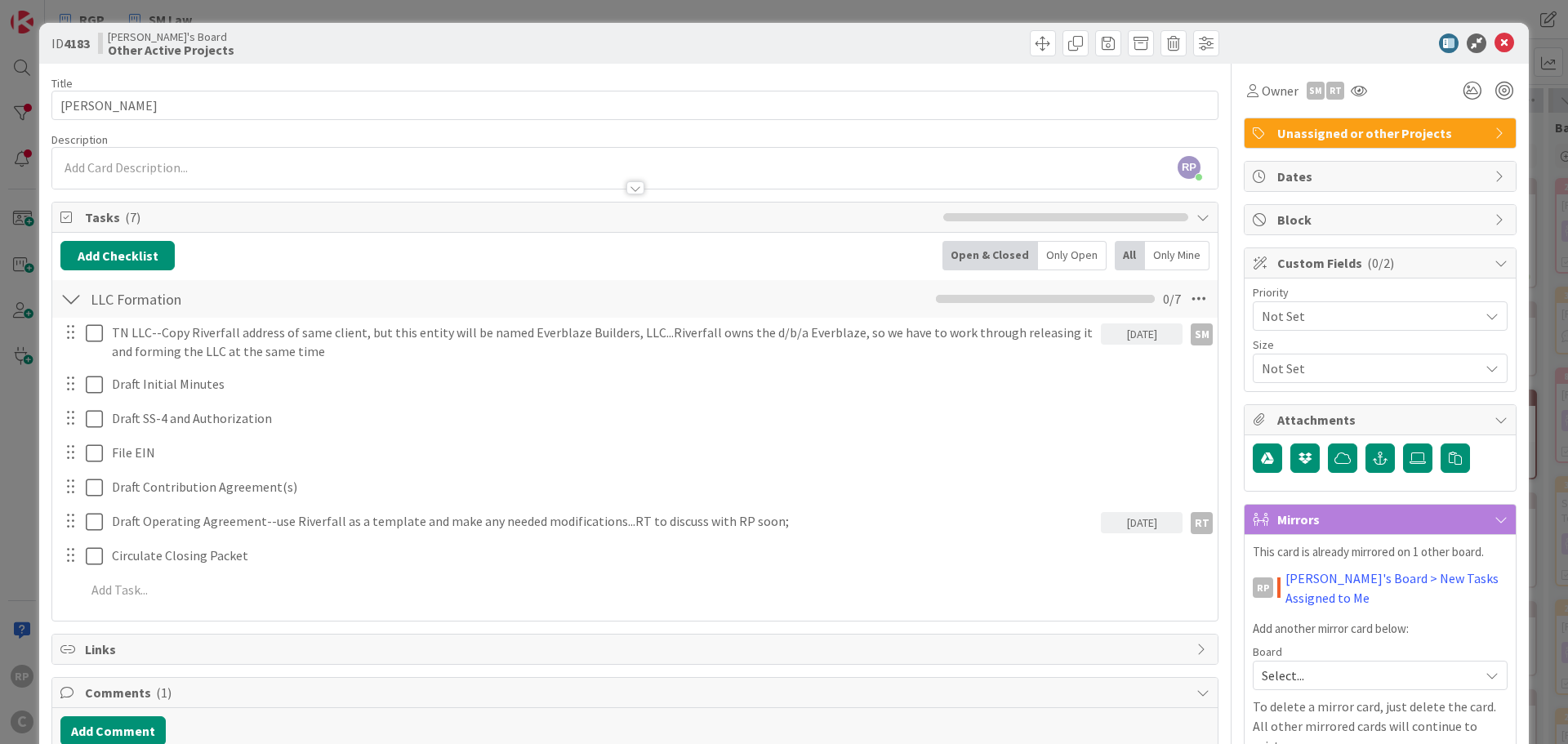
click at [1321, 683] on span "Select..." at bounding box center [1365, 675] width 209 height 23
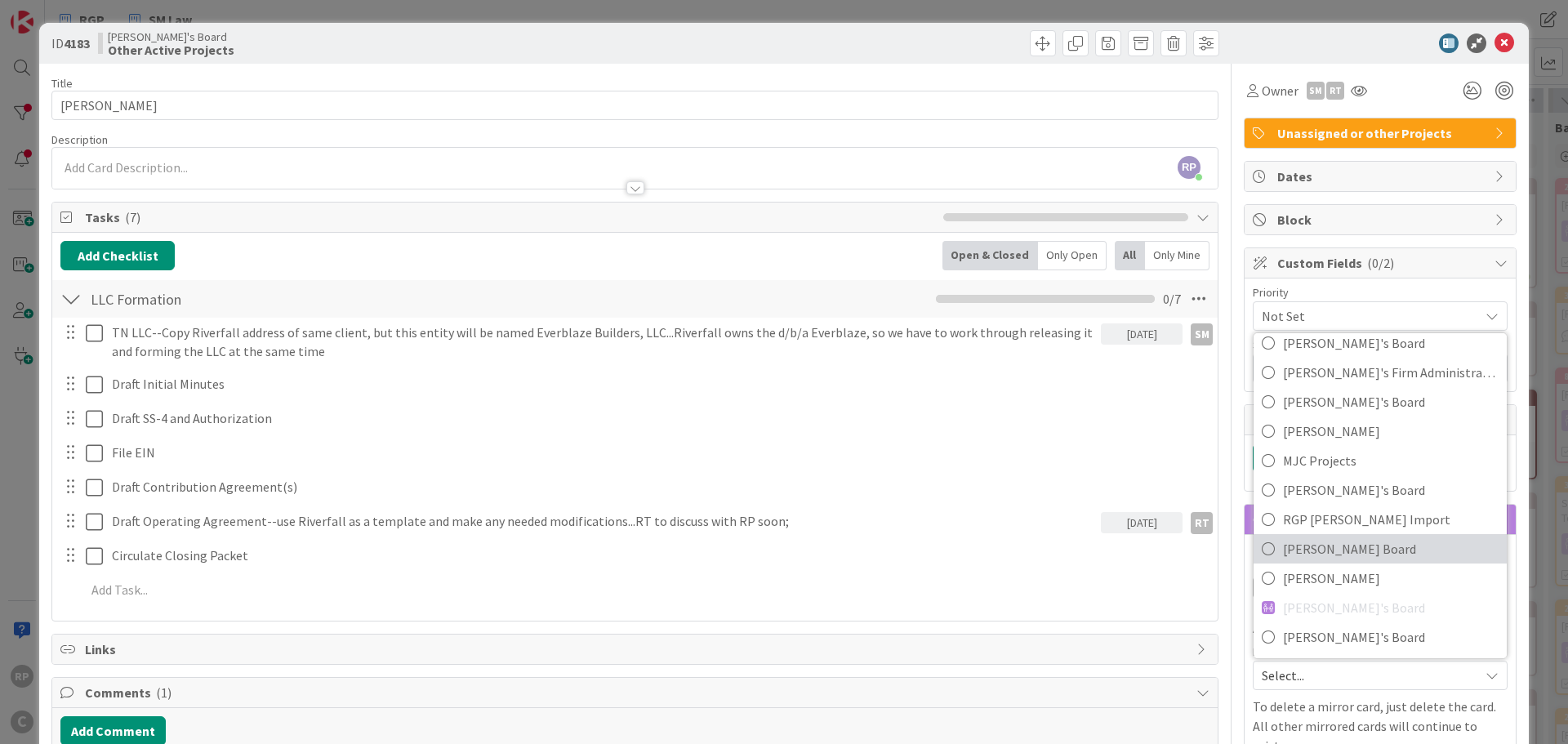
click at [1309, 553] on span "[PERSON_NAME] Board" at bounding box center [1390, 548] width 215 height 24
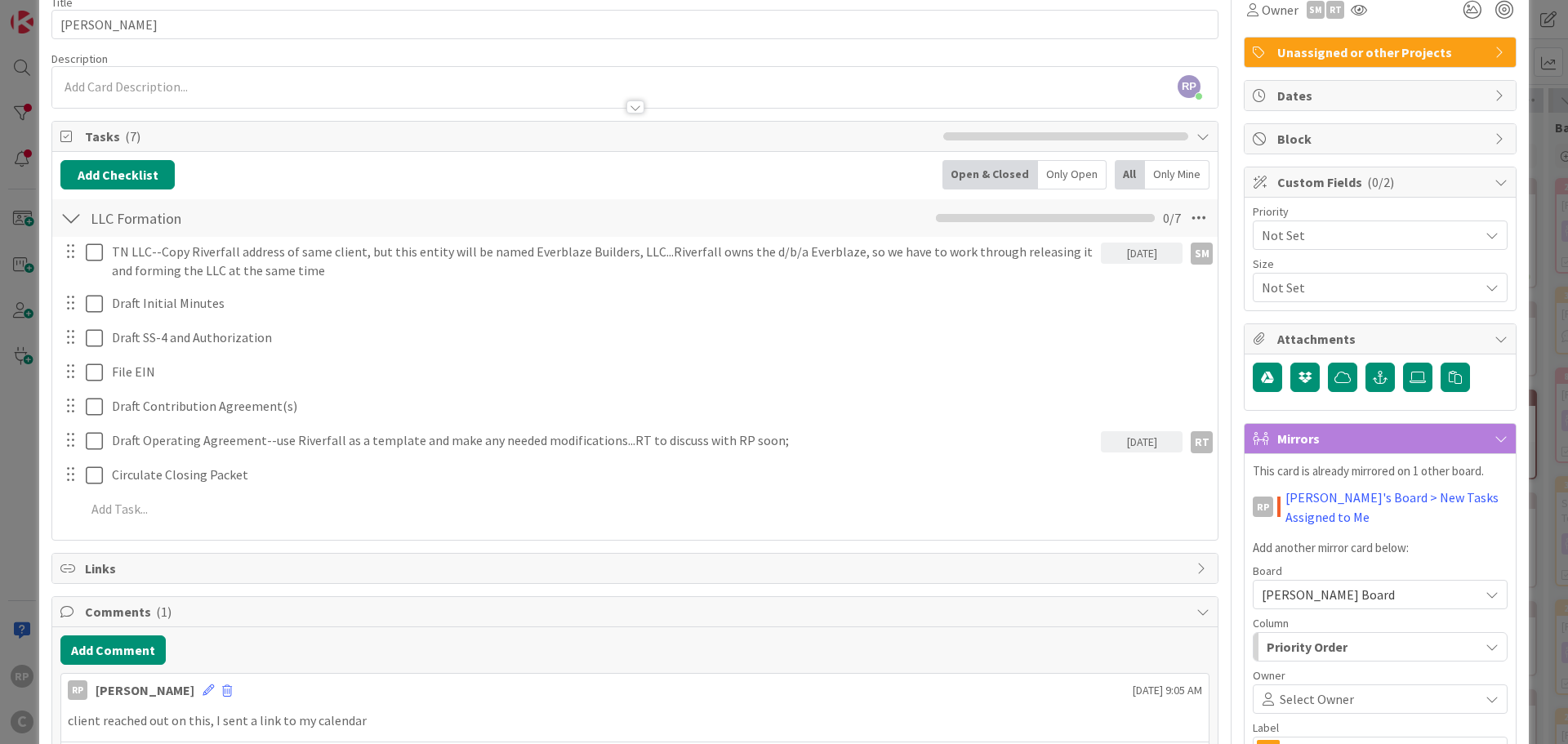
scroll to position [245, 0]
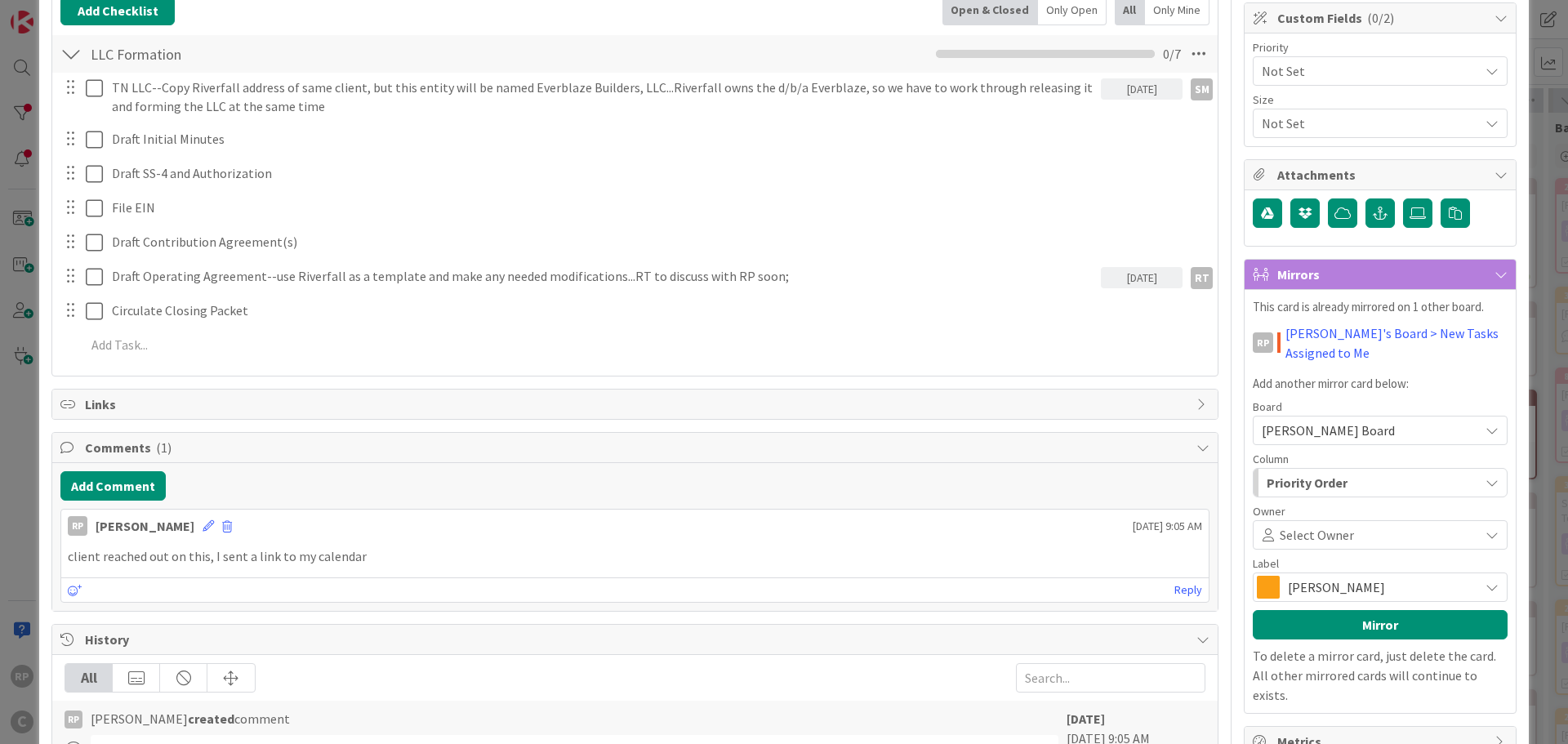
click at [1310, 532] on span "Select Owner" at bounding box center [1317, 534] width 74 height 19
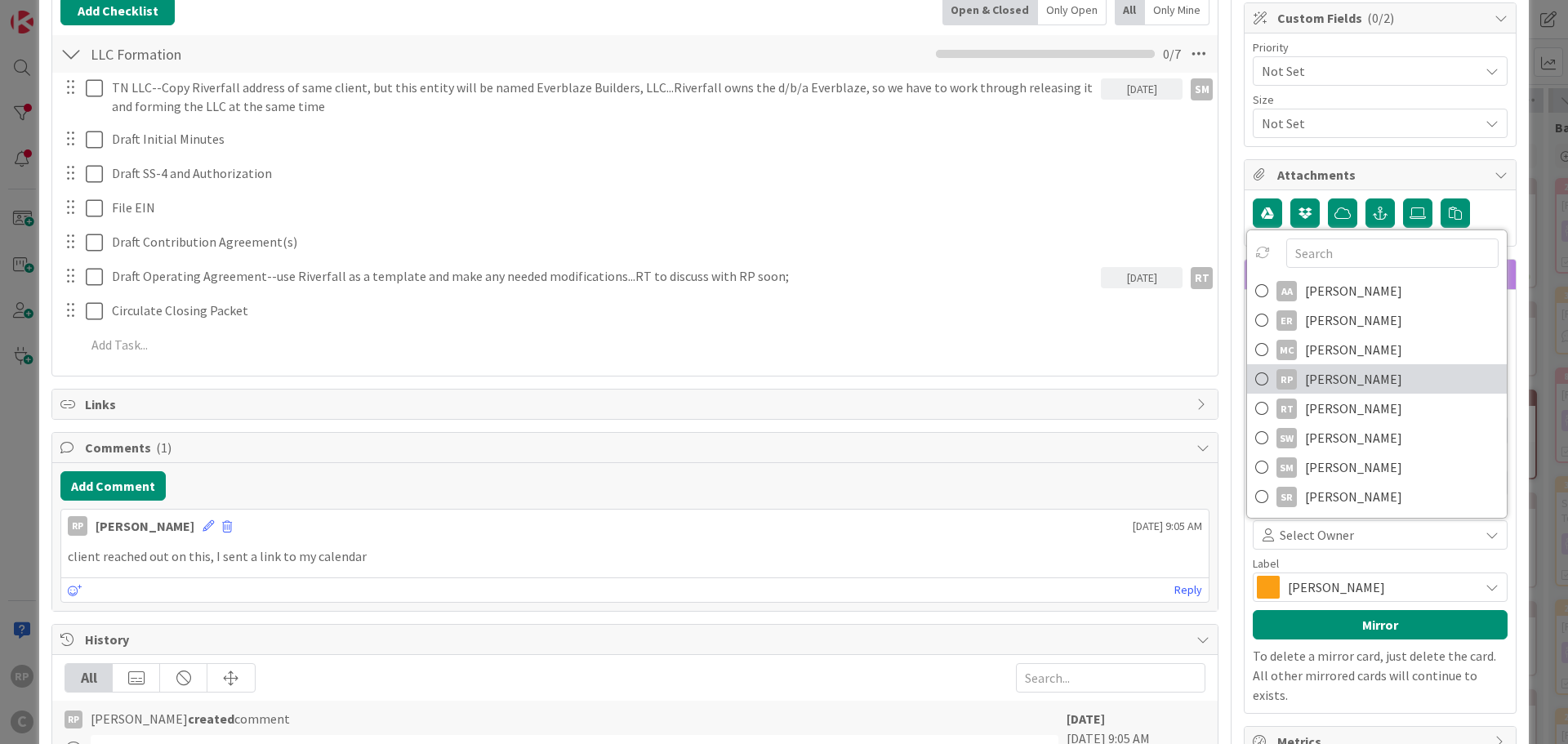
click at [1329, 374] on span "[PERSON_NAME]" at bounding box center [1353, 378] width 97 height 24
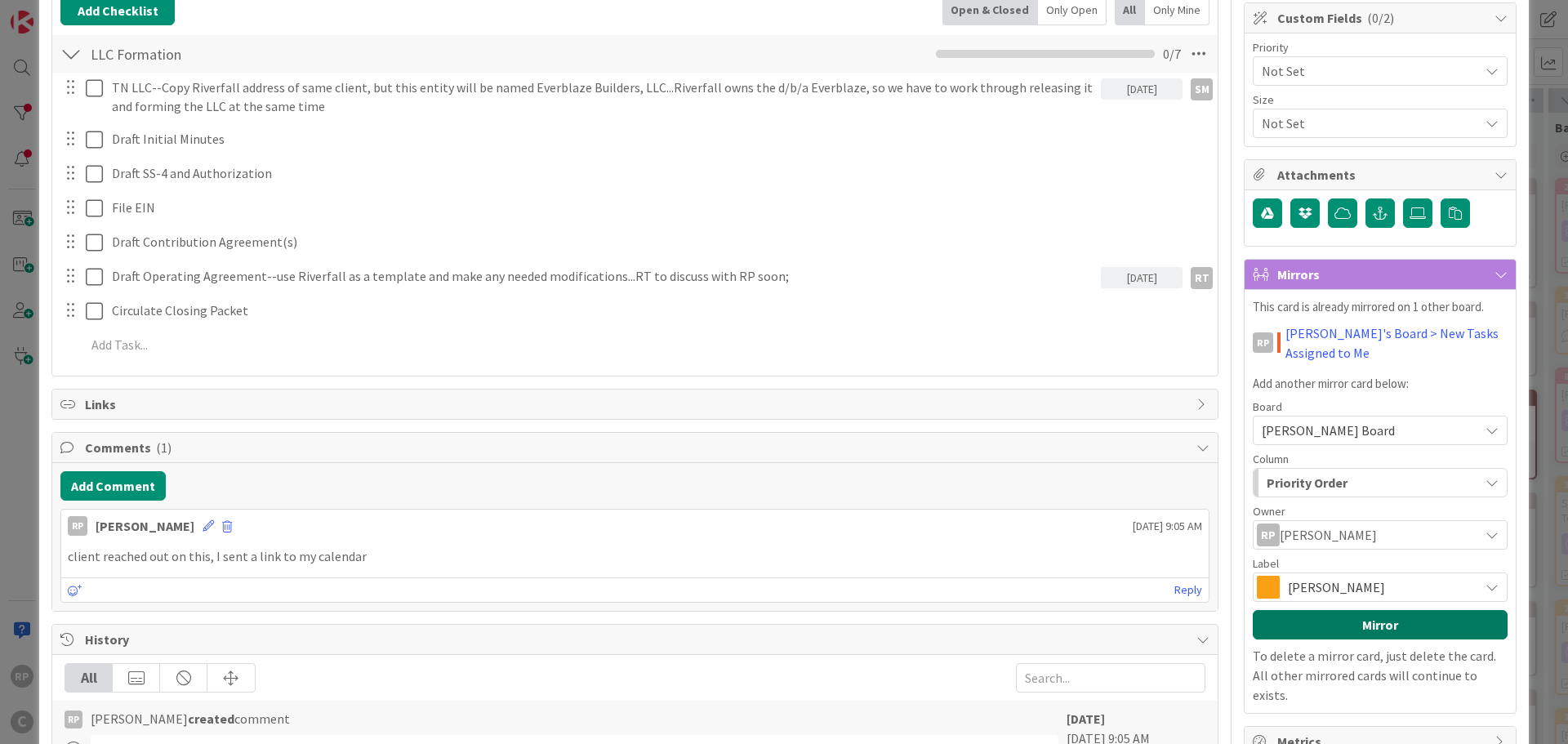
click at [1316, 619] on button "Mirror" at bounding box center [1380, 625] width 255 height 30
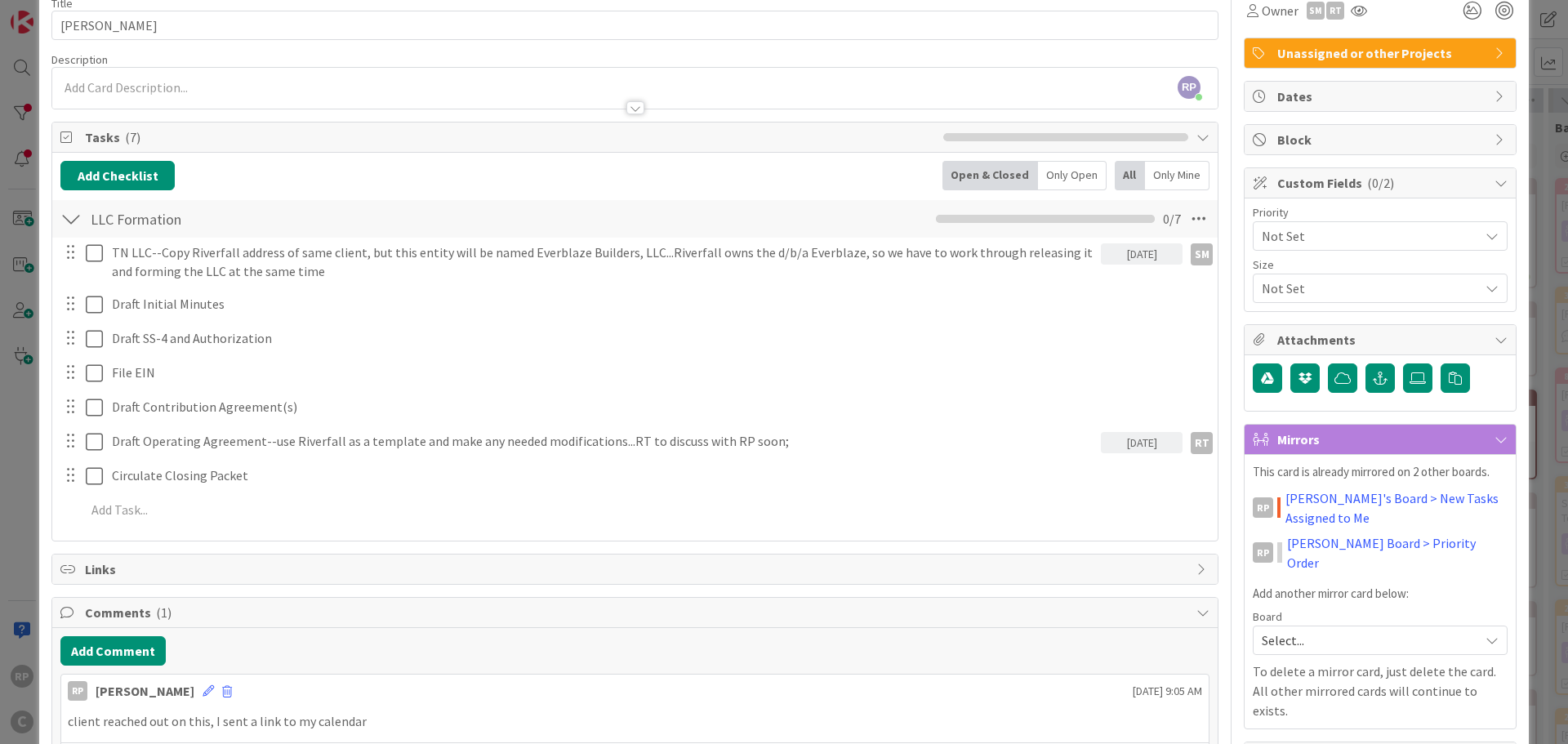
scroll to position [0, 0]
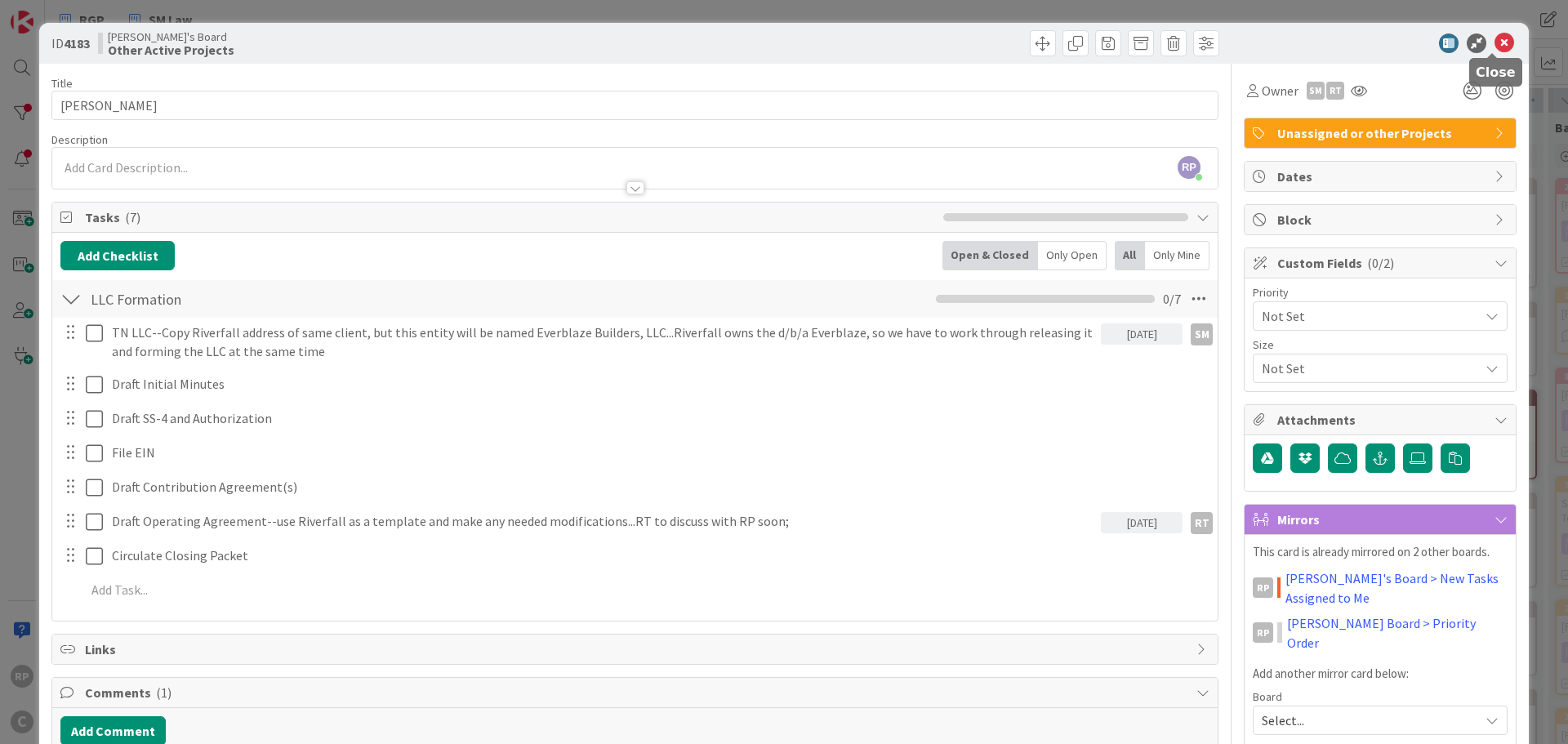
click at [1497, 41] on icon at bounding box center [1503, 43] width 19 height 19
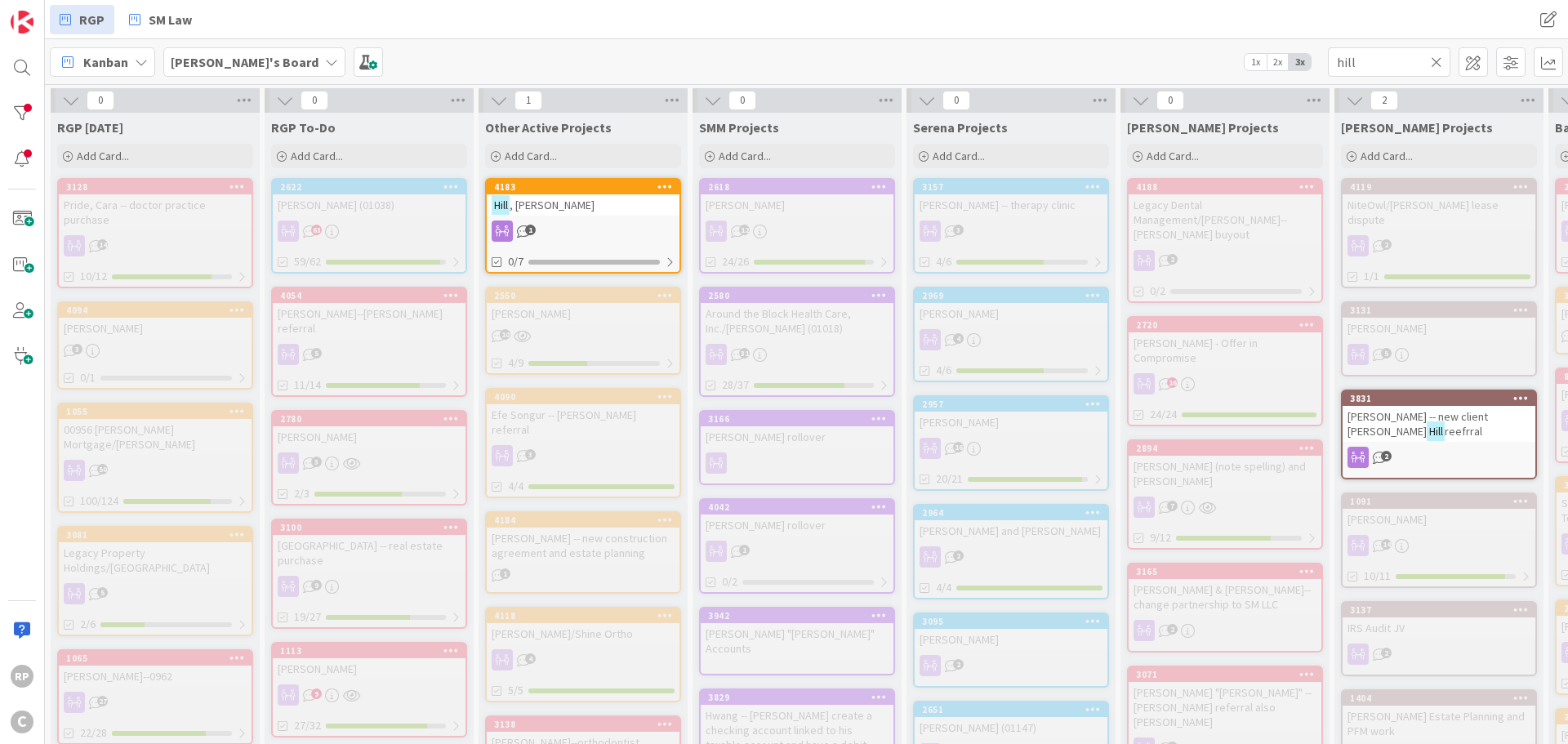
click at [1434, 58] on icon at bounding box center [1436, 62] width 11 height 15
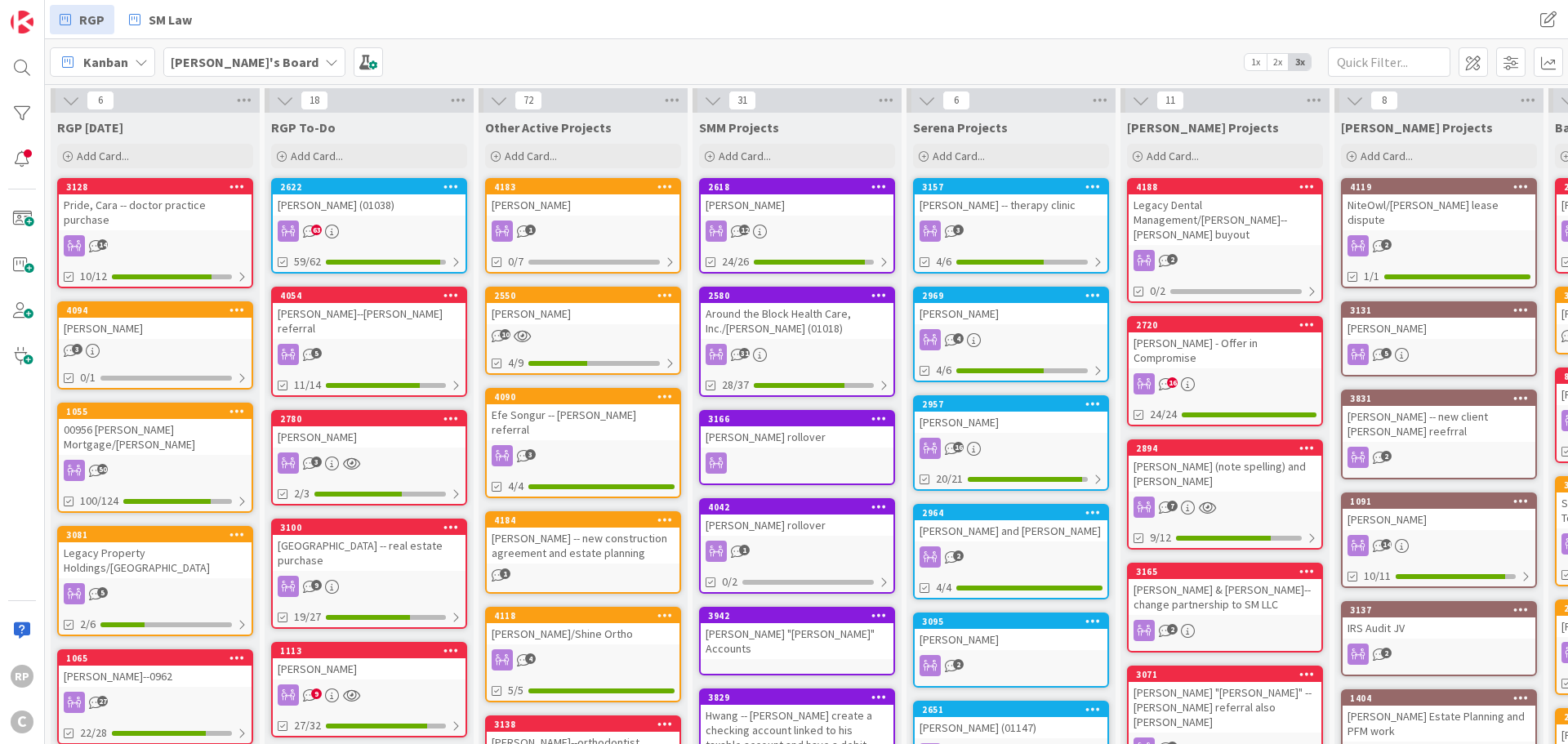
click at [661, 183] on icon at bounding box center [665, 186] width 16 height 11
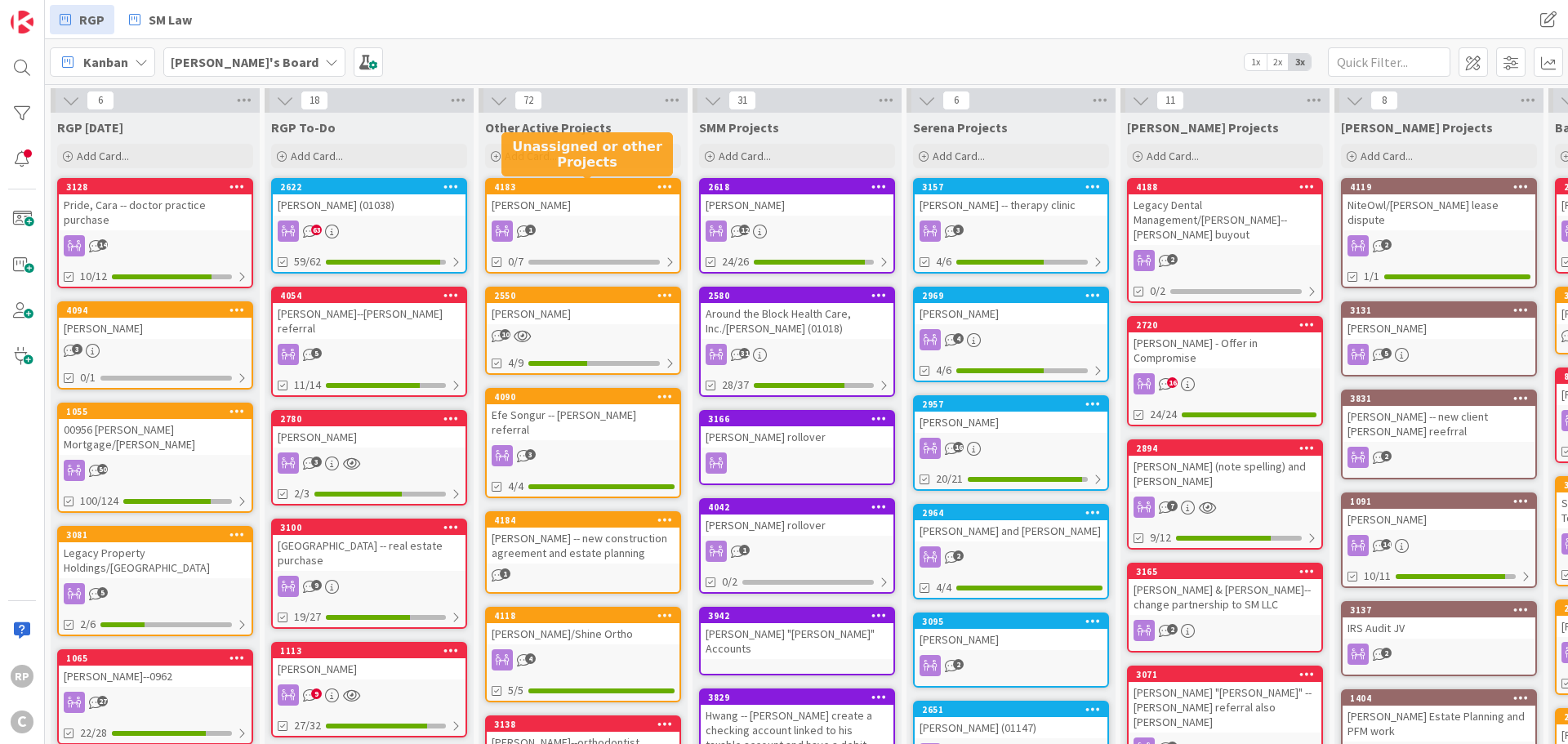
click at [590, 182] on div "4183" at bounding box center [587, 186] width 185 height 11
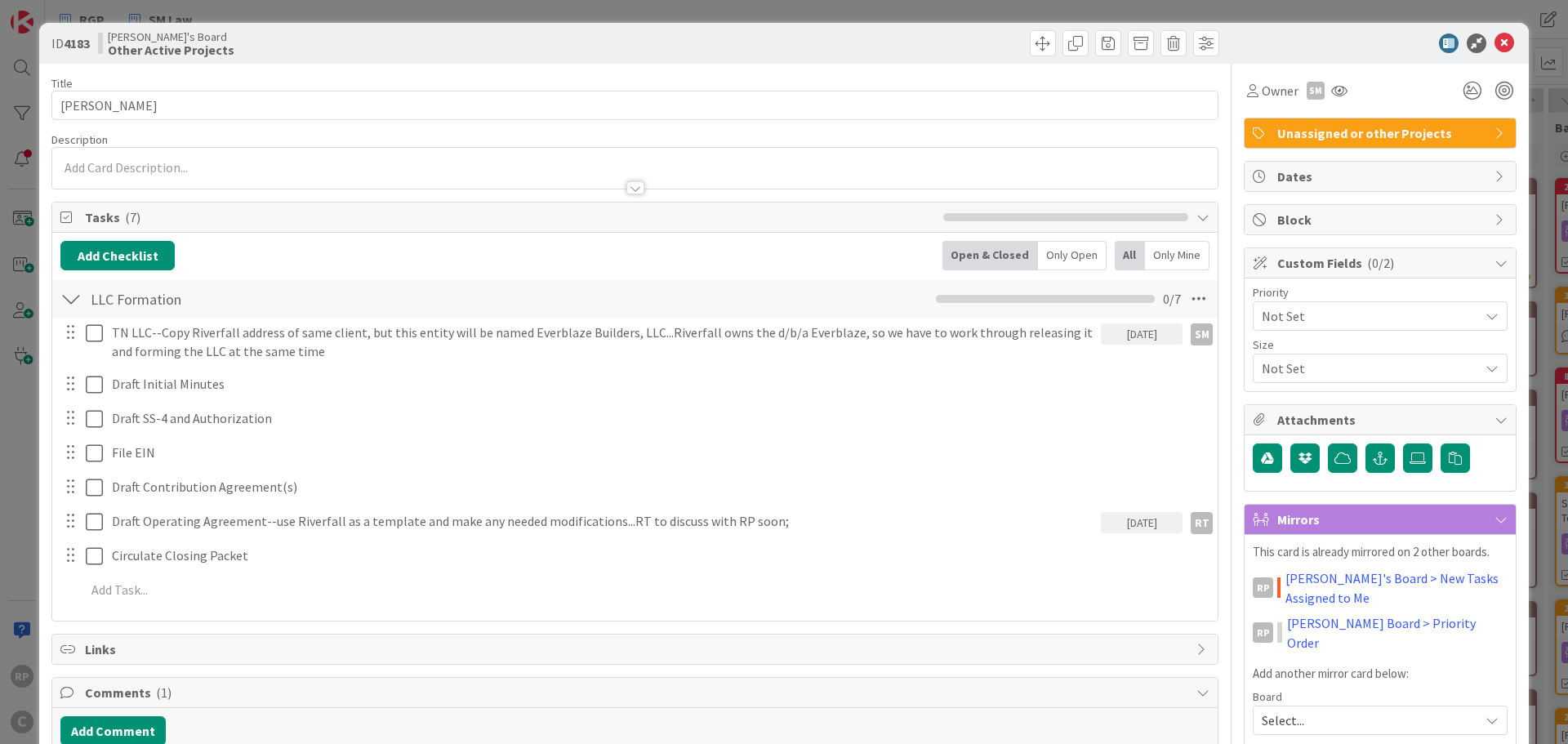
click at [1329, 128] on span "Unassigned or other Projects" at bounding box center [1381, 133] width 209 height 19
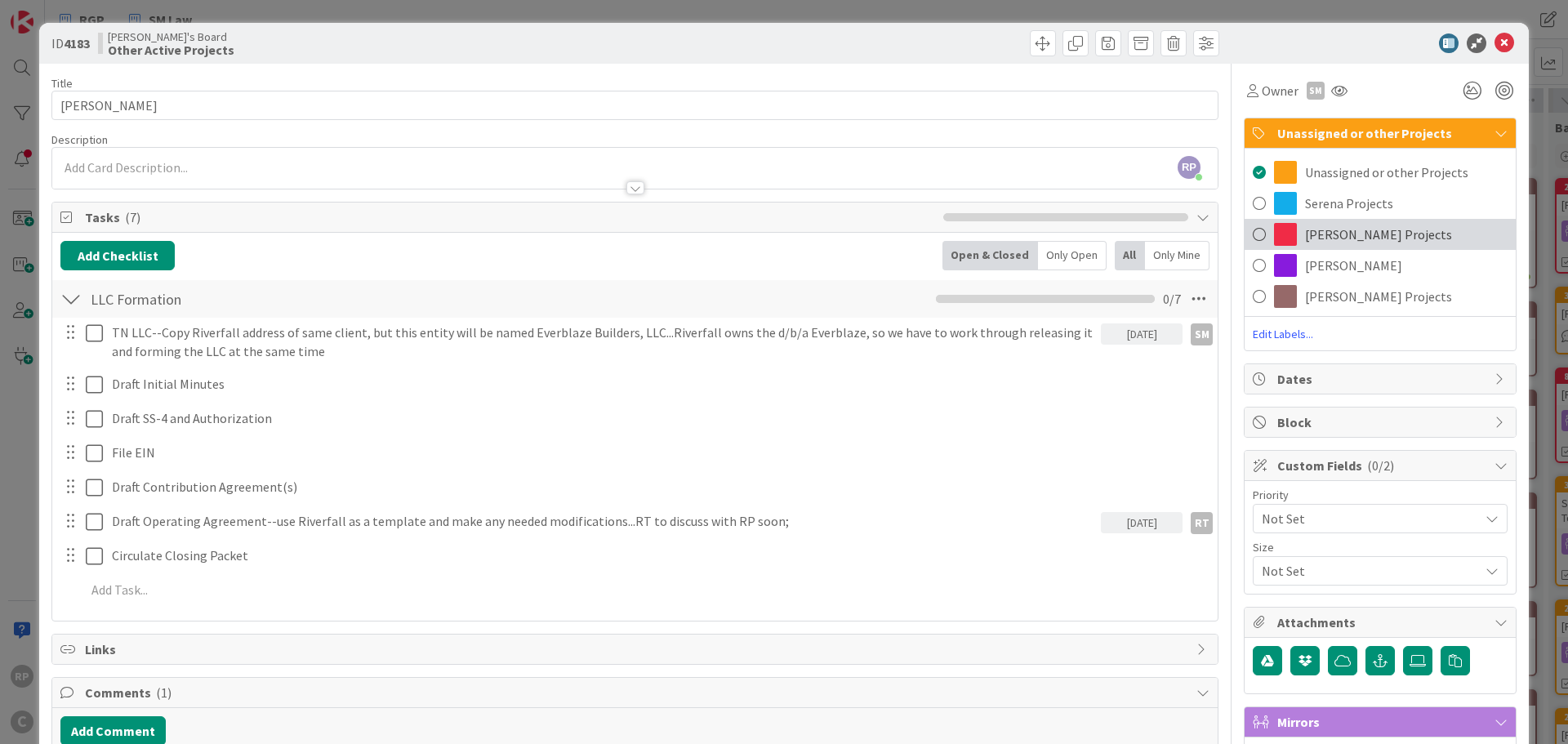
click at [1330, 228] on span "[PERSON_NAME] Projects" at bounding box center [1378, 234] width 147 height 19
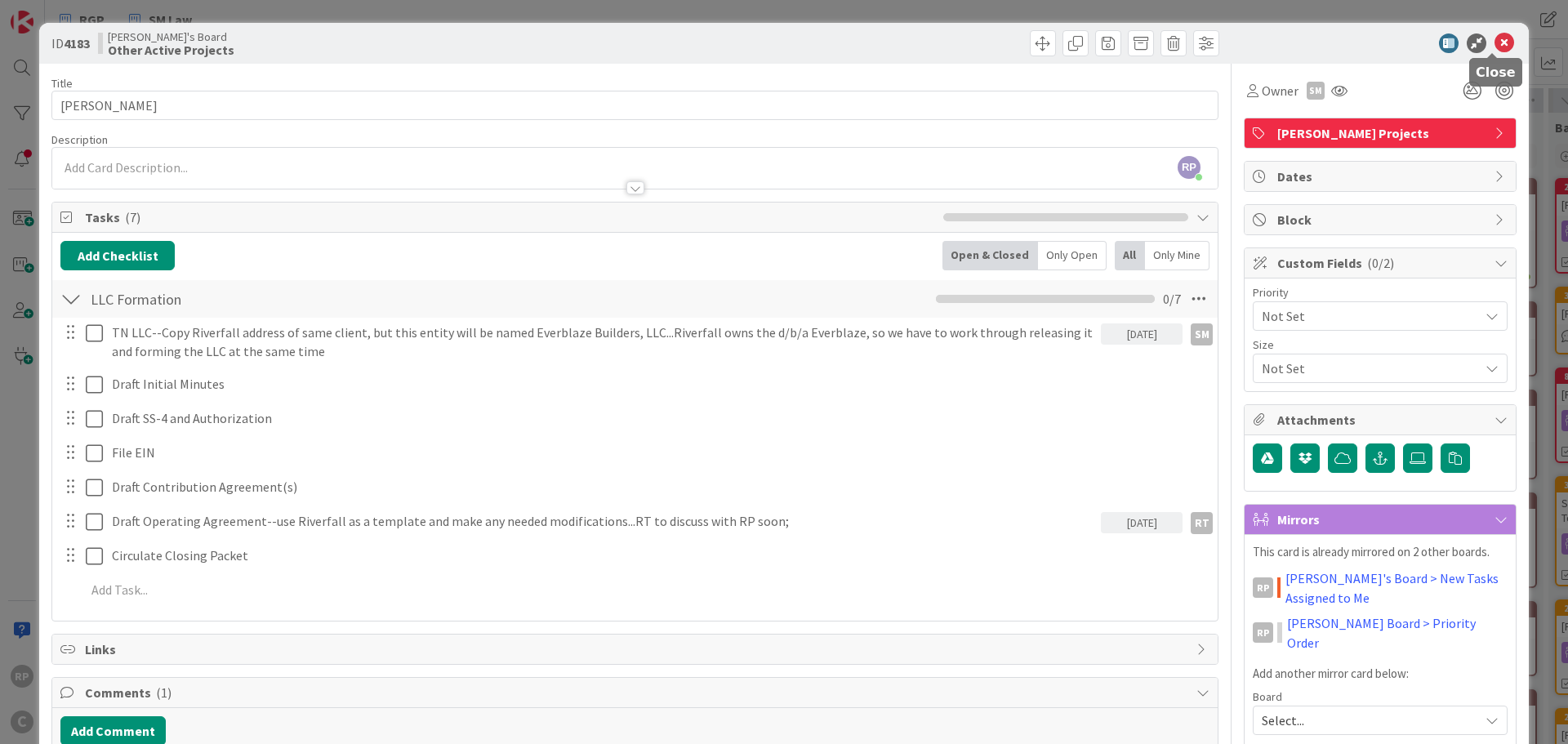
click at [1495, 38] on icon at bounding box center [1503, 43] width 19 height 19
